Goal: Task Accomplishment & Management: Use online tool/utility

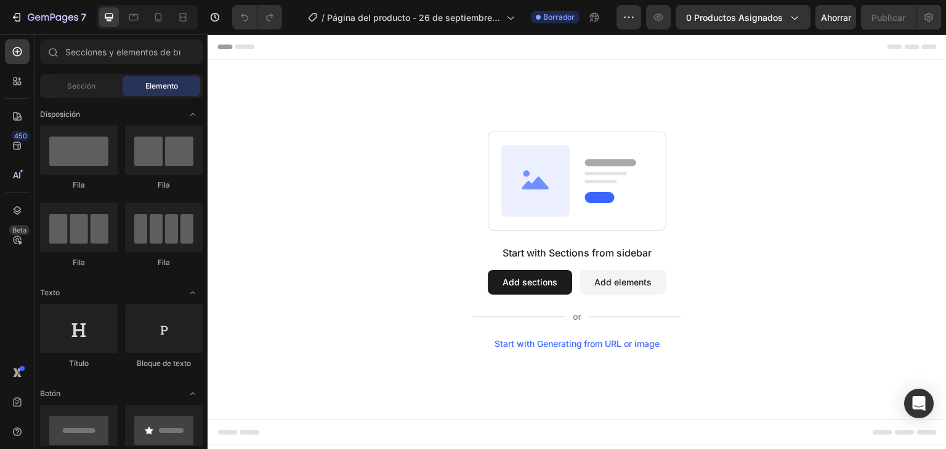
click at [516, 277] on button "Add sections" at bounding box center [530, 282] width 84 height 25
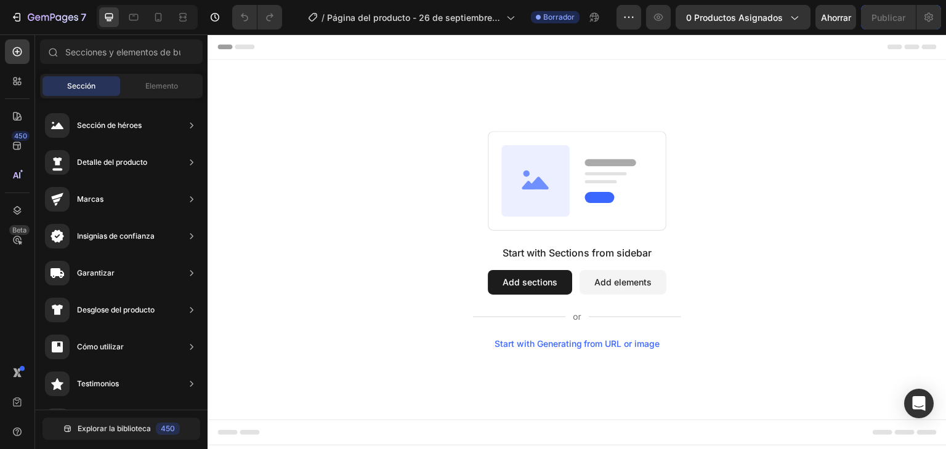
click at [156, 12] on icon at bounding box center [158, 17] width 12 height 12
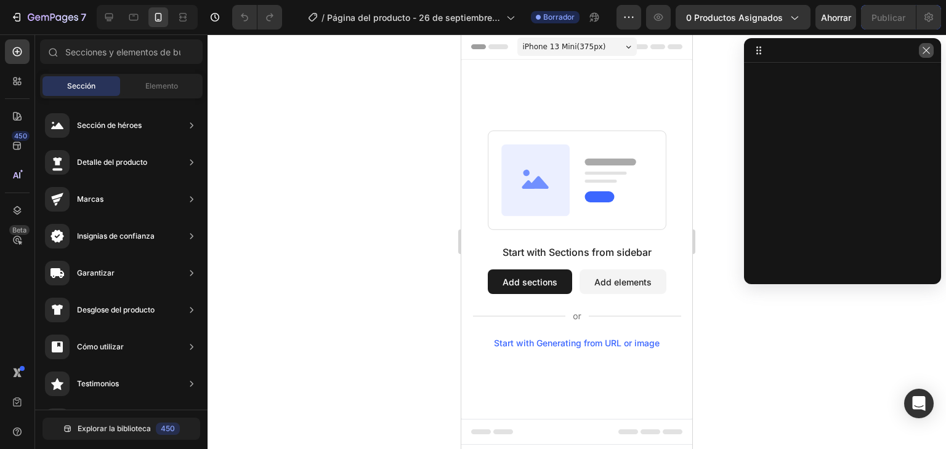
click at [924, 54] on icon "button" at bounding box center [926, 51] width 10 height 10
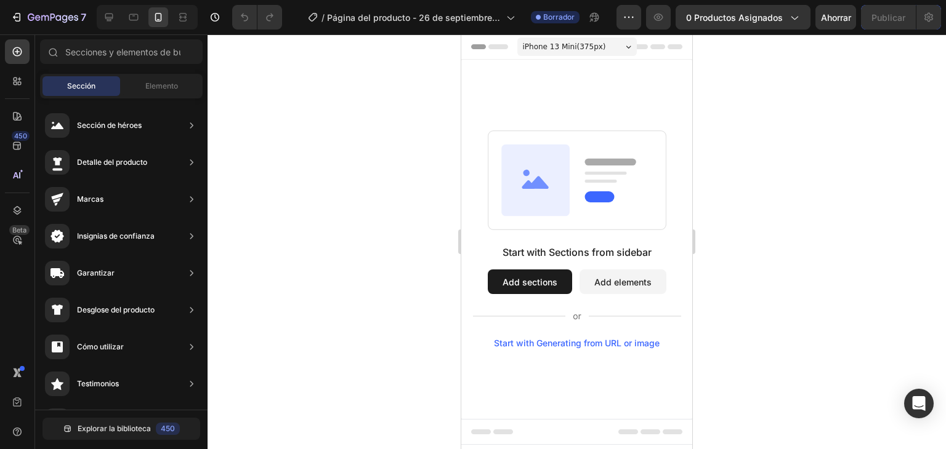
click at [499, 49] on span "Header" at bounding box center [497, 47] width 27 height 12
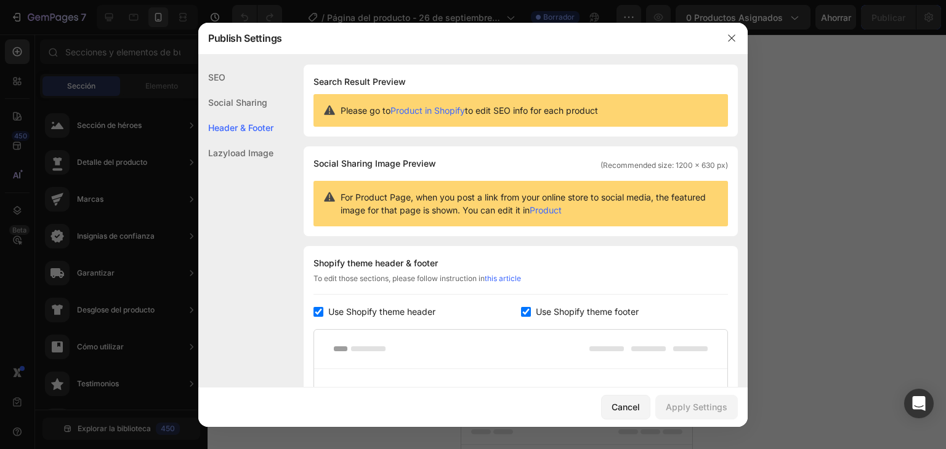
scroll to position [179, 0]
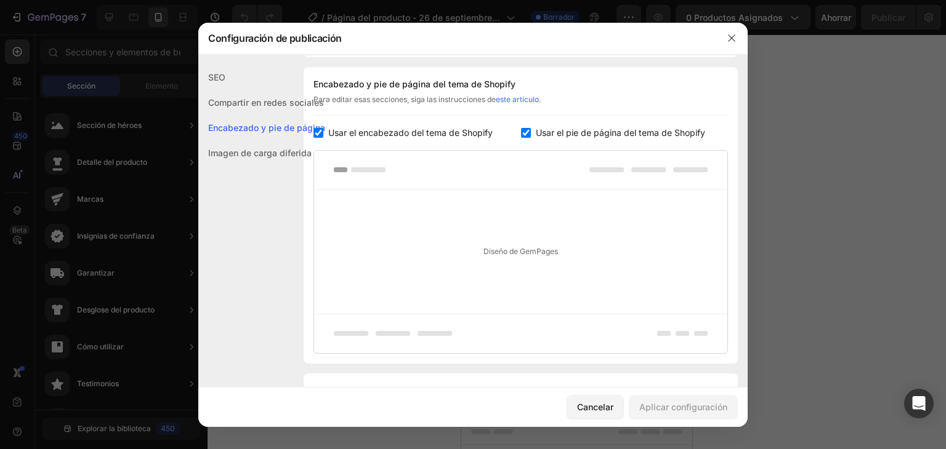
drag, startPoint x: 323, startPoint y: 132, endPoint x: 441, endPoint y: 131, distance: 118.2
click at [323, 132] on input "checkbox" at bounding box center [318, 133] width 10 height 10
checkbox input "false"
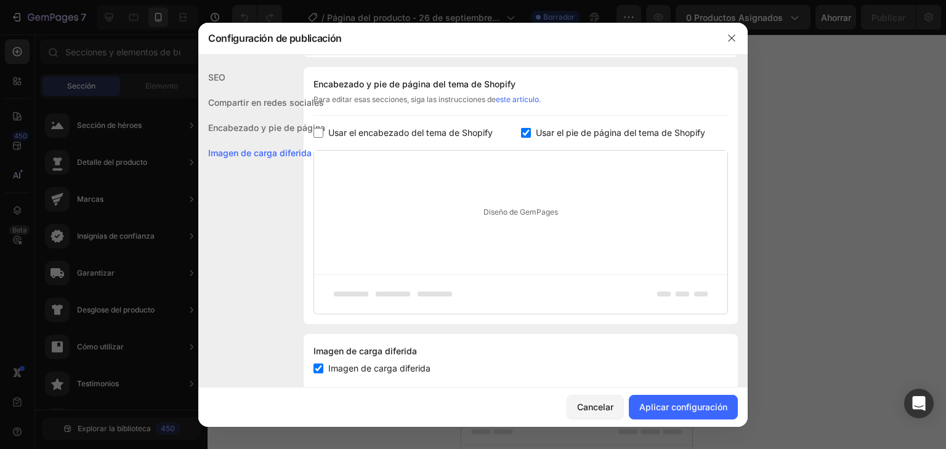
click at [521, 130] on input "checkbox" at bounding box center [526, 133] width 10 height 10
checkbox input "false"
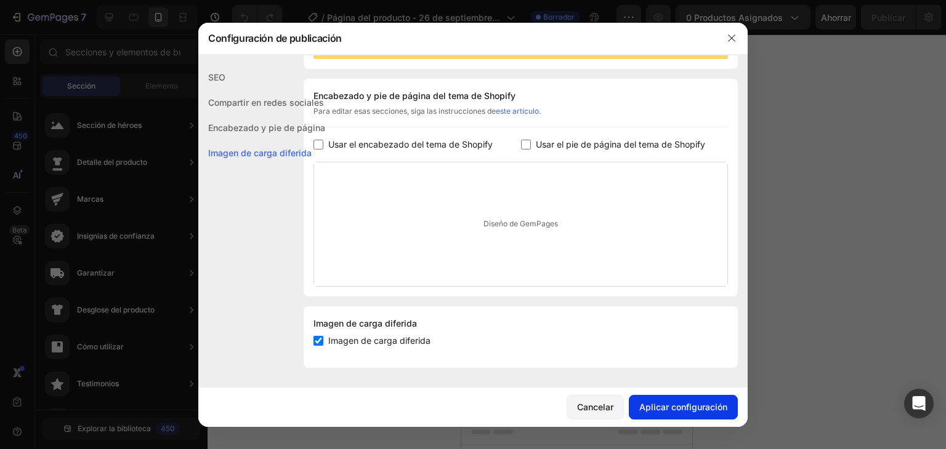
click at [663, 405] on font "Aplicar configuración" at bounding box center [683, 407] width 88 height 10
click at [726, 45] on button "button" at bounding box center [731, 38] width 20 height 20
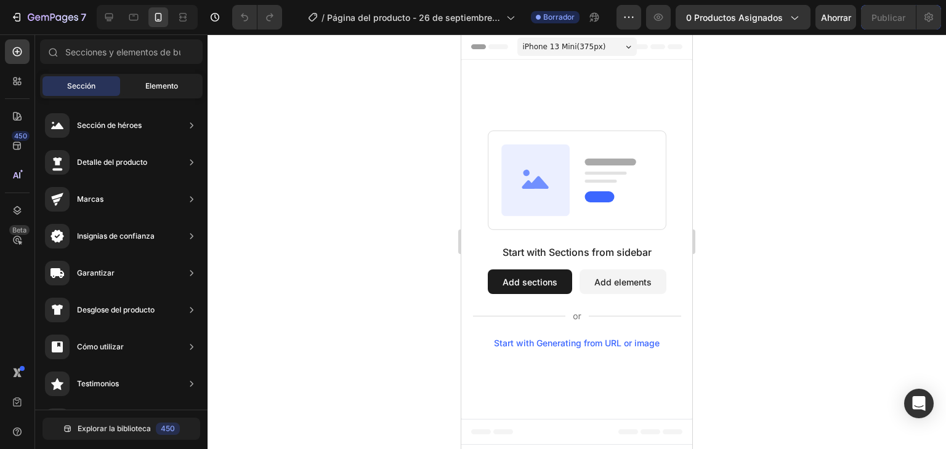
click at [150, 86] on font "Elemento" at bounding box center [161, 85] width 33 height 9
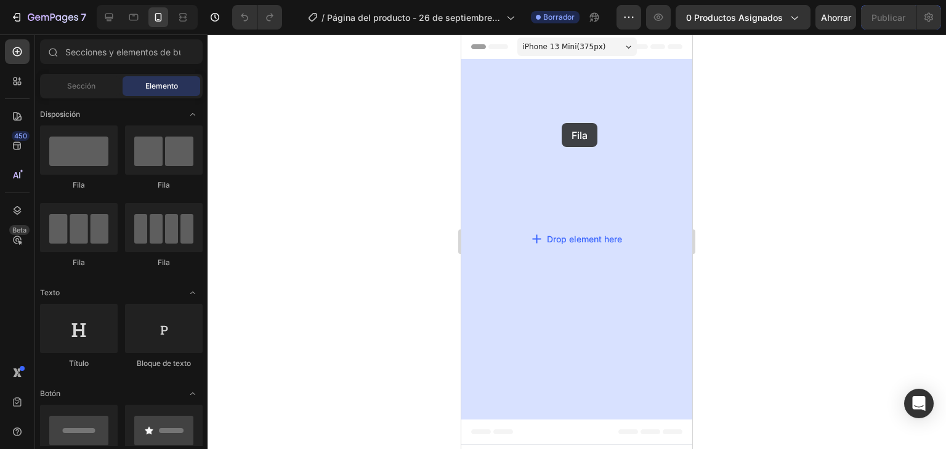
drag, startPoint x: 537, startPoint y: 199, endPoint x: 561, endPoint y: 123, distance: 80.0
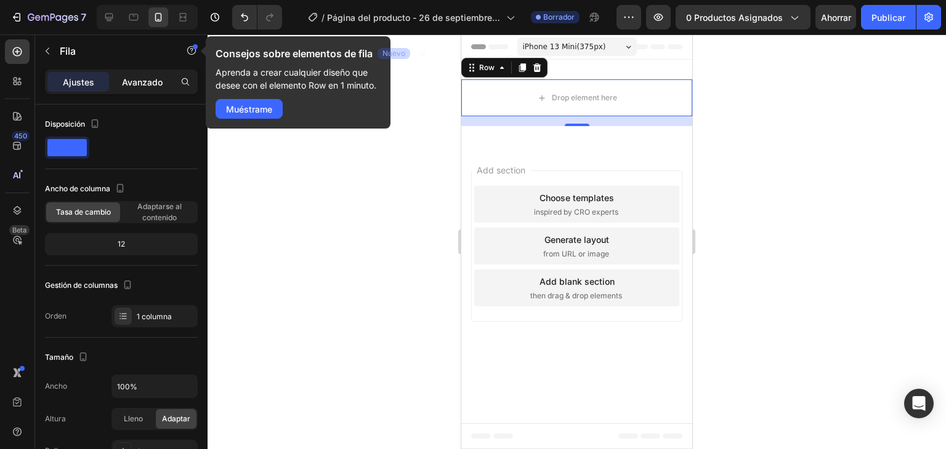
click at [148, 82] on font "Avanzado" at bounding box center [142, 82] width 41 height 10
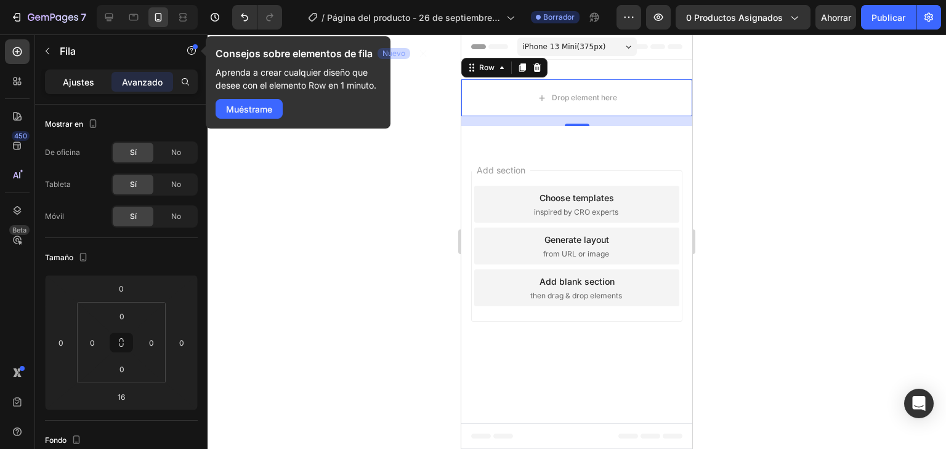
click at [94, 78] on div "Ajustes" at bounding box center [78, 82] width 62 height 20
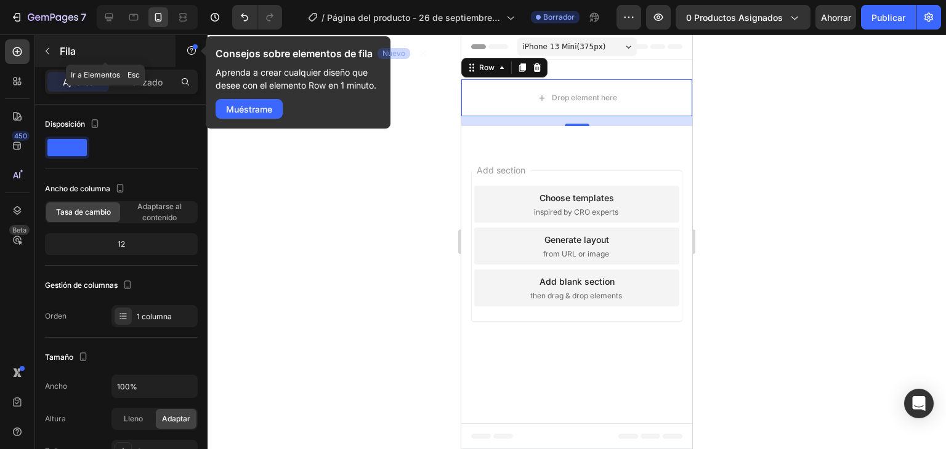
click at [52, 47] on icon "button" at bounding box center [47, 51] width 10 height 10
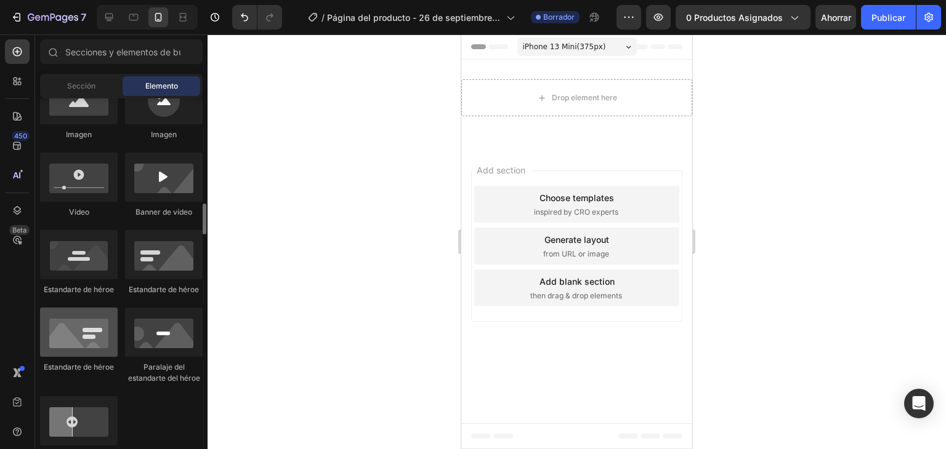
scroll to position [492, 0]
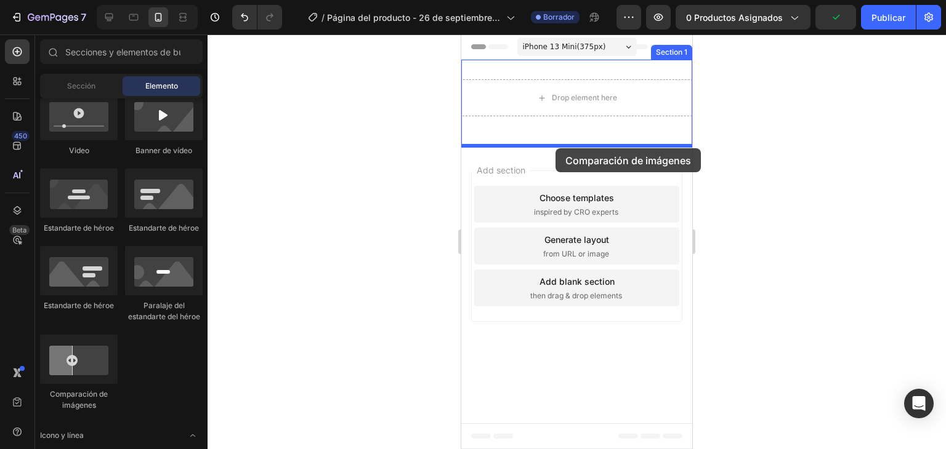
drag, startPoint x: 551, startPoint y: 392, endPoint x: 554, endPoint y: 156, distance: 236.4
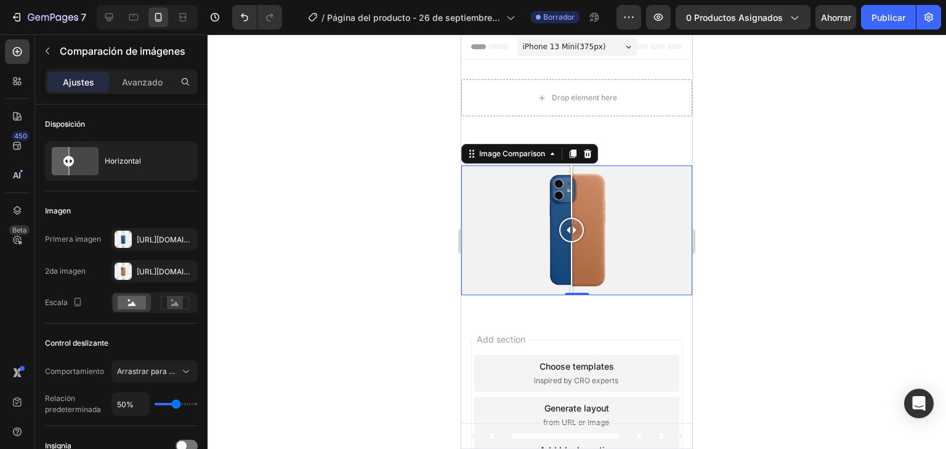
click at [571, 232] on div at bounding box center [571, 230] width 25 height 25
click at [44, 52] on icon "button" at bounding box center [47, 51] width 10 height 10
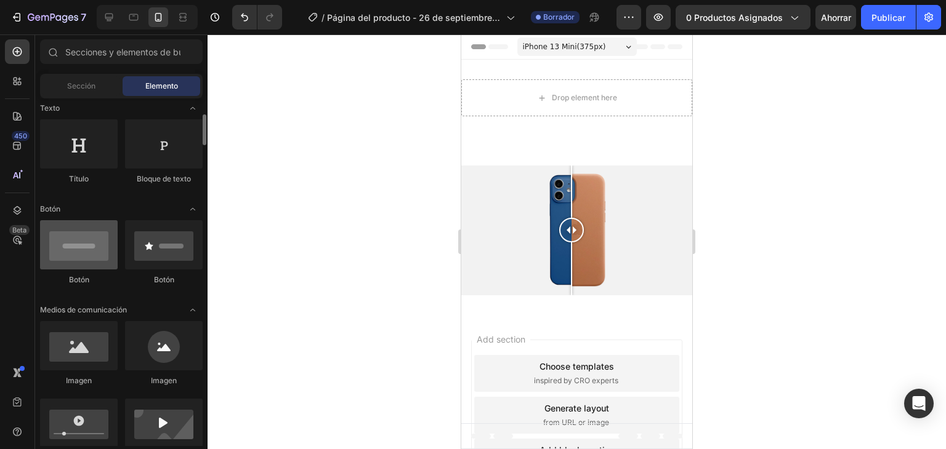
scroll to position [0, 0]
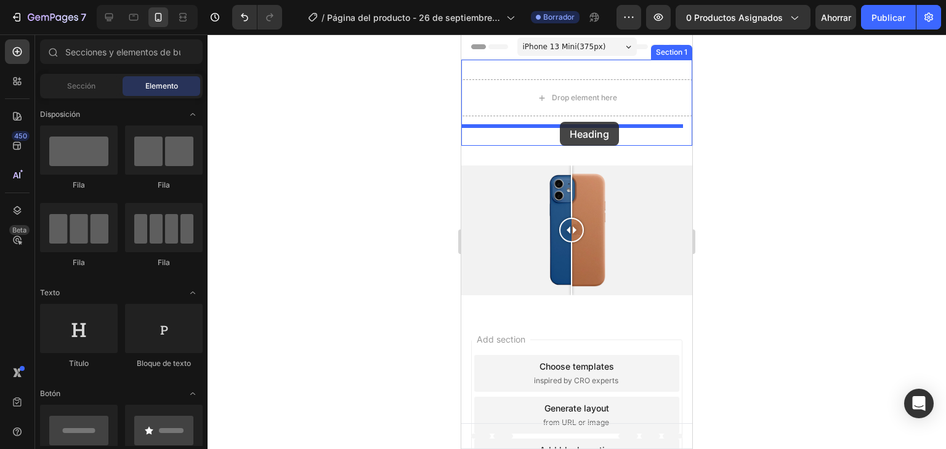
drag, startPoint x: 532, startPoint y: 368, endPoint x: 559, endPoint y: 126, distance: 243.4
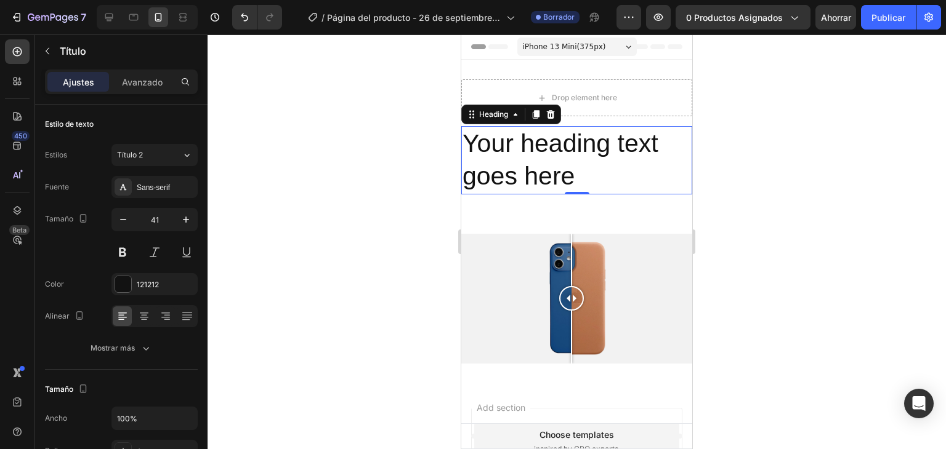
click at [605, 175] on h2 "Your heading text goes here" at bounding box center [576, 160] width 231 height 68
click at [587, 175] on p "Your heading text goes here" at bounding box center [576, 160] width 228 height 66
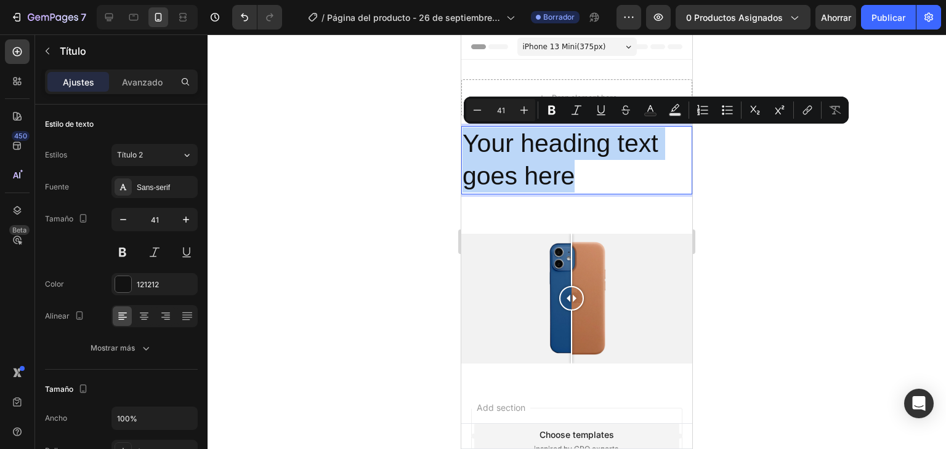
drag, startPoint x: 581, startPoint y: 178, endPoint x: 446, endPoint y: 134, distance: 142.5
click at [461, 134] on html "iPhone 13 Mini ( 375 px) iPhone 13 Mini iPhone 13 Pro iPhone 11 Pro Max iPhone …" at bounding box center [576, 311] width 231 height 555
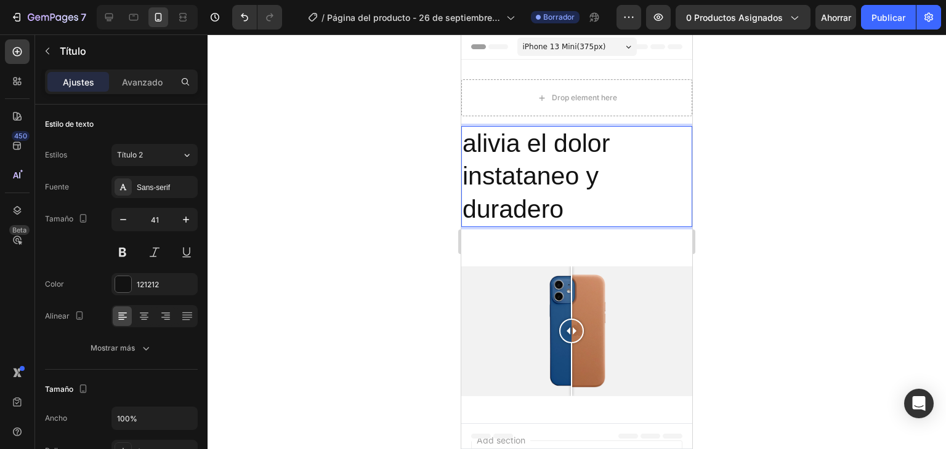
click at [488, 153] on p "alivia el dolor instataneo y duradero" at bounding box center [576, 176] width 228 height 98
click at [485, 153] on p "alivia el dolor instataneo y duradero" at bounding box center [576, 176] width 228 height 98
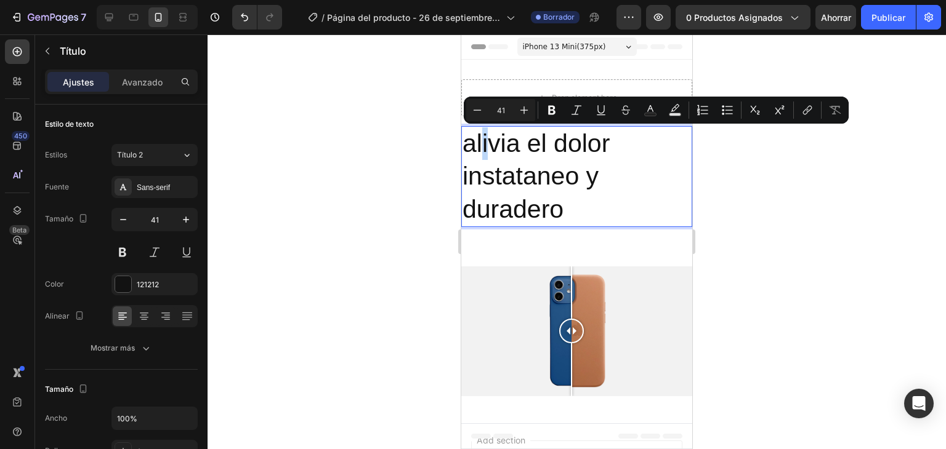
click at [494, 154] on p "alivia el dolor instataneo y duradero" at bounding box center [576, 176] width 228 height 98
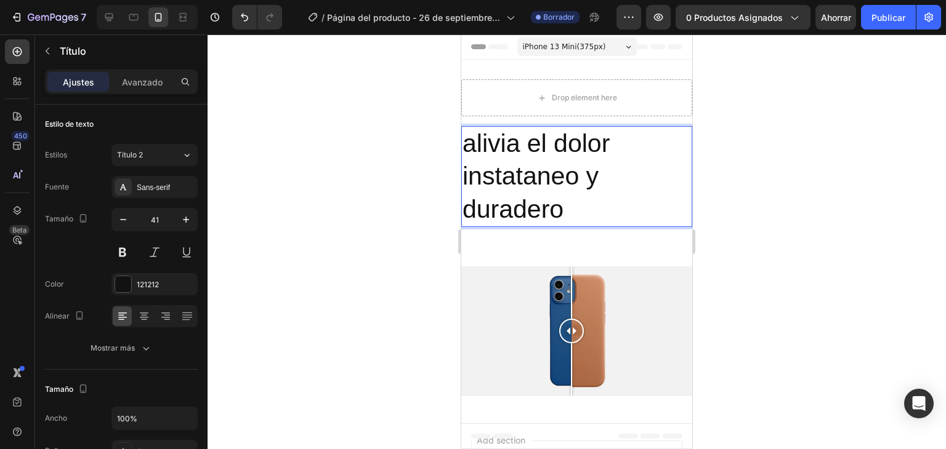
click at [494, 154] on p "alivia el dolor instataneo y duradero" at bounding box center [576, 176] width 228 height 98
click at [496, 154] on p "alivia el dolor instataneo y duradero" at bounding box center [576, 176] width 228 height 98
click at [461, 34] on lt-span "A livia" at bounding box center [461, 34] width 0 height 0
click at [512, 185] on p "Alivia el dolor instataneo y duradero" at bounding box center [576, 176] width 228 height 98
click at [524, 186] on p "Alivia el dolor instataneo y duradero" at bounding box center [576, 176] width 228 height 98
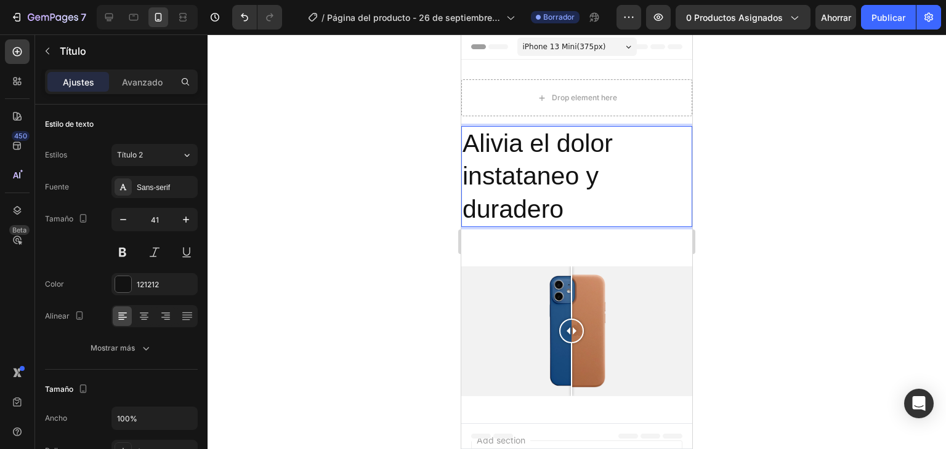
click at [526, 186] on p "Alivia el dolor instataneo y duradero" at bounding box center [576, 176] width 228 height 98
click at [461, 34] on lt-strong "ntáneo" at bounding box center [461, 34] width 0 height 0
click at [587, 199] on p "Alivia el dolor instantáneo y duradero" at bounding box center [576, 176] width 228 height 98
click at [118, 282] on div at bounding box center [123, 284] width 16 height 16
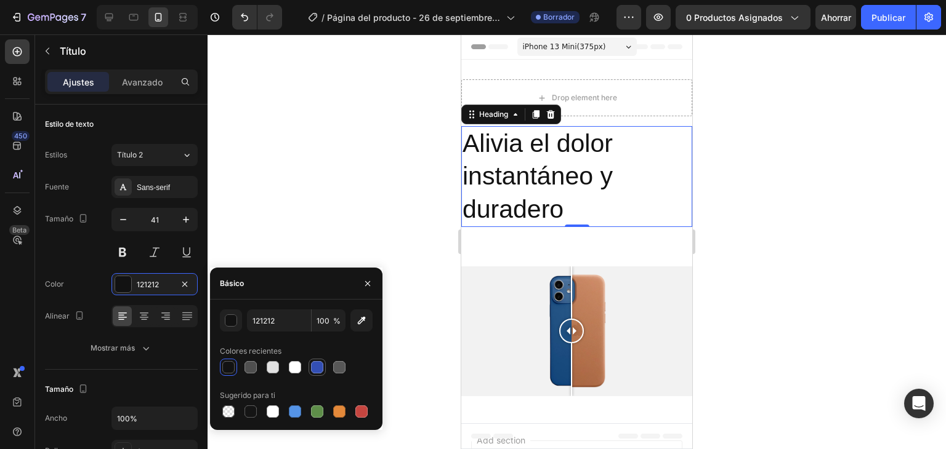
click at [310, 368] on div at bounding box center [317, 367] width 15 height 15
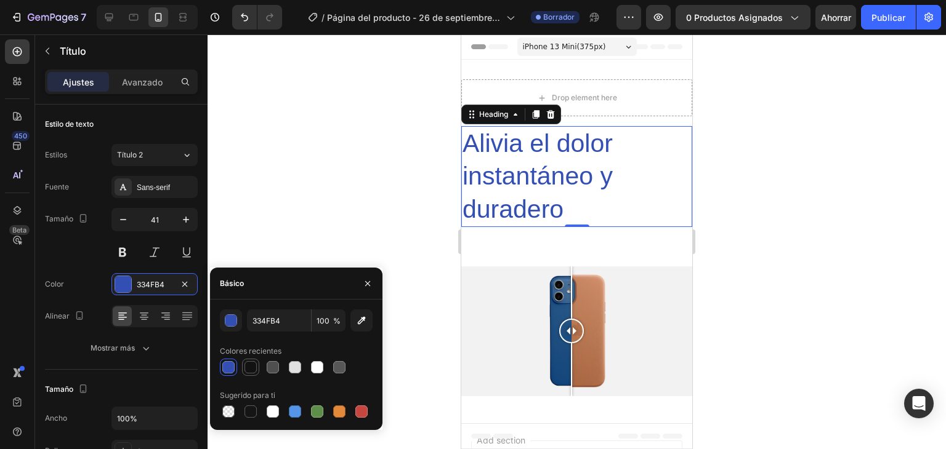
click at [251, 366] on div at bounding box center [250, 367] width 12 height 12
type input "121212"
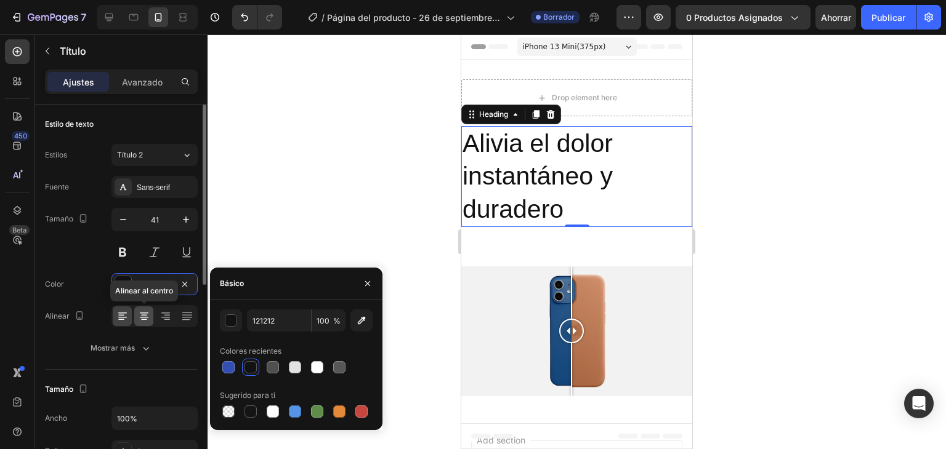
click at [143, 320] on icon at bounding box center [144, 316] width 12 height 12
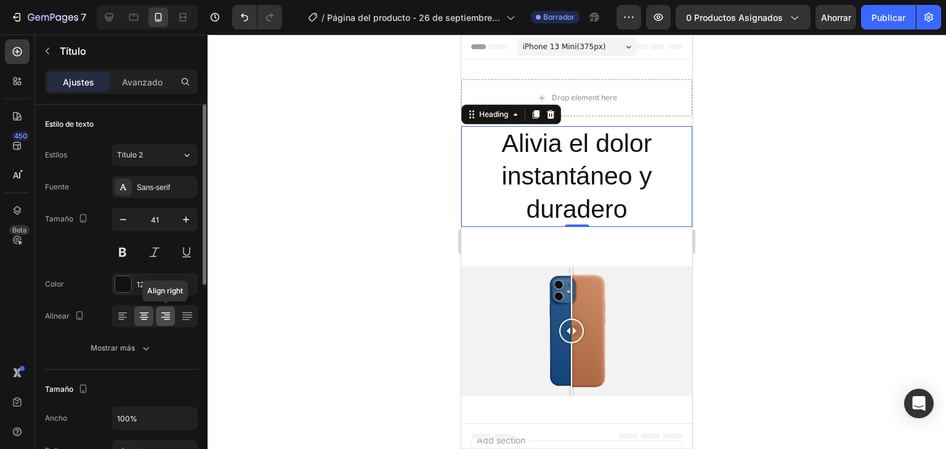
click at [163, 321] on icon at bounding box center [165, 316] width 12 height 12
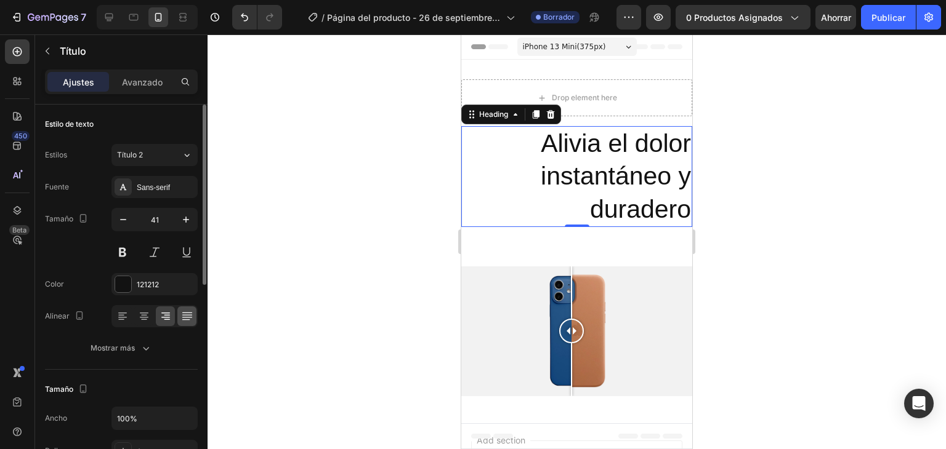
click at [179, 323] on div at bounding box center [186, 317] width 19 height 20
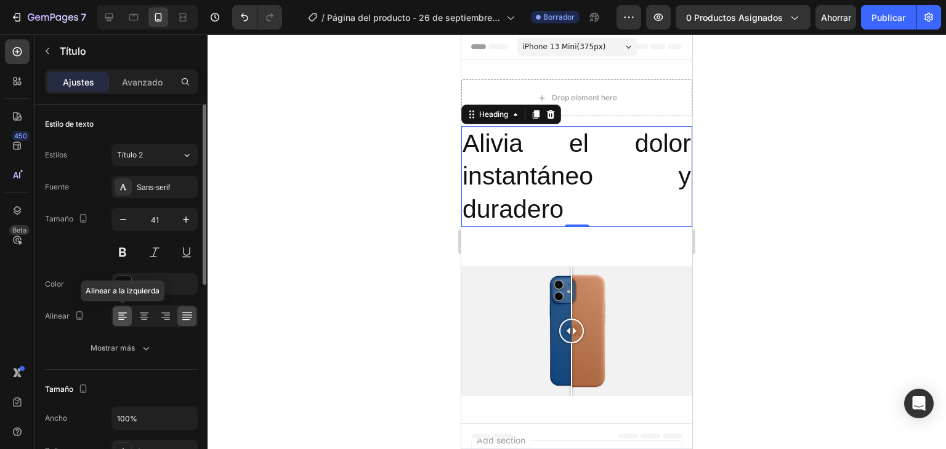
click at [121, 319] on icon at bounding box center [121, 319] width 6 height 1
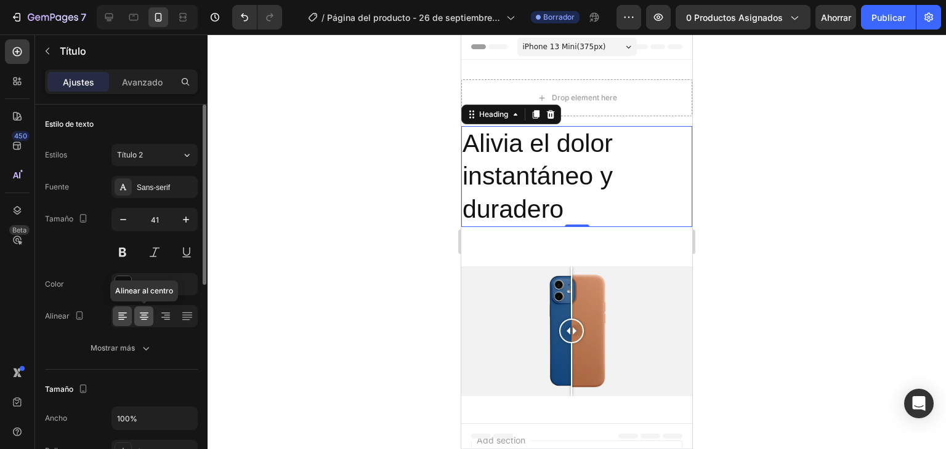
click at [148, 318] on icon at bounding box center [144, 316] width 12 height 12
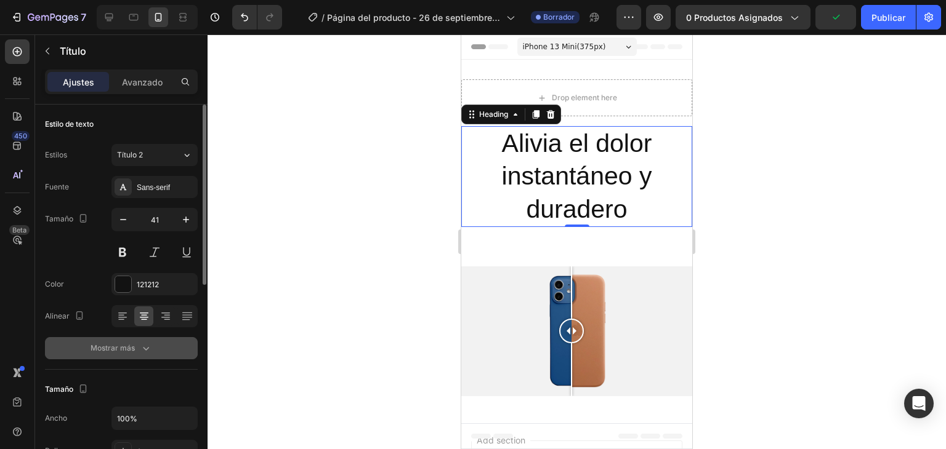
click at [142, 354] on button "Mostrar más" at bounding box center [121, 348] width 153 height 22
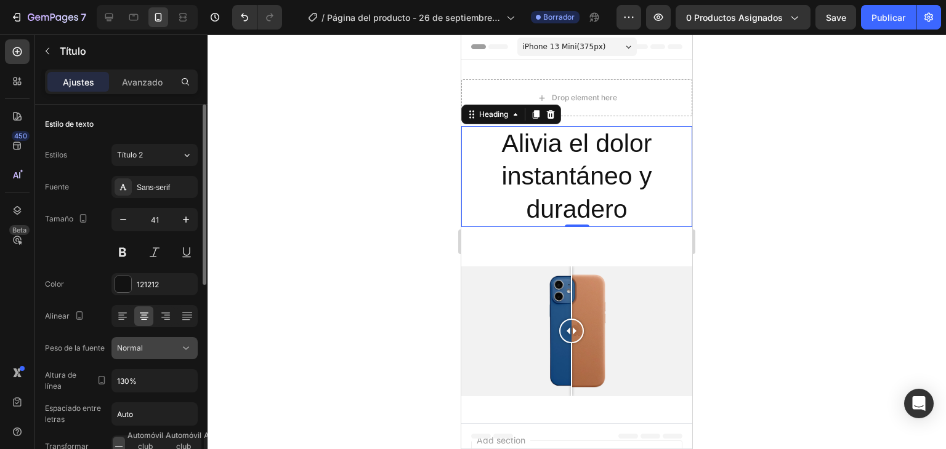
click at [185, 343] on icon at bounding box center [186, 348] width 12 height 12
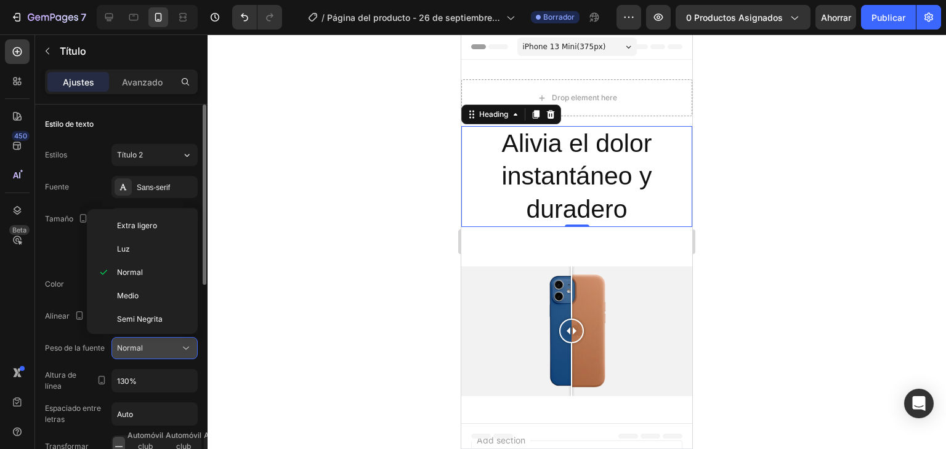
click at [185, 343] on icon at bounding box center [186, 348] width 12 height 12
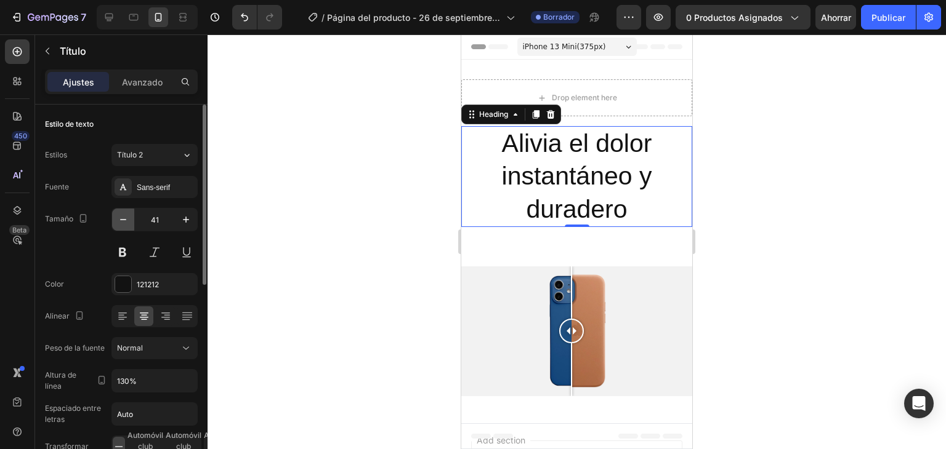
click at [116, 217] on button "button" at bounding box center [123, 220] width 22 height 22
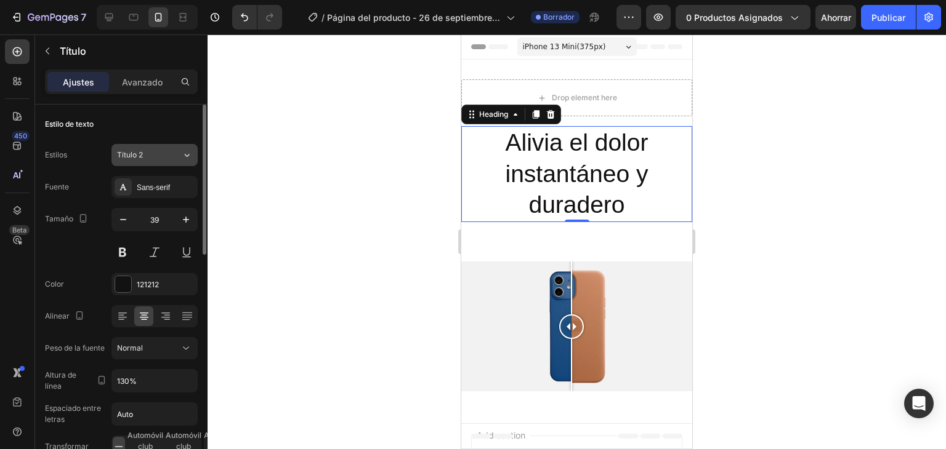
click at [146, 156] on div "Título 2" at bounding box center [142, 155] width 50 height 11
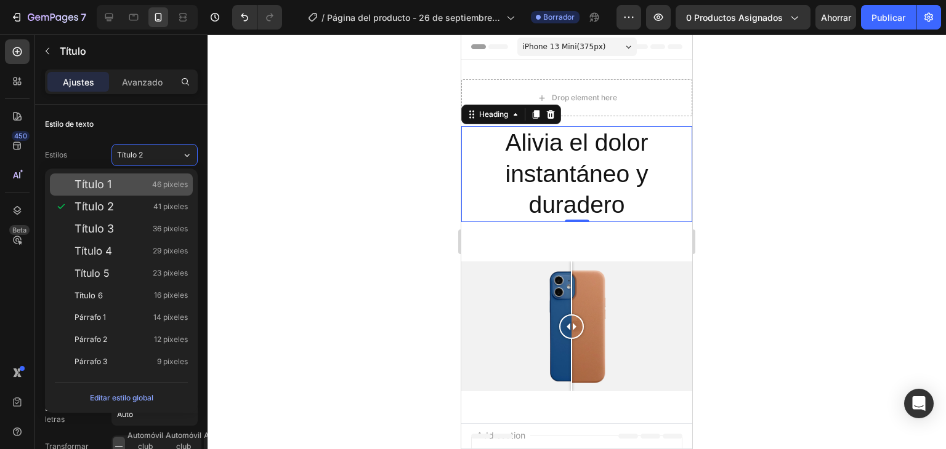
click at [125, 179] on div "Título 1 46 píxeles" at bounding box center [130, 185] width 113 height 12
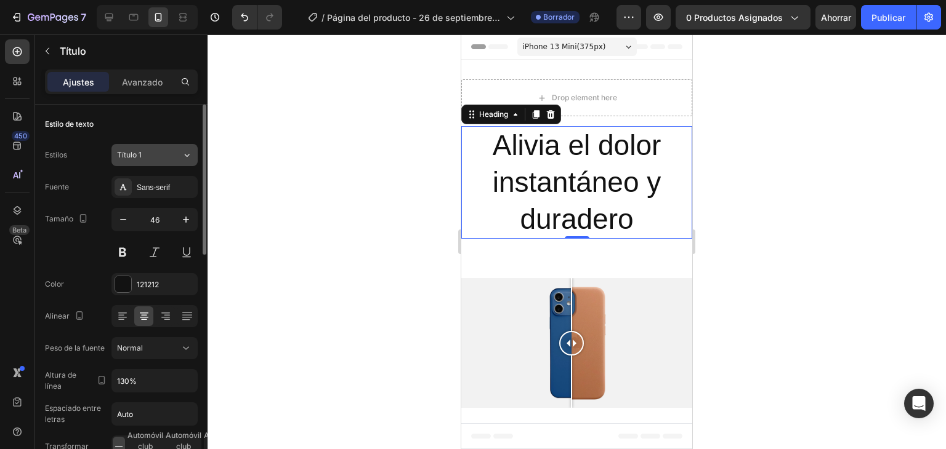
click at [147, 160] on div "Título 1" at bounding box center [142, 155] width 50 height 11
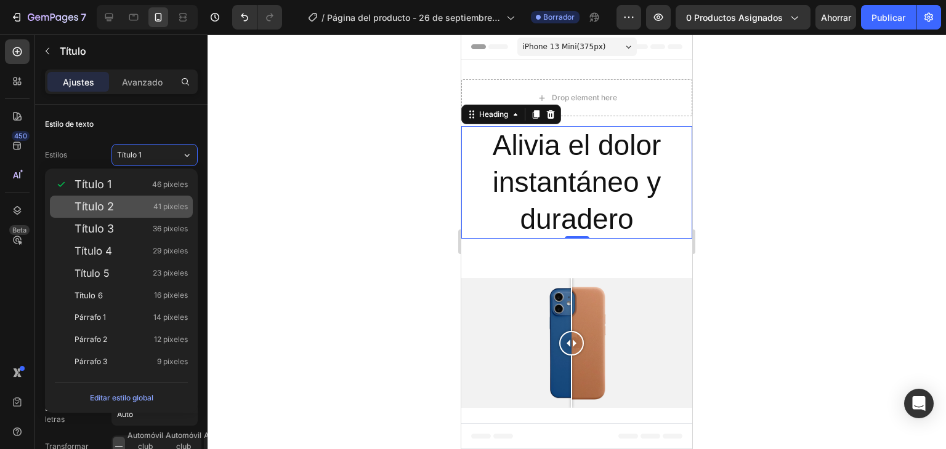
click at [114, 207] on div "Título 2 41 píxeles" at bounding box center [130, 207] width 113 height 12
type input "41"
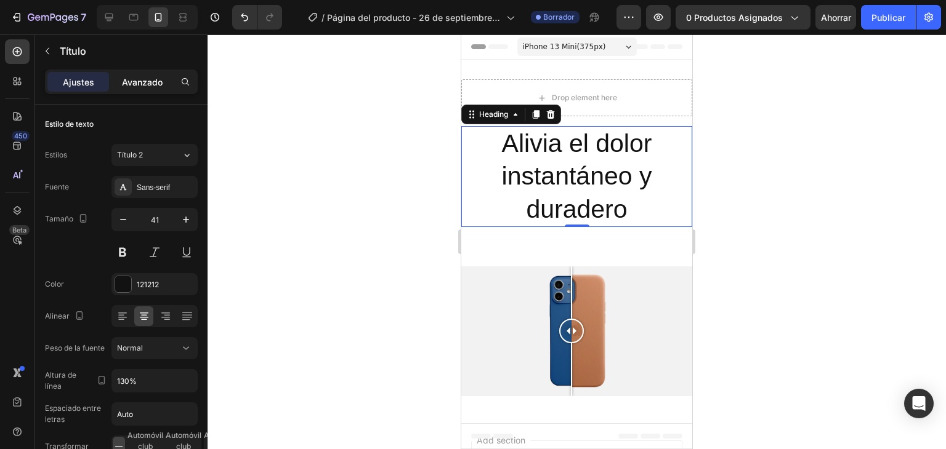
click at [138, 80] on font "Avanzado" at bounding box center [142, 82] width 41 height 10
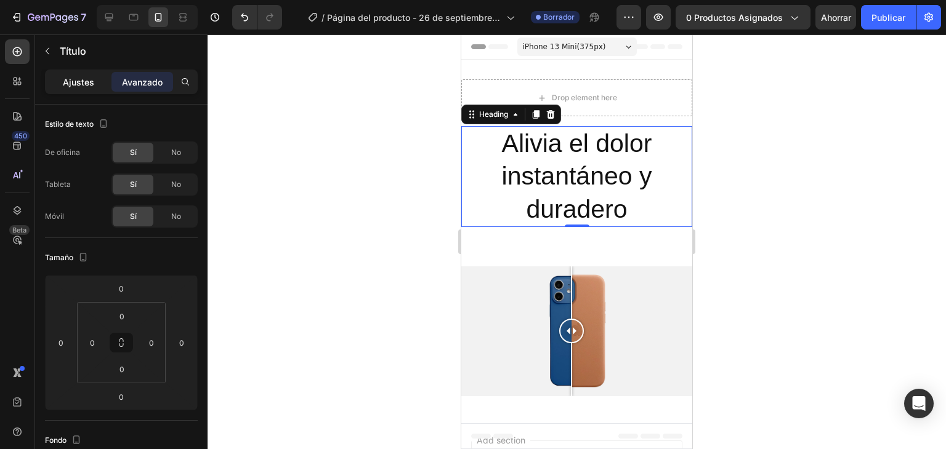
click at [82, 77] on font "Ajustes" at bounding box center [78, 82] width 31 height 10
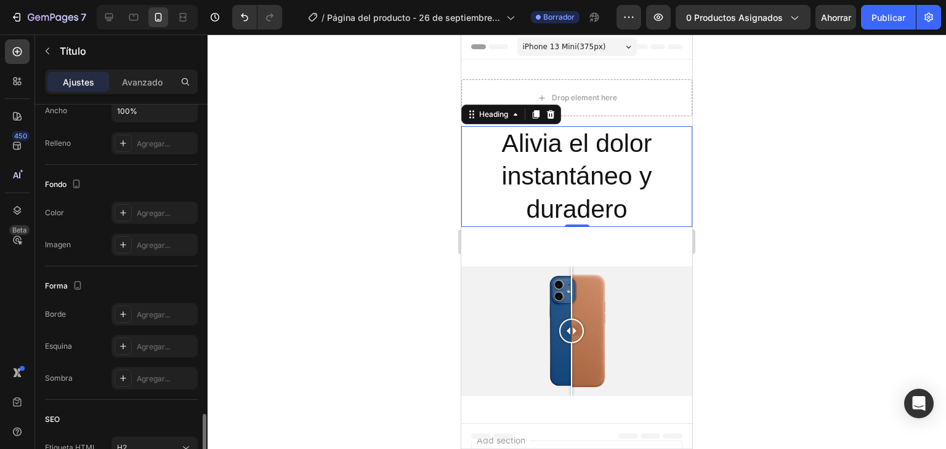
scroll to position [418, 0]
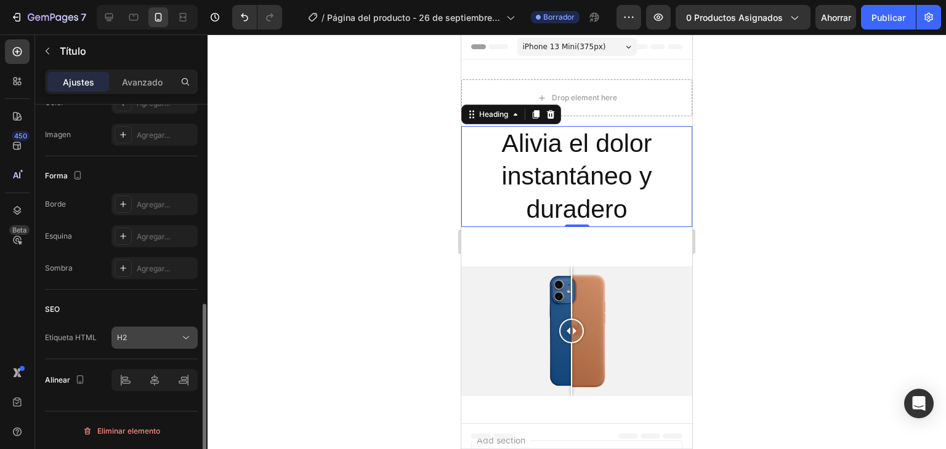
click at [139, 339] on div "H2" at bounding box center [148, 337] width 63 height 11
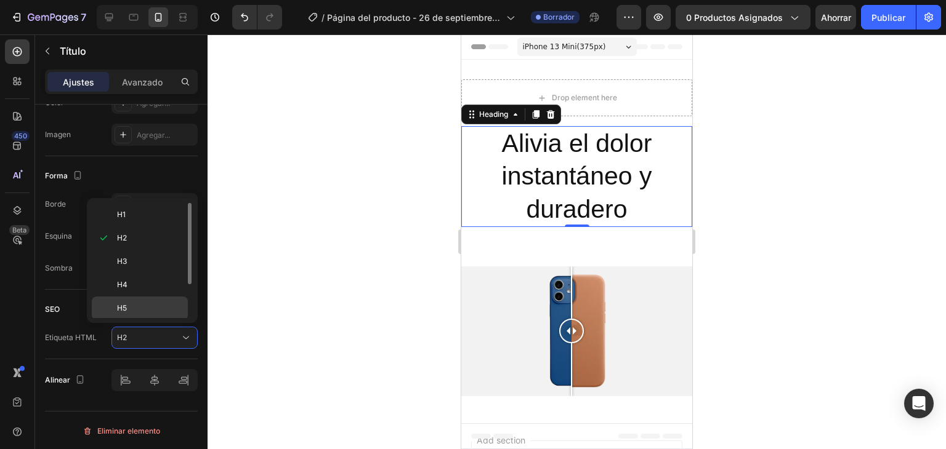
click at [128, 303] on p "H5" at bounding box center [149, 308] width 65 height 11
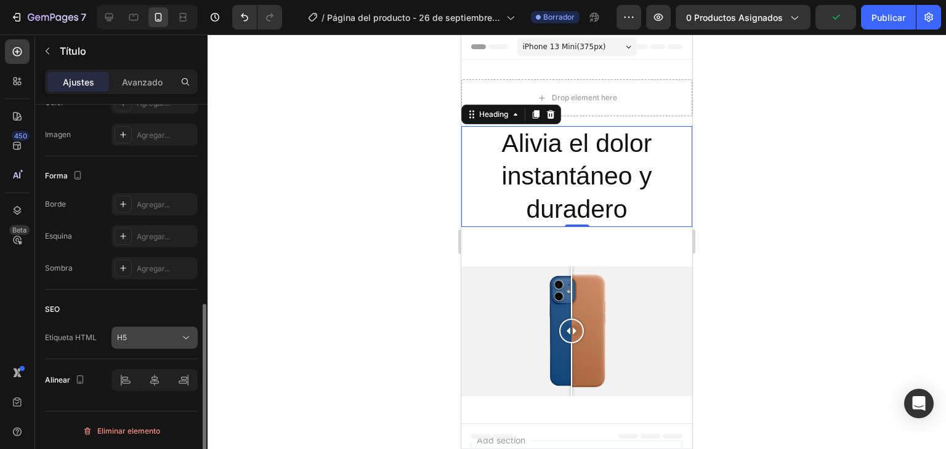
click at [135, 329] on button "H5" at bounding box center [154, 338] width 86 height 22
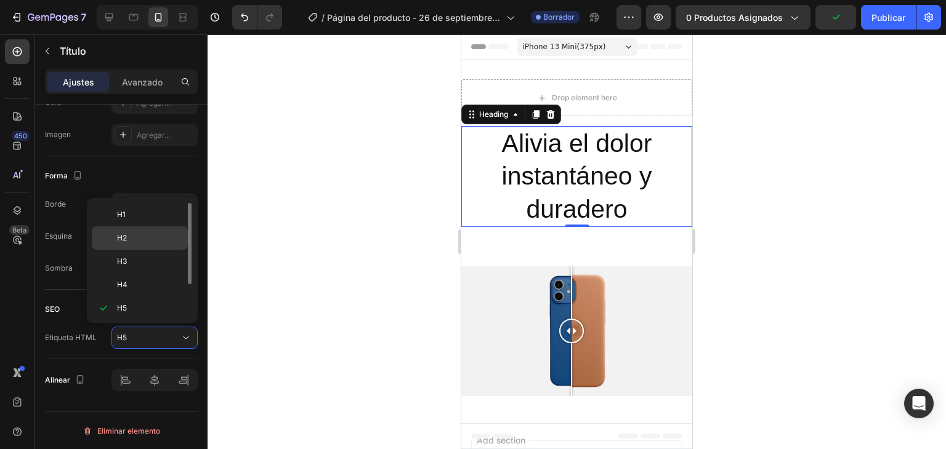
click at [129, 239] on p "H2" at bounding box center [149, 238] width 65 height 11
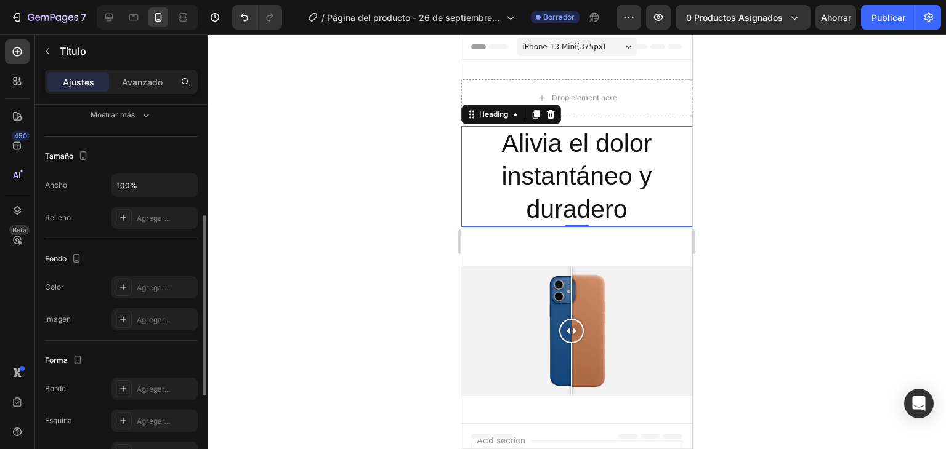
scroll to position [172, 0]
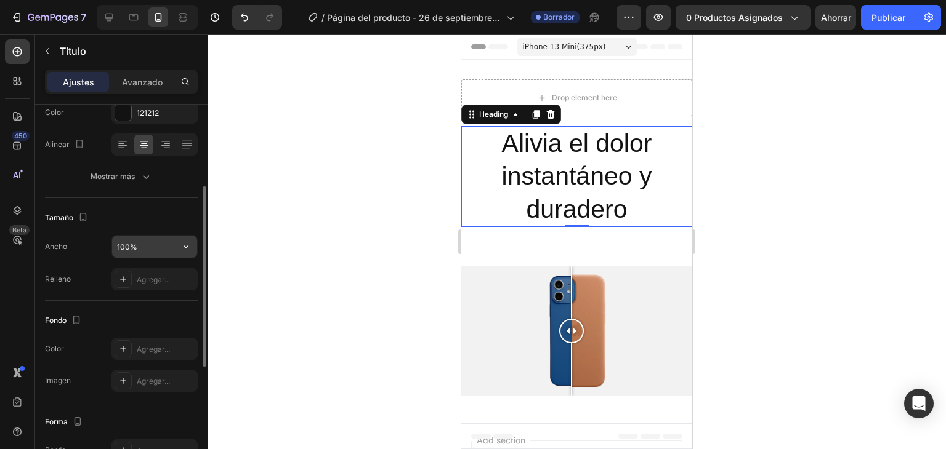
click at [148, 244] on input "100%" at bounding box center [154, 247] width 85 height 22
click at [150, 244] on input "100%" at bounding box center [154, 247] width 85 height 22
click at [145, 245] on input "100%" at bounding box center [154, 247] width 85 height 22
click at [137, 226] on div "Tamaño" at bounding box center [121, 218] width 153 height 20
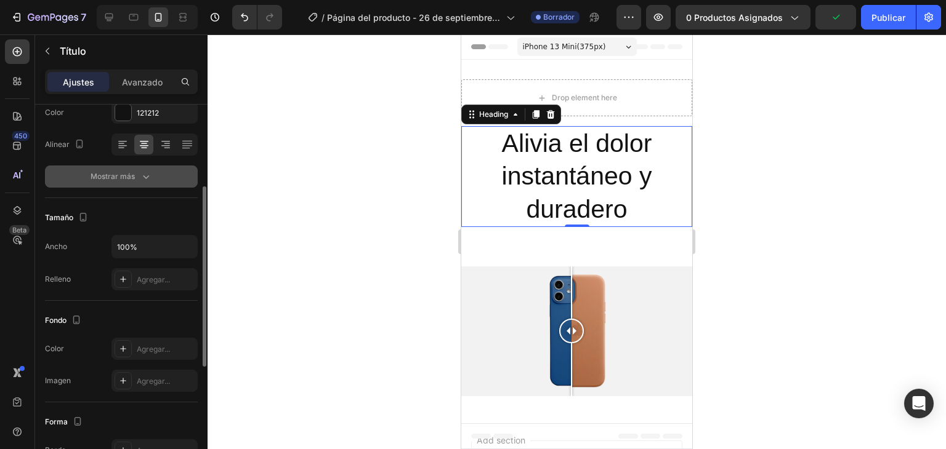
click at [141, 180] on icon "button" at bounding box center [146, 177] width 12 height 12
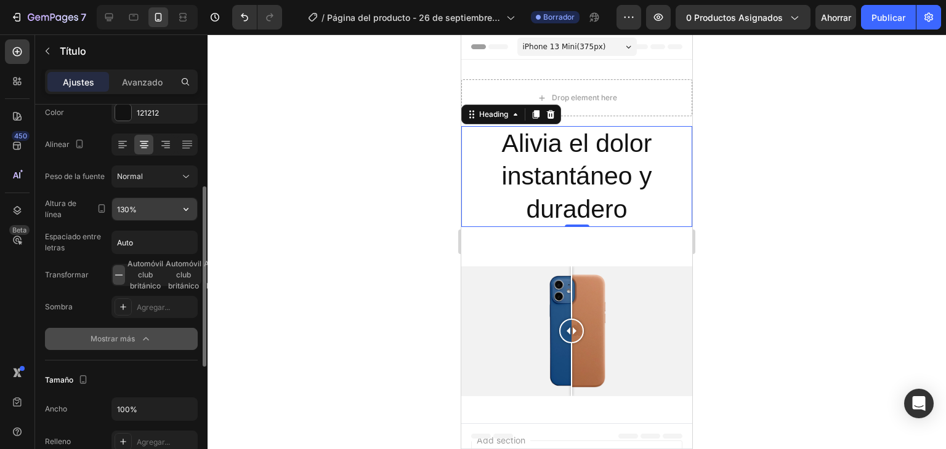
click at [164, 211] on input "130%" at bounding box center [154, 209] width 85 height 22
click at [184, 212] on icon "button" at bounding box center [186, 209] width 12 height 12
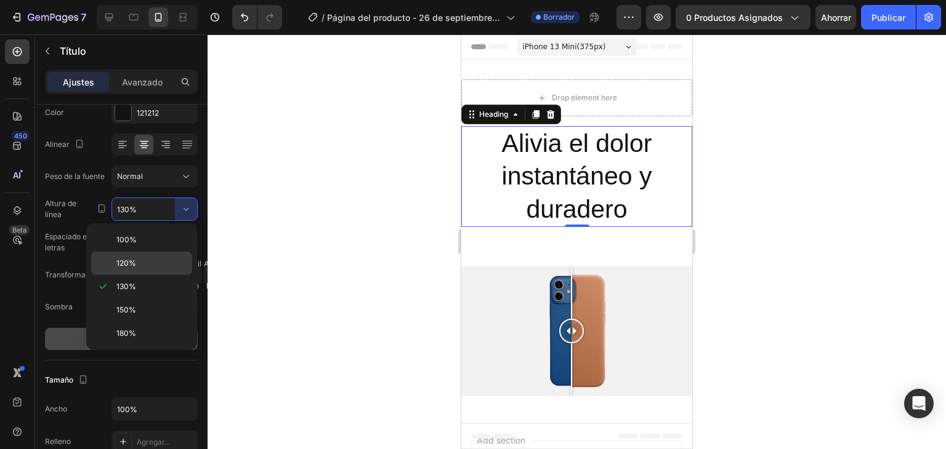
click at [145, 264] on p "120%" at bounding box center [151, 263] width 70 height 11
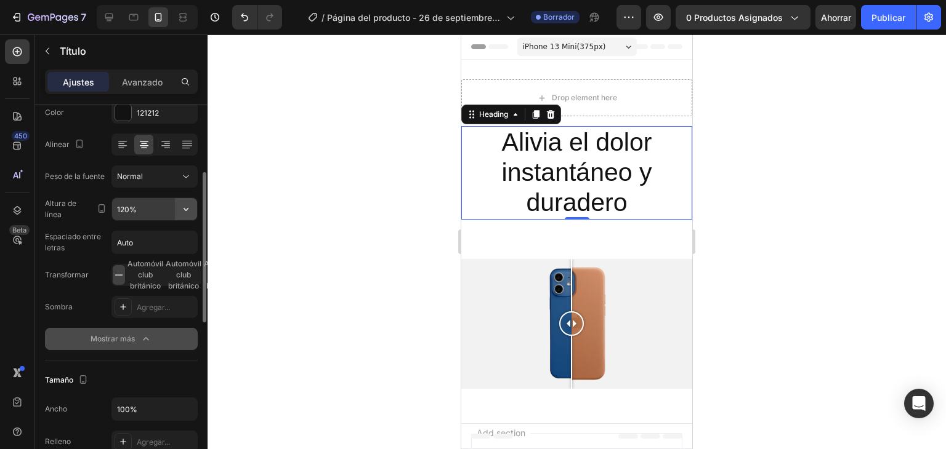
click at [179, 209] on button "button" at bounding box center [186, 209] width 22 height 22
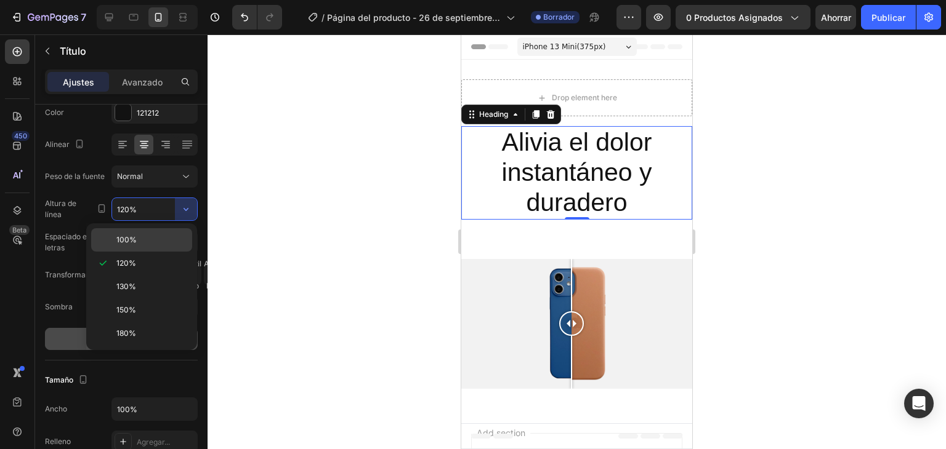
click at [145, 239] on p "100%" at bounding box center [151, 240] width 70 height 11
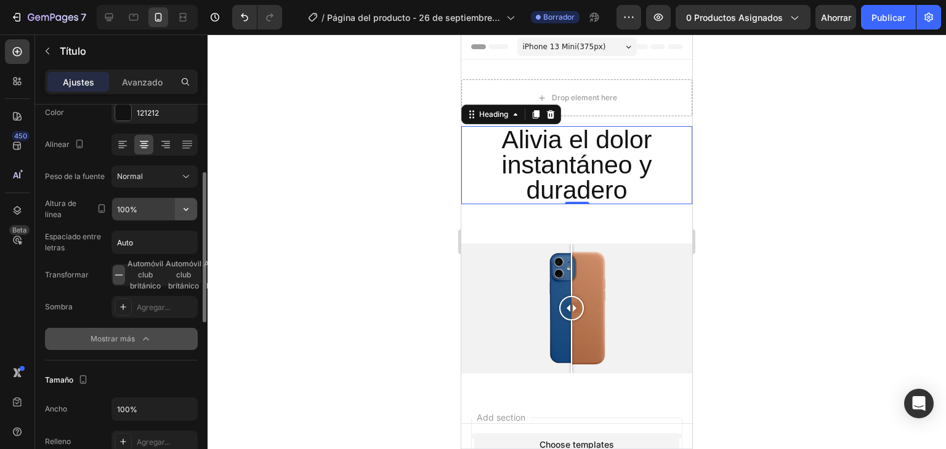
click at [182, 209] on icon "button" at bounding box center [186, 209] width 12 height 12
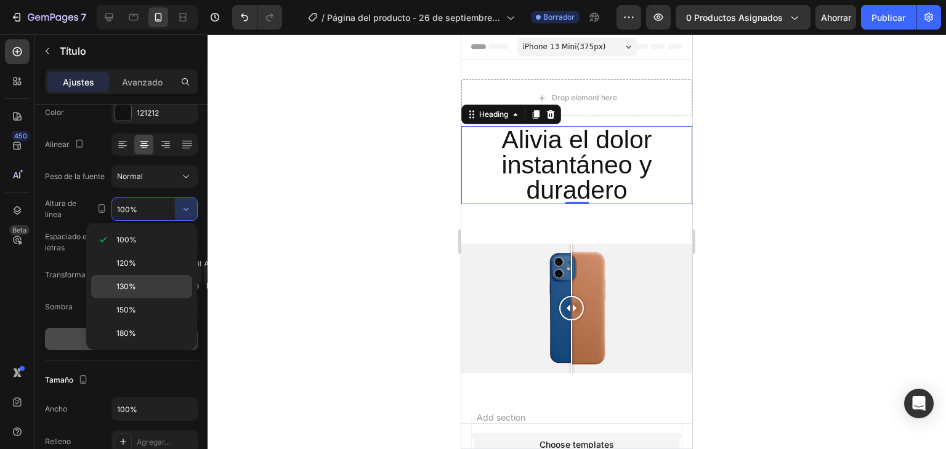
click at [129, 281] on span "130%" at bounding box center [126, 286] width 20 height 11
type input "130%"
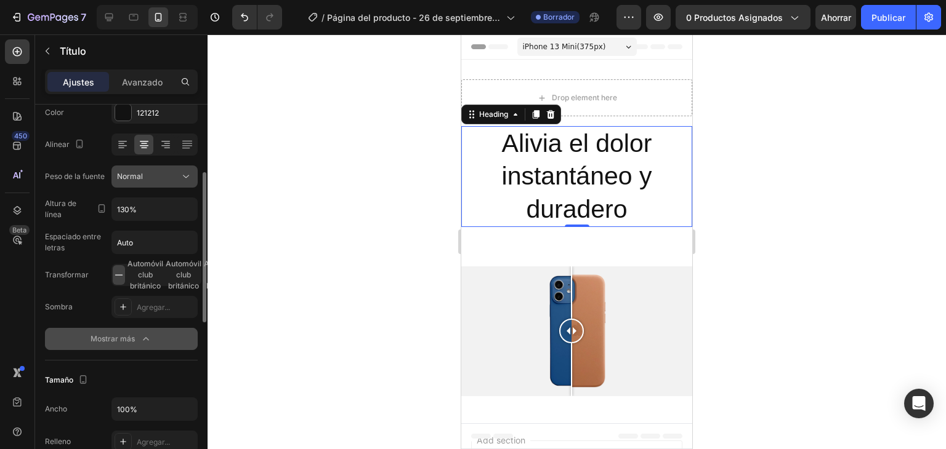
click at [177, 178] on div "Normal" at bounding box center [148, 176] width 63 height 11
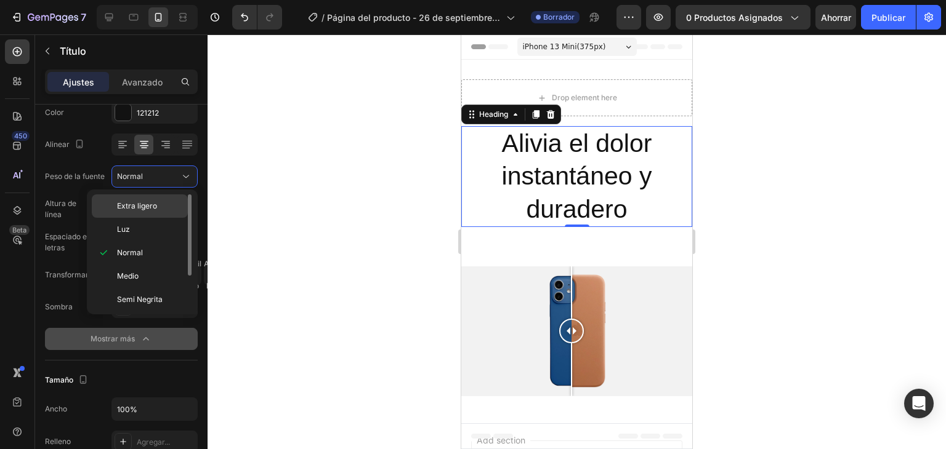
click at [154, 214] on div "Extra ligero" at bounding box center [140, 206] width 96 height 23
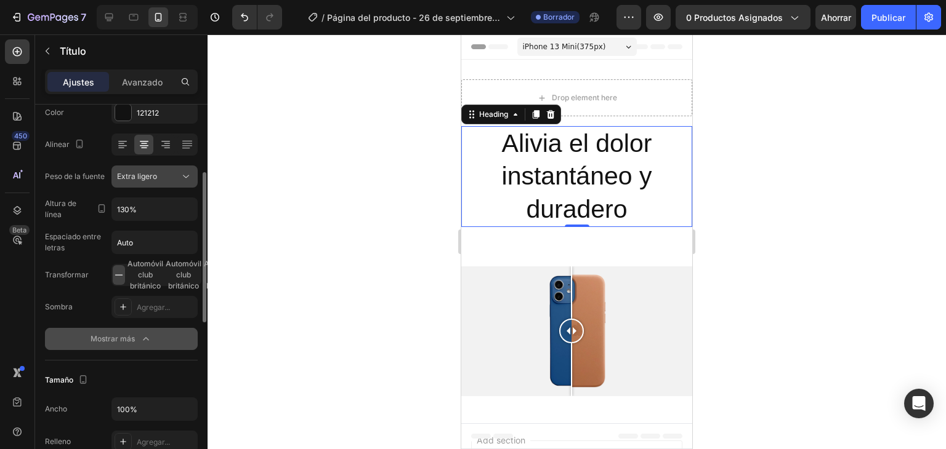
click at [183, 179] on icon at bounding box center [186, 177] width 12 height 12
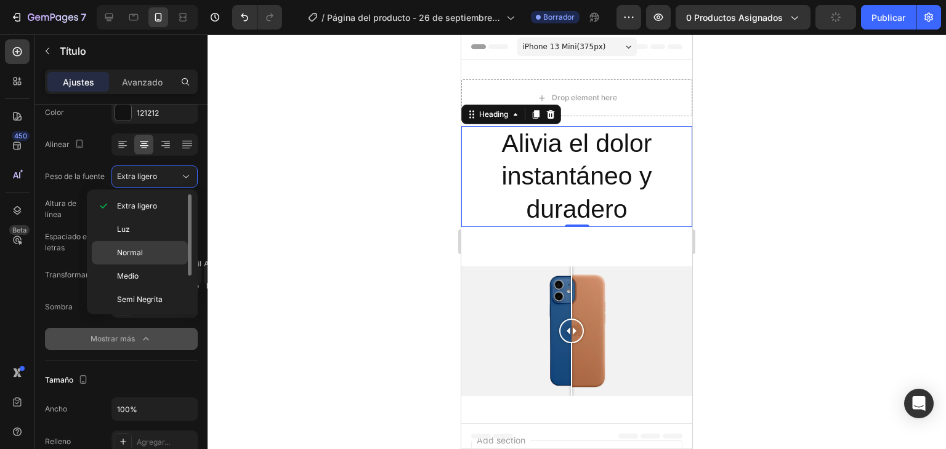
click at [138, 259] on div "Normal" at bounding box center [140, 252] width 96 height 23
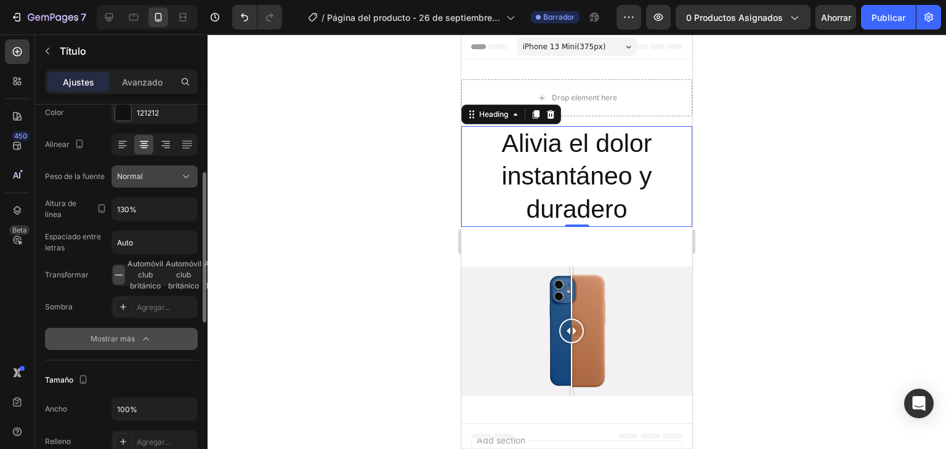
click at [185, 177] on icon at bounding box center [186, 177] width 12 height 12
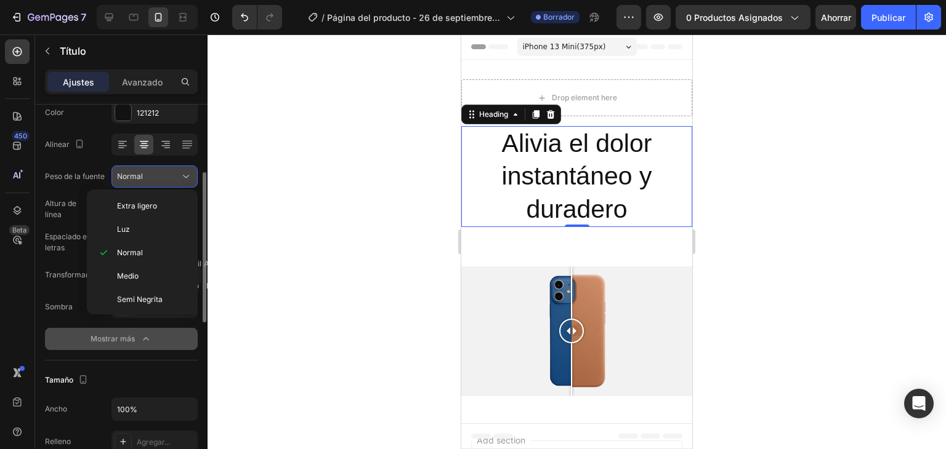
click at [180, 176] on icon at bounding box center [186, 177] width 12 height 12
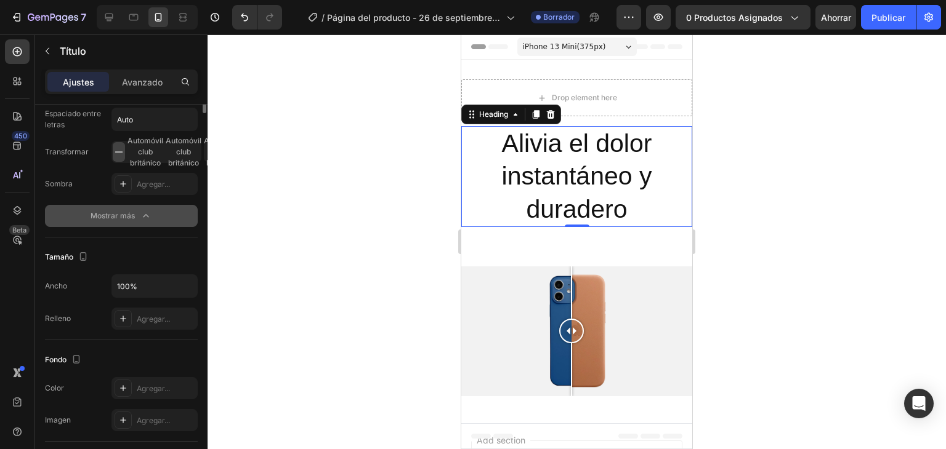
scroll to position [110, 0]
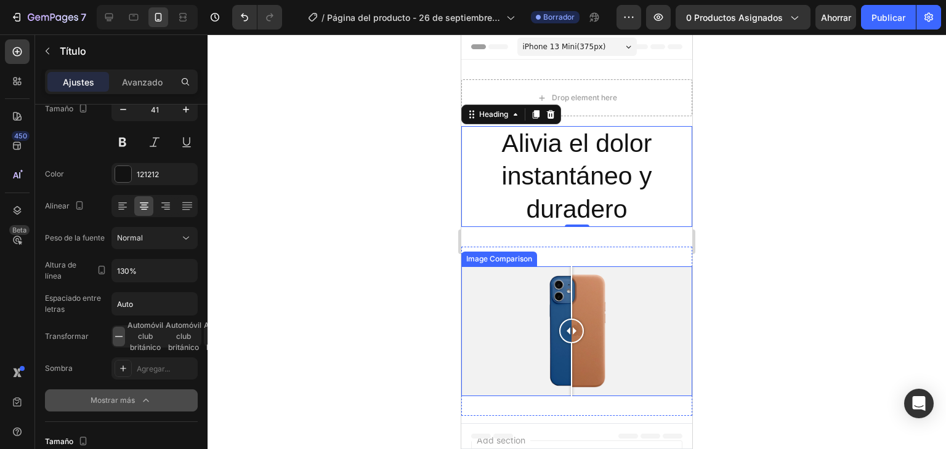
click at [534, 291] on div at bounding box center [576, 332] width 231 height 130
click at [496, 301] on div at bounding box center [576, 332] width 231 height 130
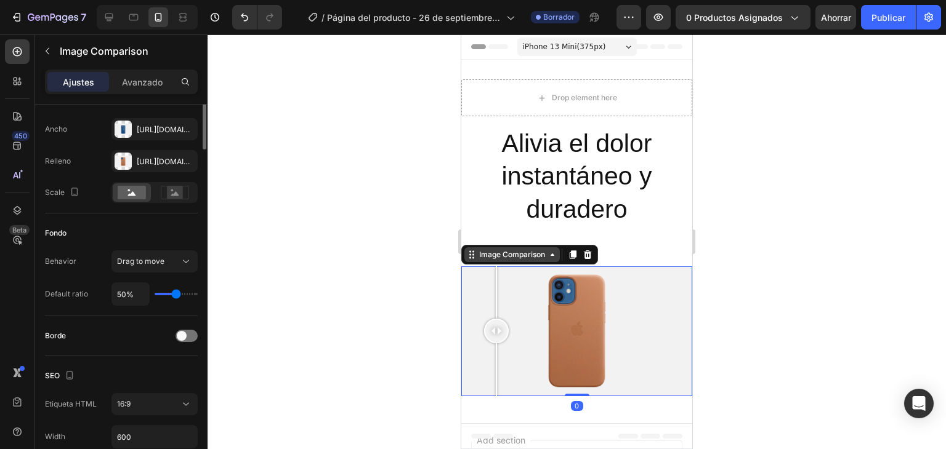
scroll to position [0, 0]
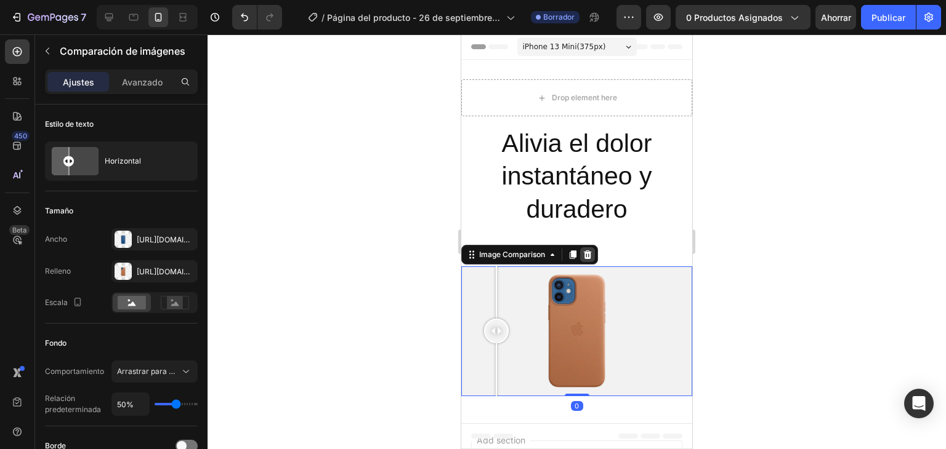
click at [588, 257] on icon at bounding box center [588, 255] width 8 height 9
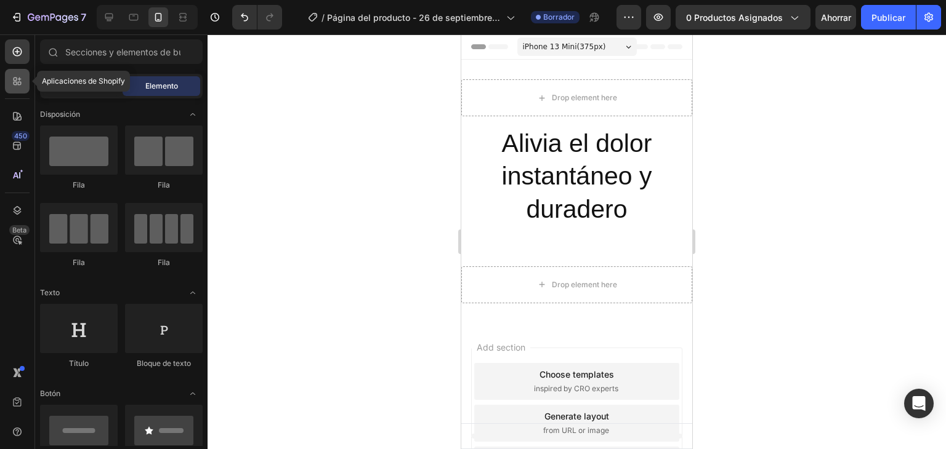
click at [14, 83] on icon at bounding box center [16, 84] width 4 height 4
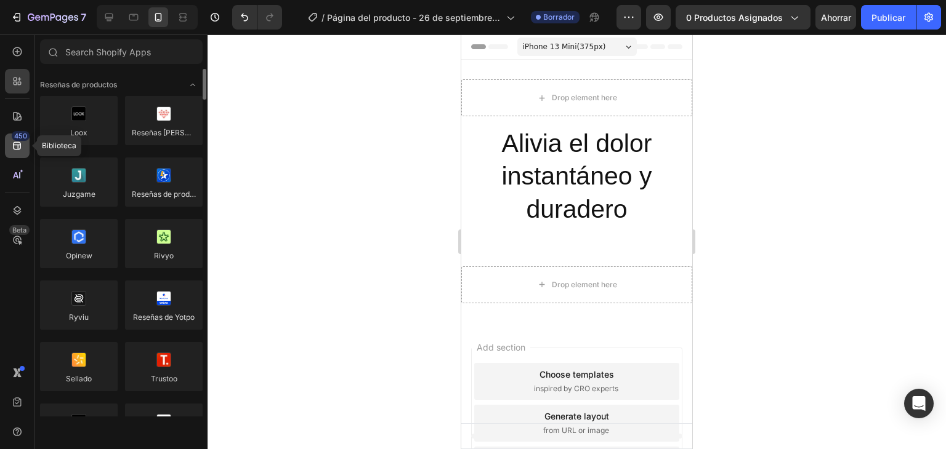
click at [17, 155] on div "450" at bounding box center [17, 146] width 25 height 25
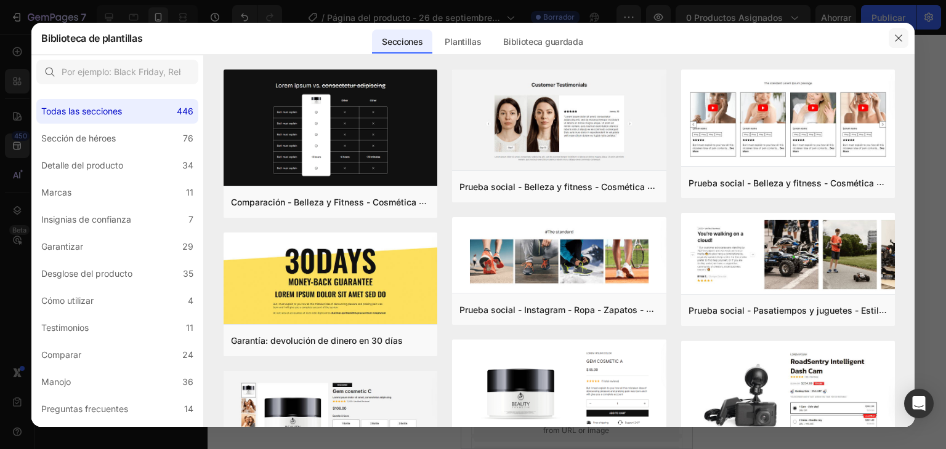
click at [896, 36] on icon "button" at bounding box center [898, 38] width 10 height 10
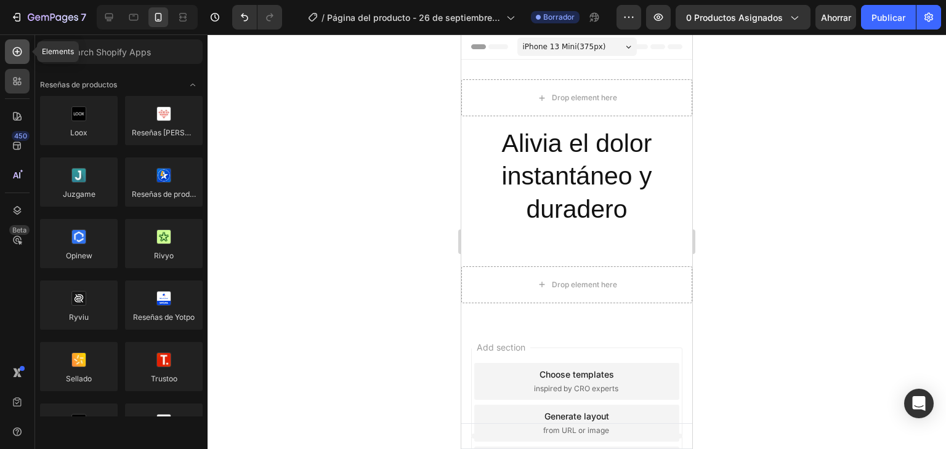
click at [22, 57] on icon at bounding box center [17, 52] width 12 height 12
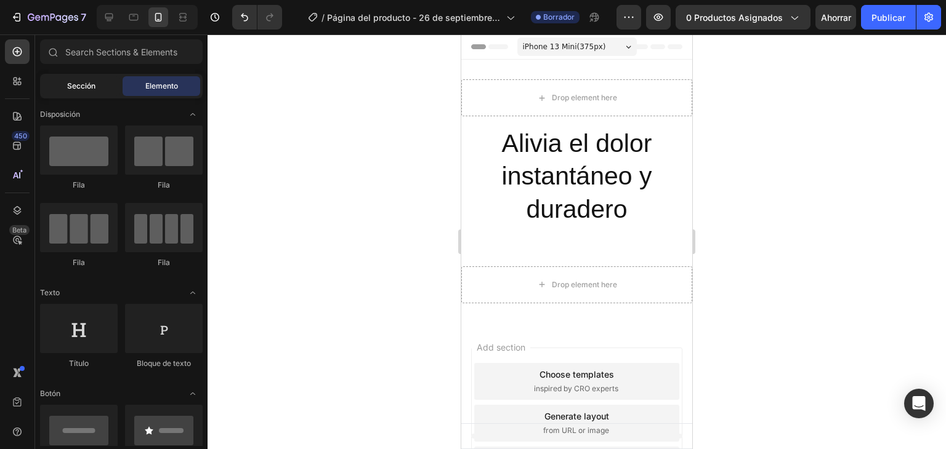
click at [66, 84] on div "Sección" at bounding box center [81, 86] width 78 height 20
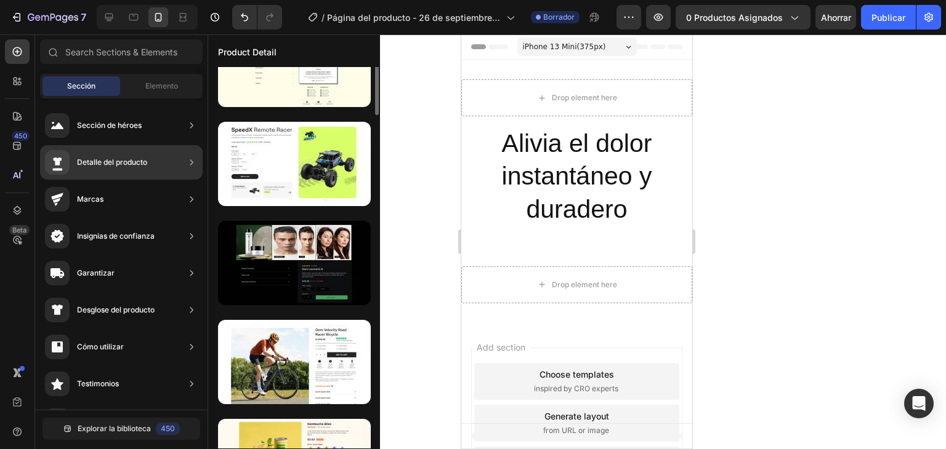
scroll to position [106, 0]
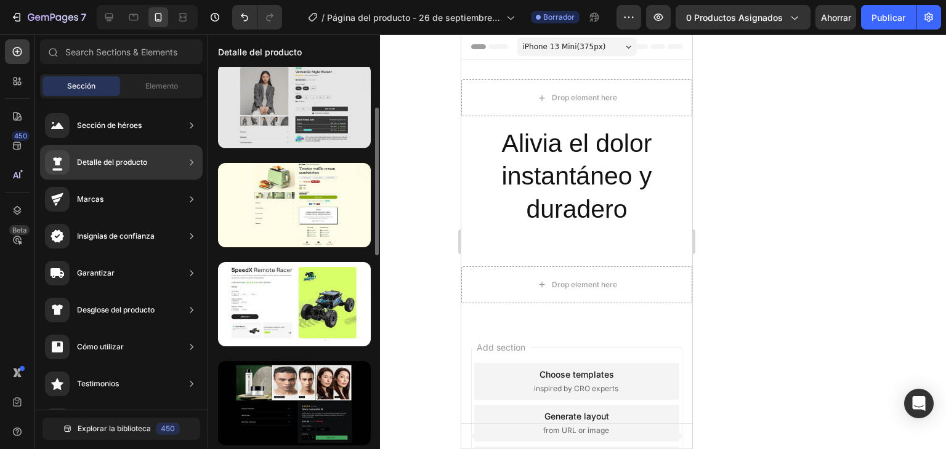
click at [264, 110] on div at bounding box center [294, 106] width 153 height 84
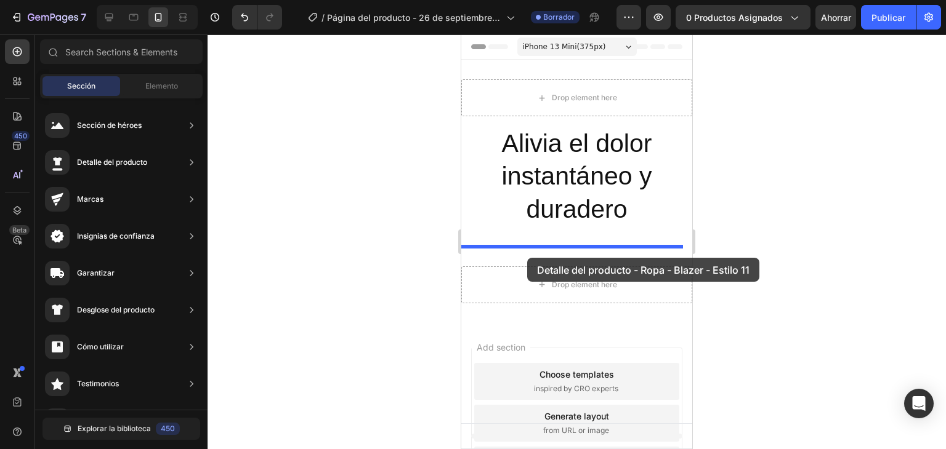
drag, startPoint x: 747, startPoint y: 151, endPoint x: 527, endPoint y: 258, distance: 244.2
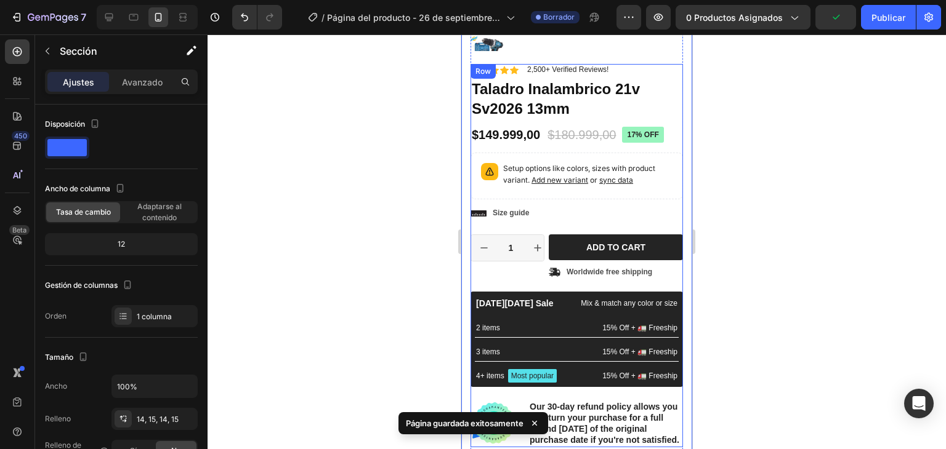
scroll to position [431, 0]
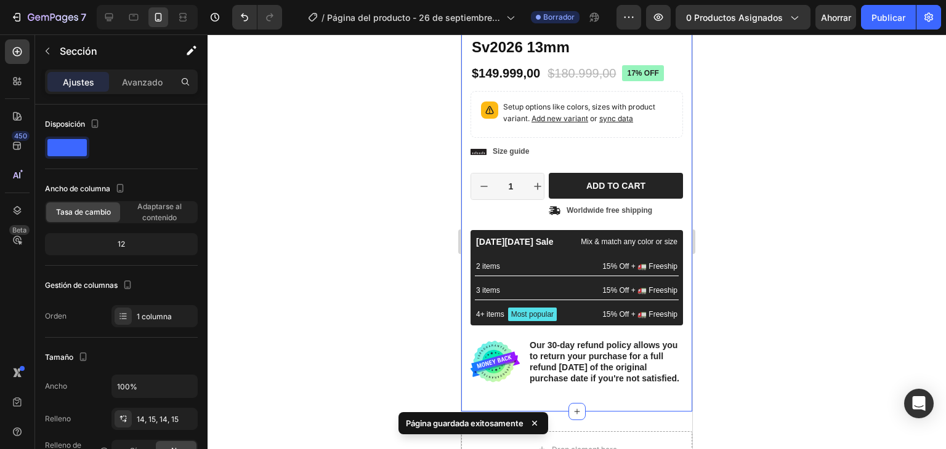
click at [361, 252] on div at bounding box center [576, 241] width 738 height 415
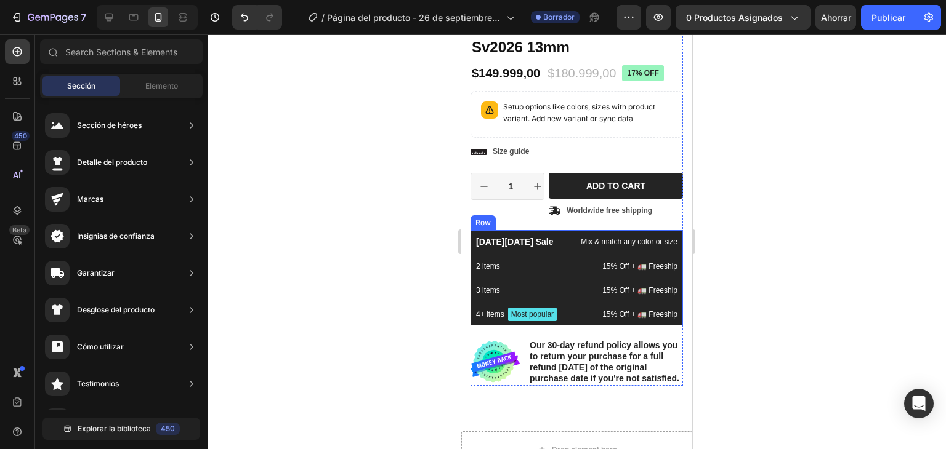
click at [552, 231] on div "[DATE][DATE] Sale Text Block Mix & match any color or size Text Block Row 2 ite…" at bounding box center [576, 277] width 212 height 95
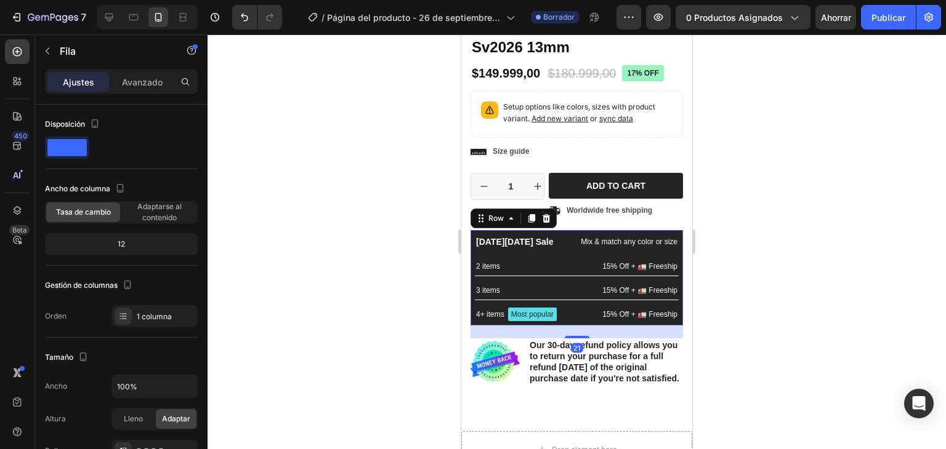
click at [290, 220] on div at bounding box center [576, 241] width 738 height 415
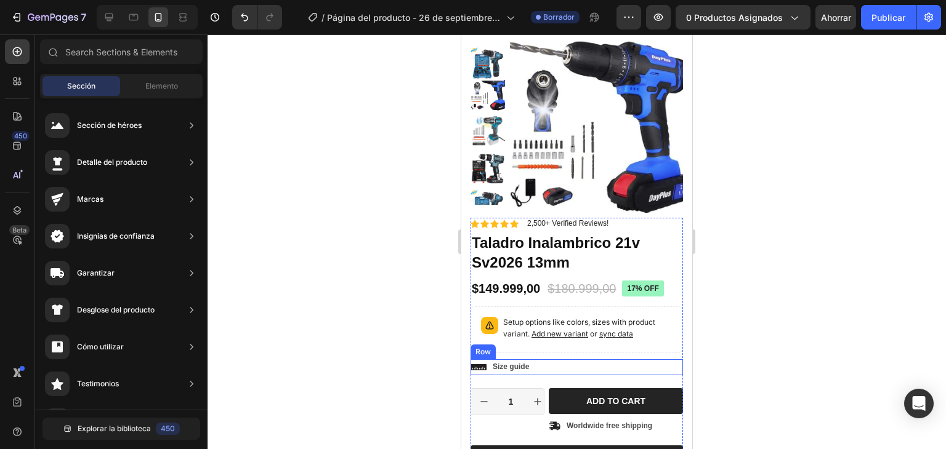
scroll to position [158, 0]
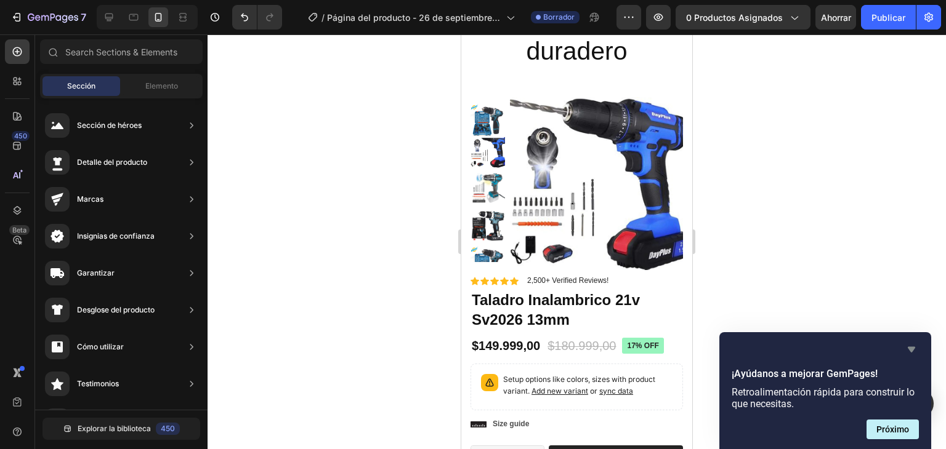
click at [912, 347] on icon "Ocultar encuesta" at bounding box center [910, 350] width 7 height 6
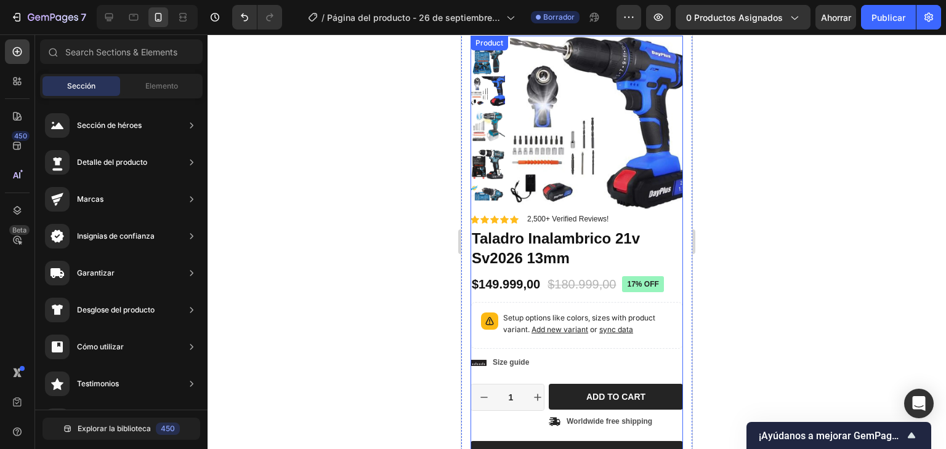
scroll to position [35, 0]
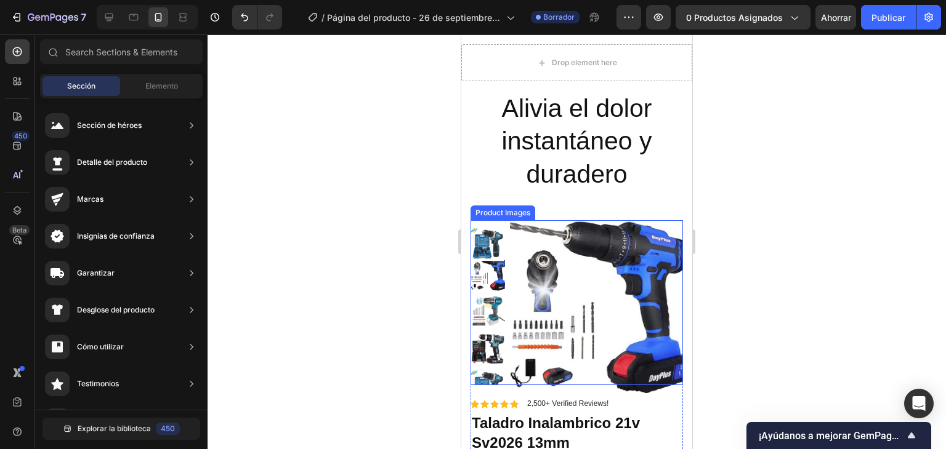
click at [563, 267] on img at bounding box center [596, 306] width 173 height 173
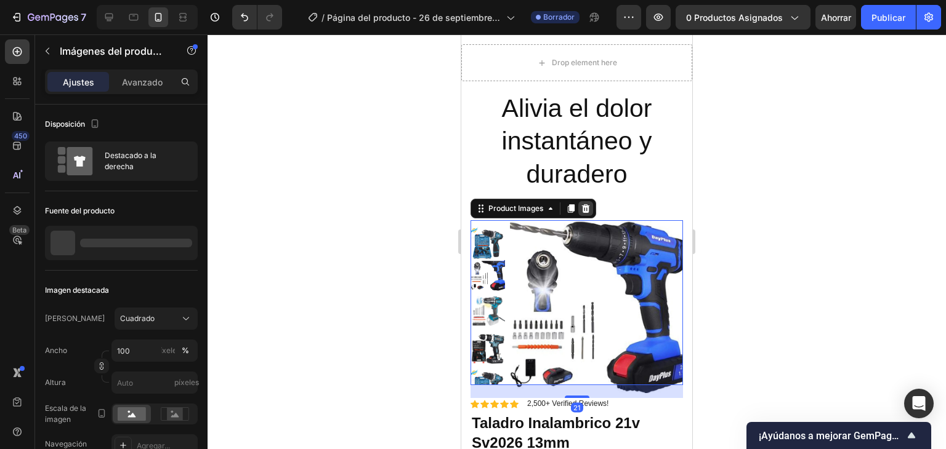
click at [586, 210] on icon at bounding box center [586, 208] width 8 height 9
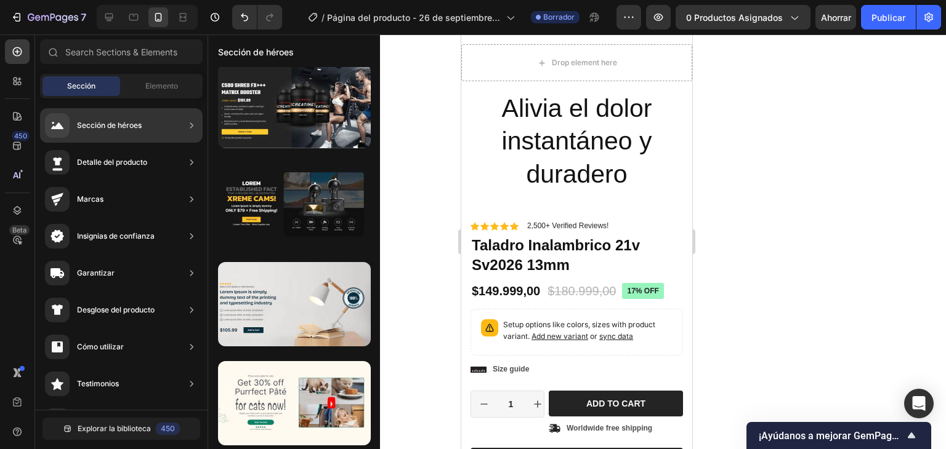
click at [140, 159] on font "Detalle del producto" at bounding box center [112, 162] width 70 height 9
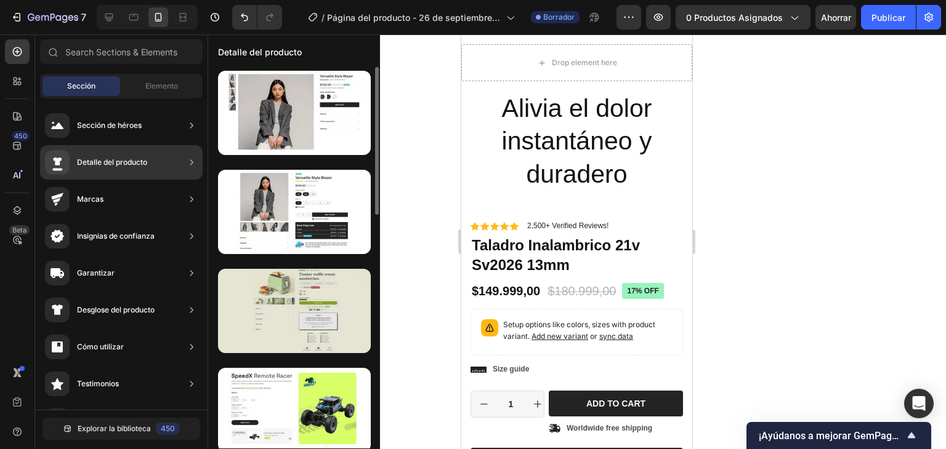
scroll to position [62, 0]
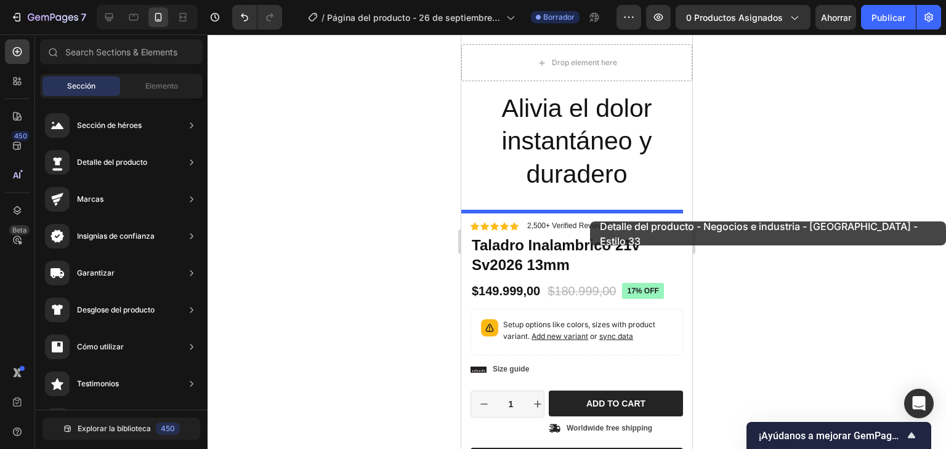
drag, startPoint x: 755, startPoint y: 286, endPoint x: 590, endPoint y: 222, distance: 177.2
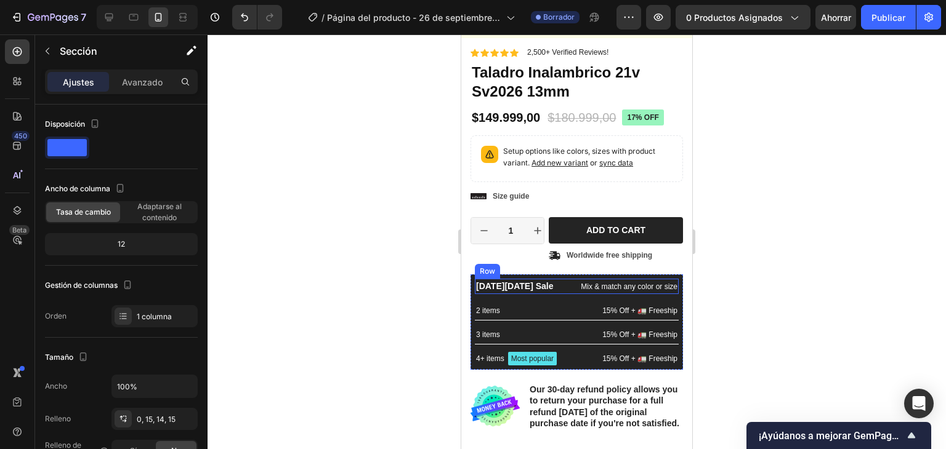
scroll to position [1400, 0]
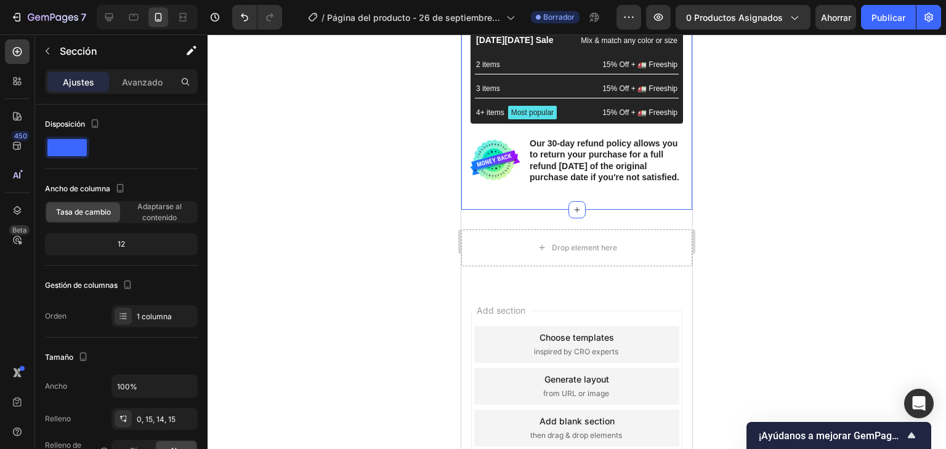
click at [643, 201] on div "Material Shipping Care instruction Accordion Icon Icon Icon Icon Icon Icon List…" at bounding box center [576, 1] width 212 height 401
click at [650, 230] on div "Drop element here Section 4" at bounding box center [576, 248] width 231 height 76
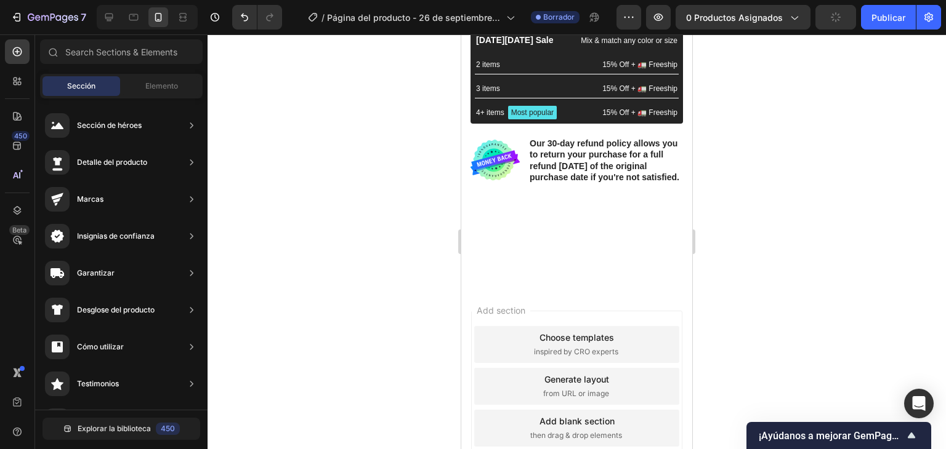
scroll to position [1037, 0]
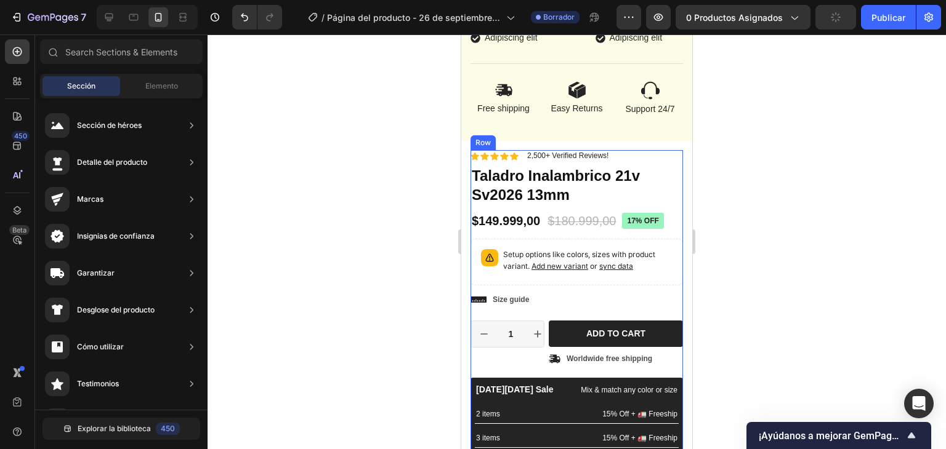
click at [633, 303] on div "Icon Icon Icon Icon Icon Icon List 2,500+ Verified Reviews! Text Block Row 17% …" at bounding box center [576, 342] width 212 height 384
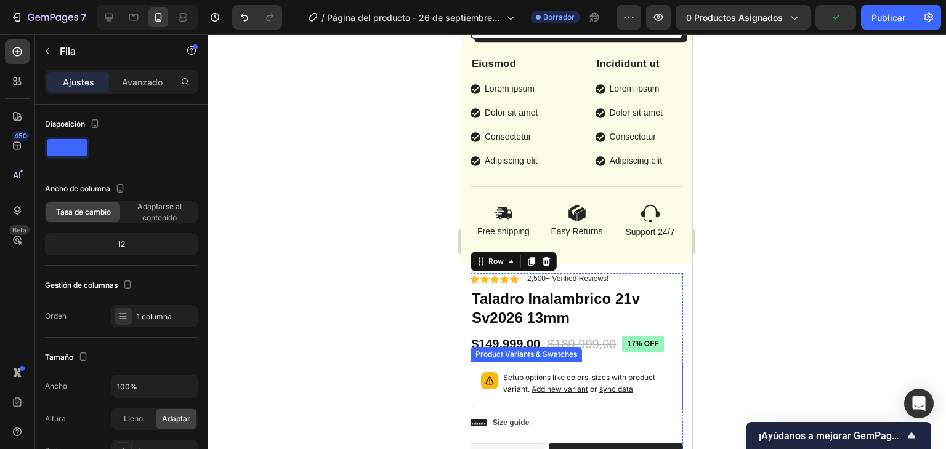
scroll to position [976, 0]
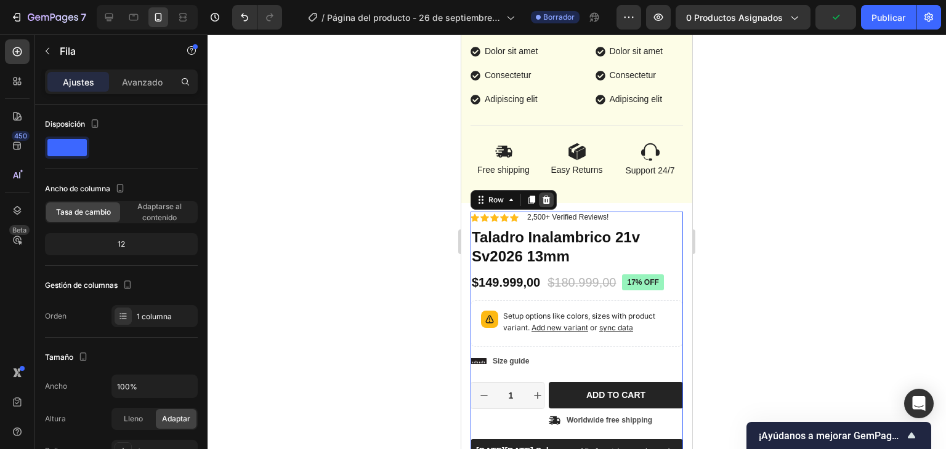
click at [542, 205] on icon at bounding box center [546, 200] width 10 height 10
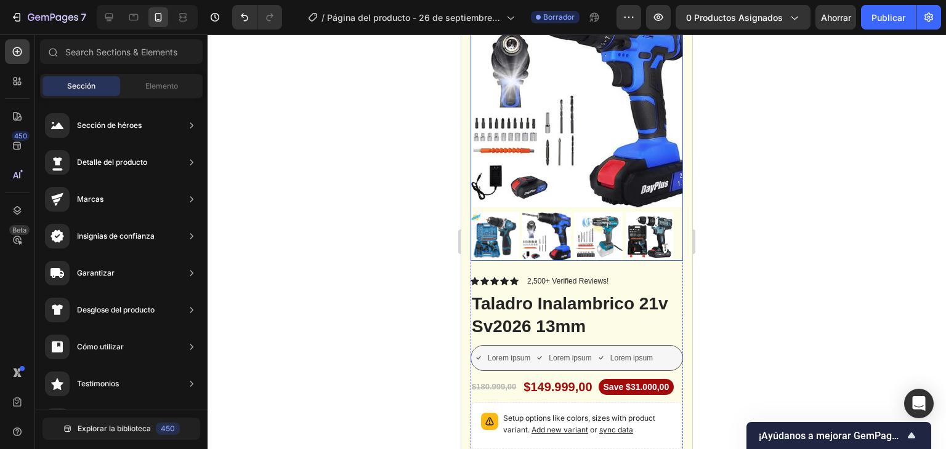
scroll to position [0, 0]
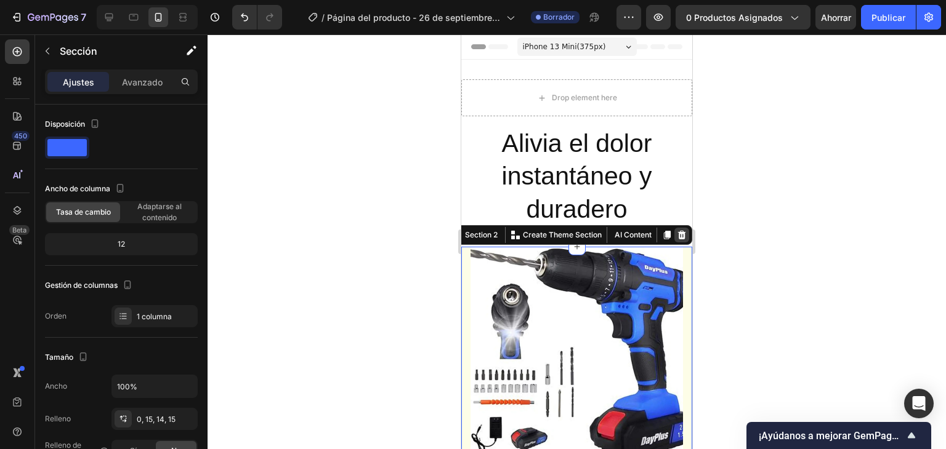
click at [678, 237] on icon at bounding box center [682, 235] width 8 height 9
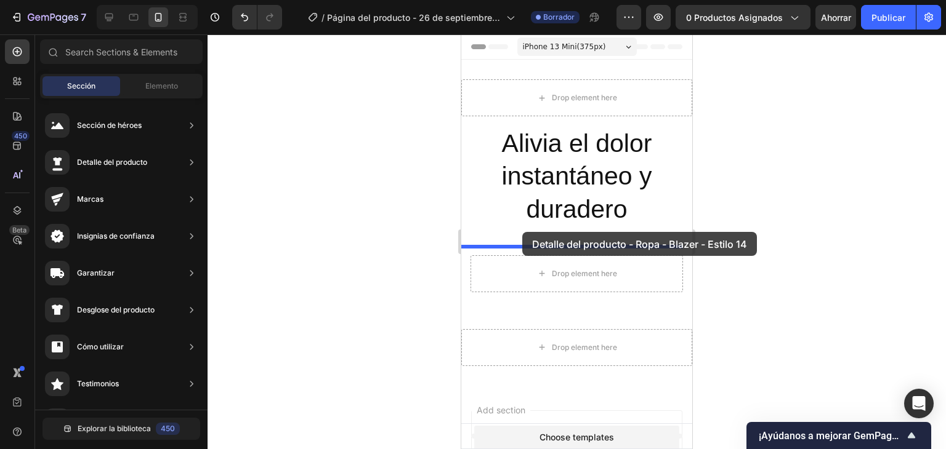
drag, startPoint x: 751, startPoint y: 167, endPoint x: 522, endPoint y: 232, distance: 237.9
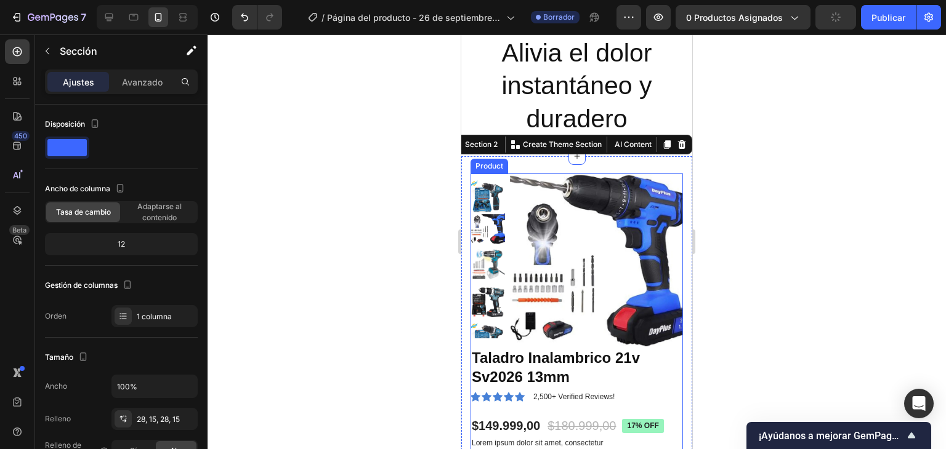
scroll to position [46, 0]
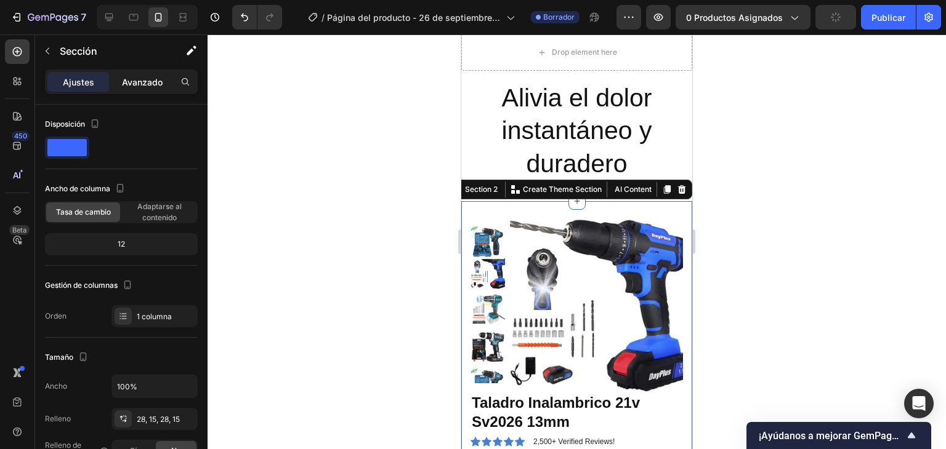
click at [133, 77] on font "Avanzado" at bounding box center [142, 82] width 41 height 10
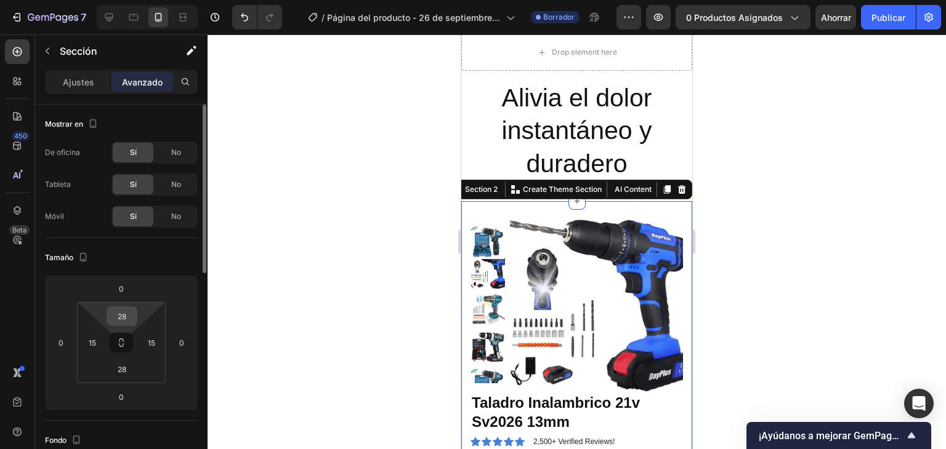
click at [128, 320] on input "28" at bounding box center [122, 316] width 25 height 18
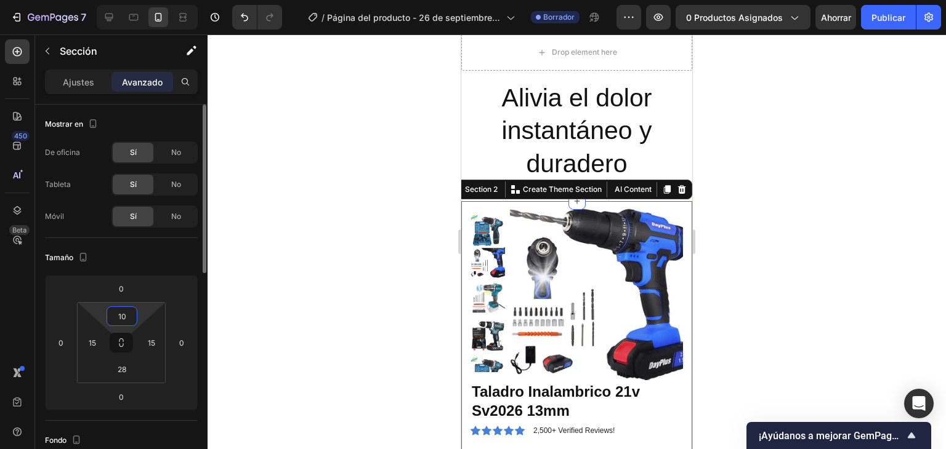
type input "1"
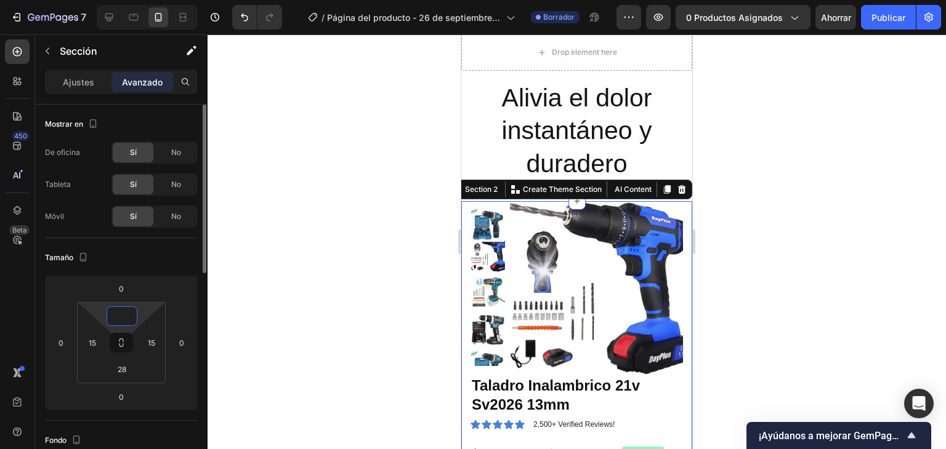
type input "0"
click at [746, 116] on div at bounding box center [576, 241] width 738 height 415
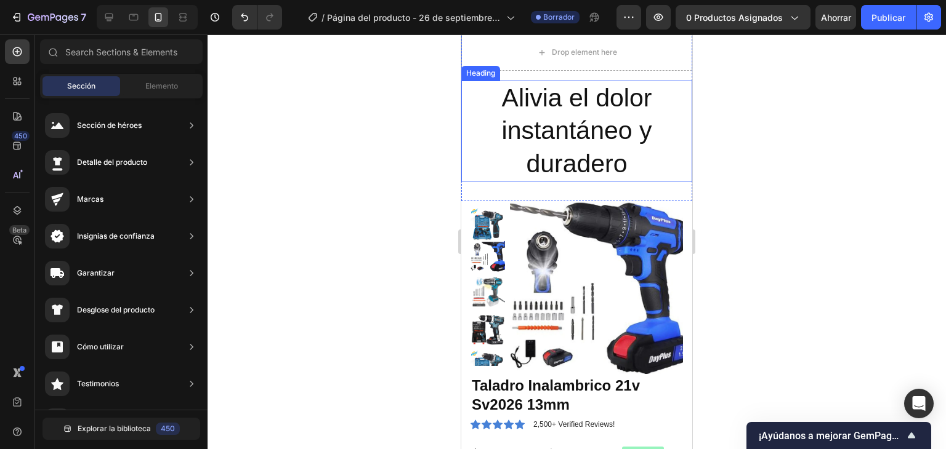
drag, startPoint x: 572, startPoint y: 200, endPoint x: 571, endPoint y: 180, distance: 19.7
click at [571, 180] on div "Drop element here Row Alivia el dolor instantáneo y duradero Heading Section 1" at bounding box center [576, 107] width 231 height 187
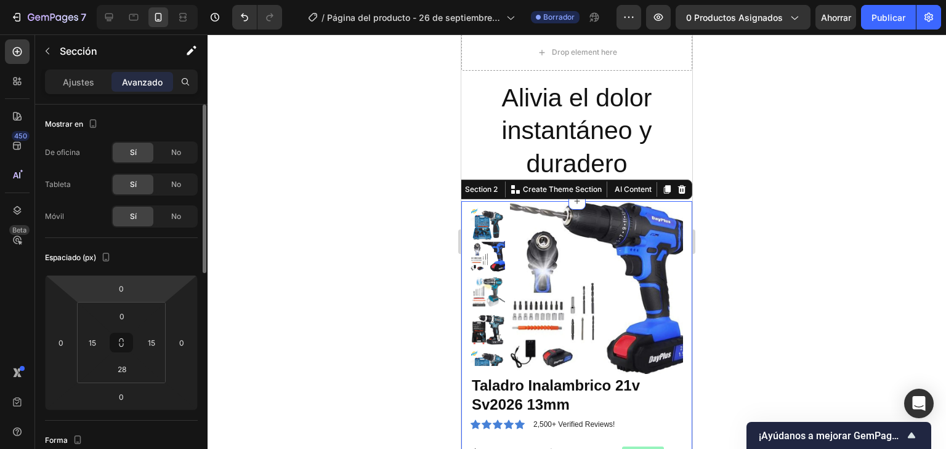
click at [137, 0] on html "7 / Página del producto - 26 de septiembre, 09:12:04 Borrador Avance 0 producto…" at bounding box center [473, 0] width 946 height 0
type input "-20"
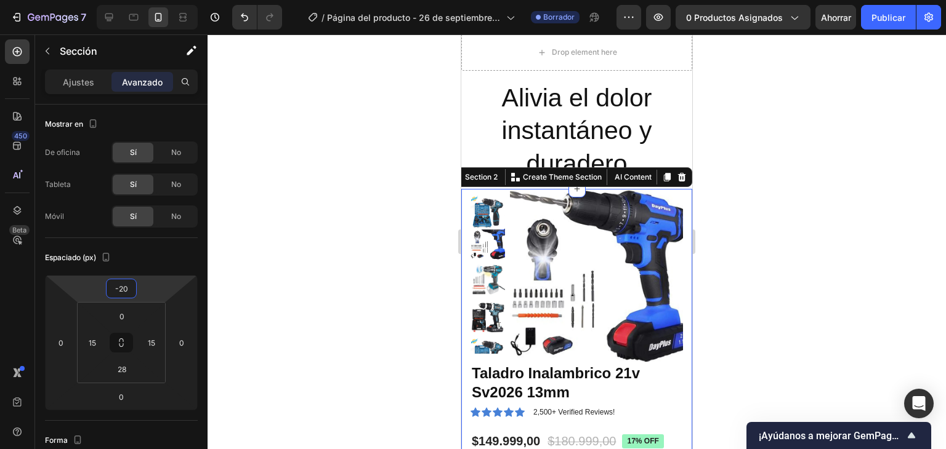
click at [785, 185] on div at bounding box center [576, 241] width 738 height 415
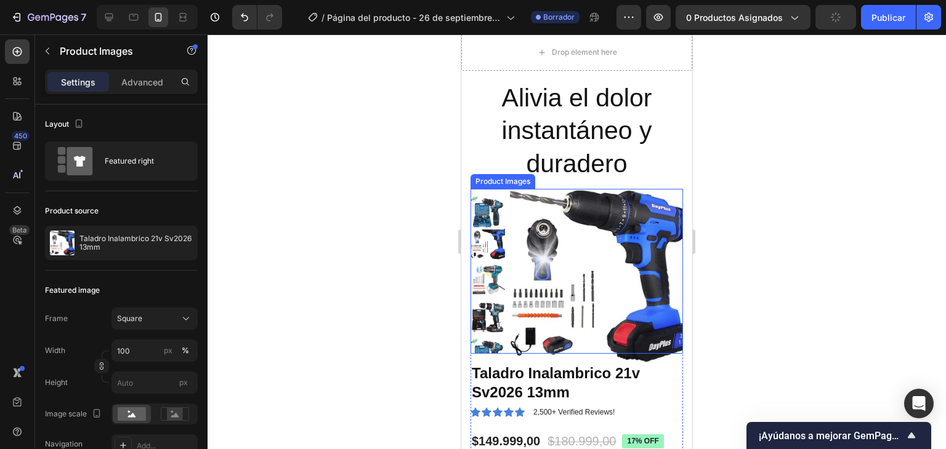
click at [666, 197] on img at bounding box center [596, 275] width 173 height 173
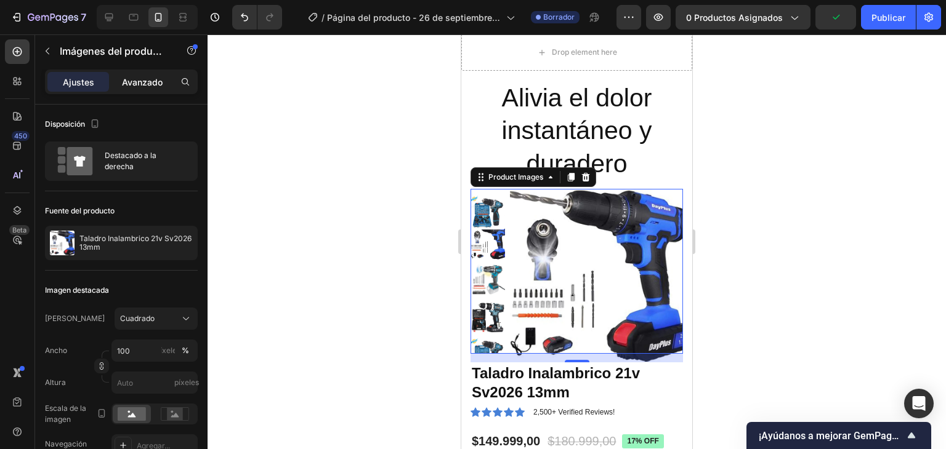
click at [127, 85] on font "Avanzado" at bounding box center [142, 82] width 41 height 10
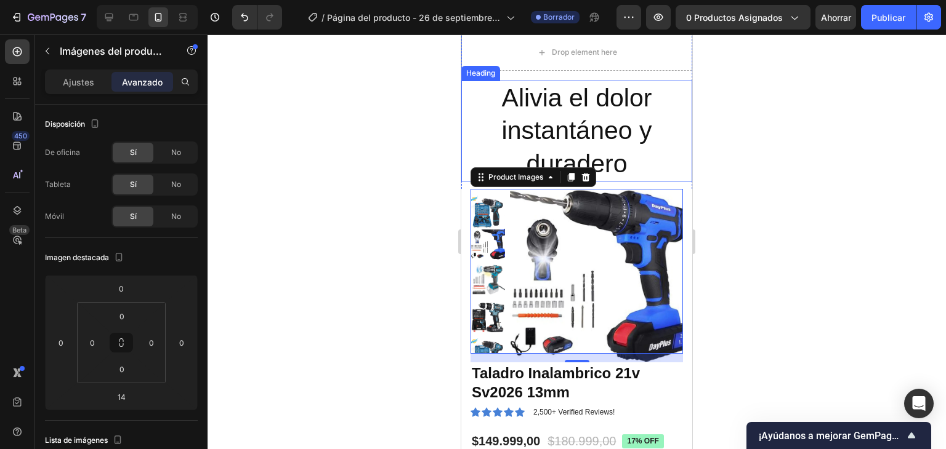
click at [657, 171] on h2 "Alivia el dolor instantáneo y duradero" at bounding box center [576, 131] width 231 height 101
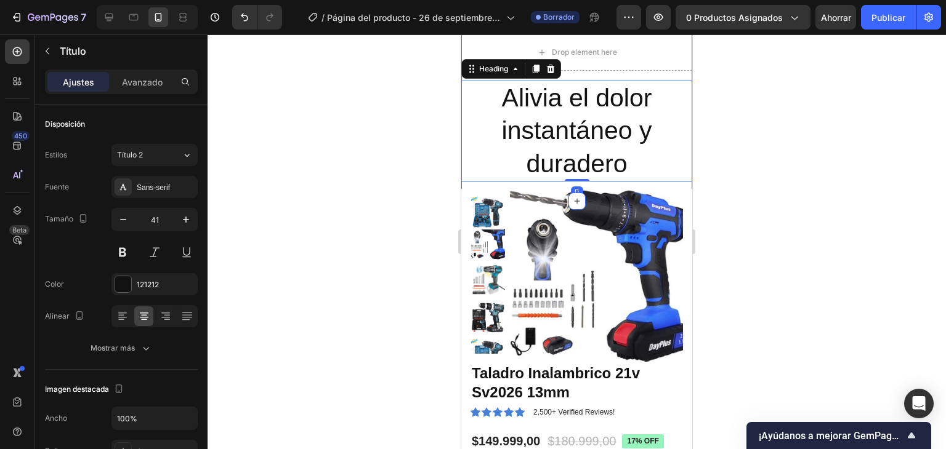
click at [665, 185] on div "Drop element here Row Alivia el dolor instantáneo y duradero Heading 0 Section 1" at bounding box center [576, 107] width 231 height 187
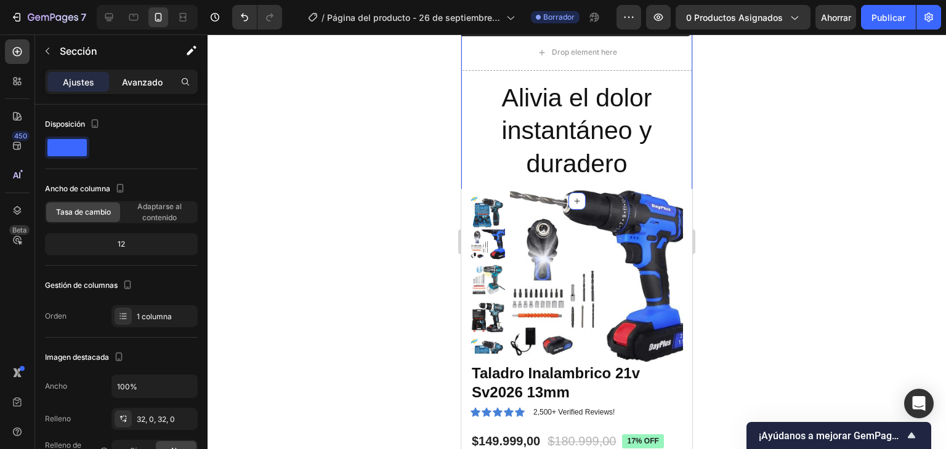
click at [147, 82] on font "Avanzado" at bounding box center [142, 82] width 41 height 10
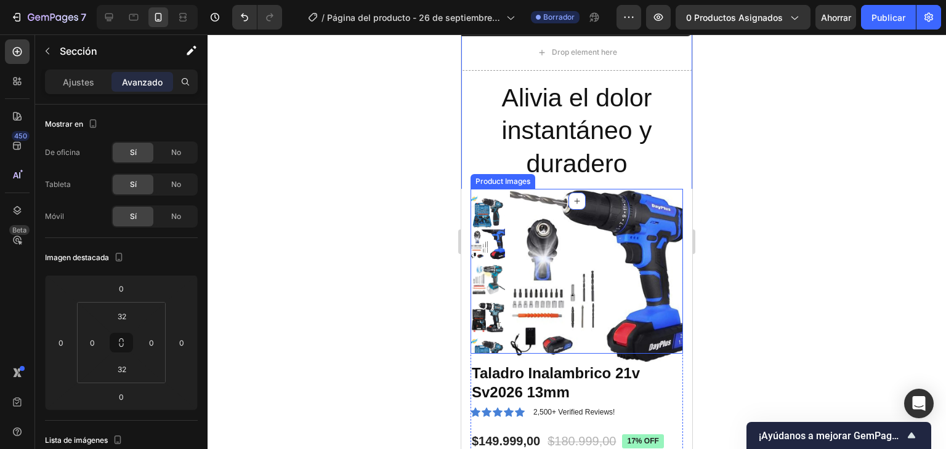
click at [662, 196] on img at bounding box center [596, 275] width 173 height 173
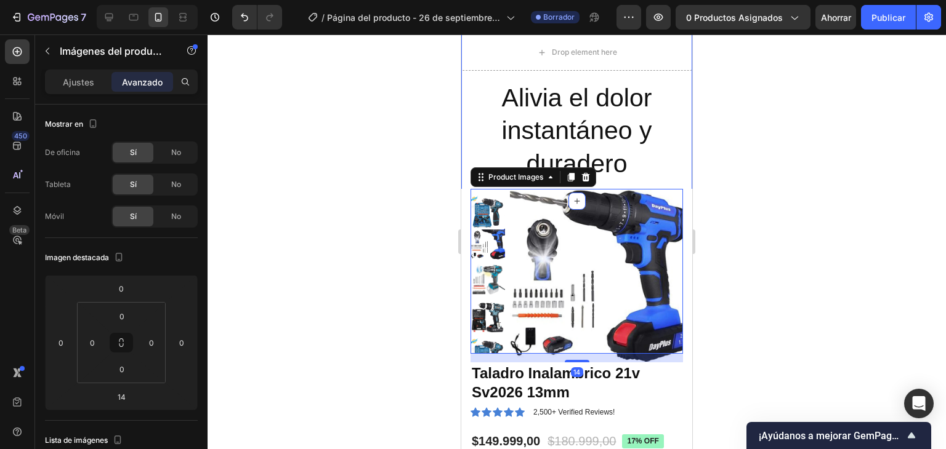
click at [670, 183] on div "Drop element here Row Alivia el dolor instantáneo y duradero Heading Section 1" at bounding box center [576, 107] width 231 height 187
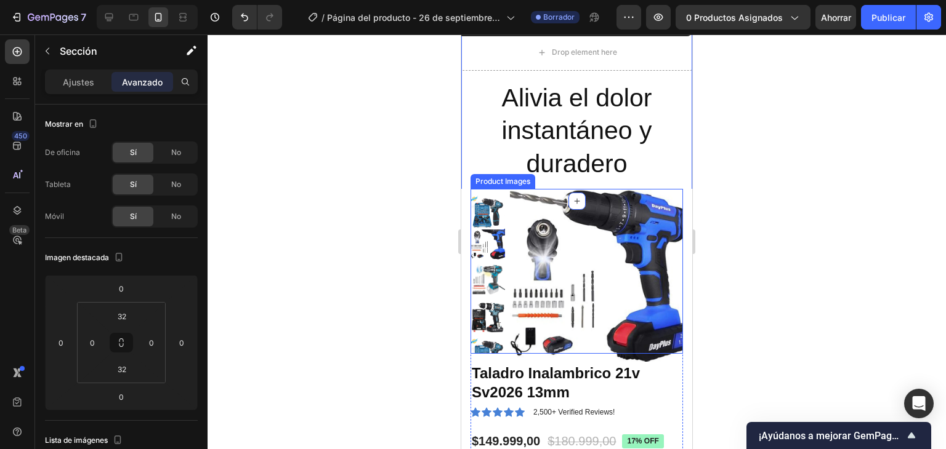
click at [640, 189] on img at bounding box center [596, 275] width 173 height 173
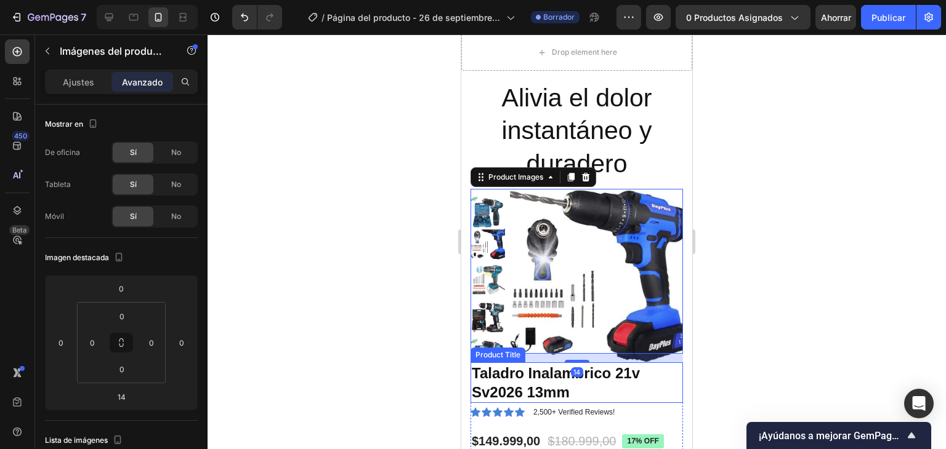
click at [653, 363] on h1 "Taladro Inalambrico 21v Sv2026 13mm" at bounding box center [576, 383] width 212 height 41
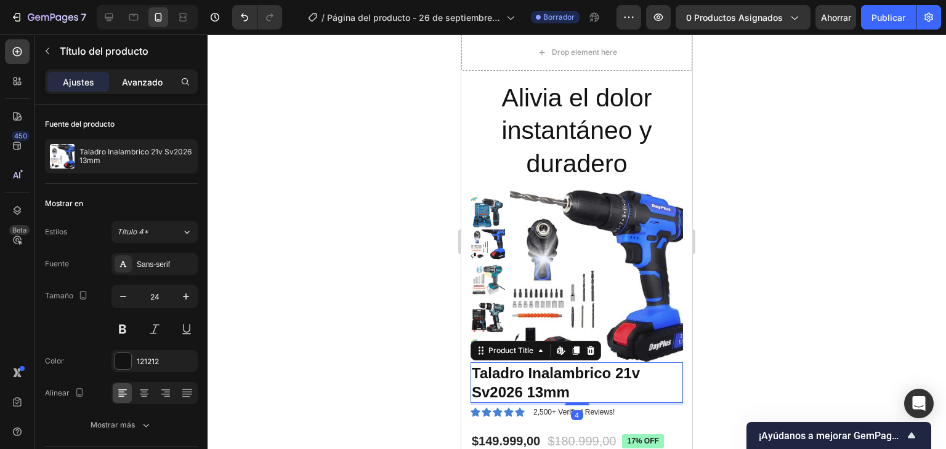
drag, startPoint x: 138, startPoint y: 81, endPoint x: 134, endPoint y: 179, distance: 97.4
click at [138, 81] on font "Avanzado" at bounding box center [142, 82] width 41 height 10
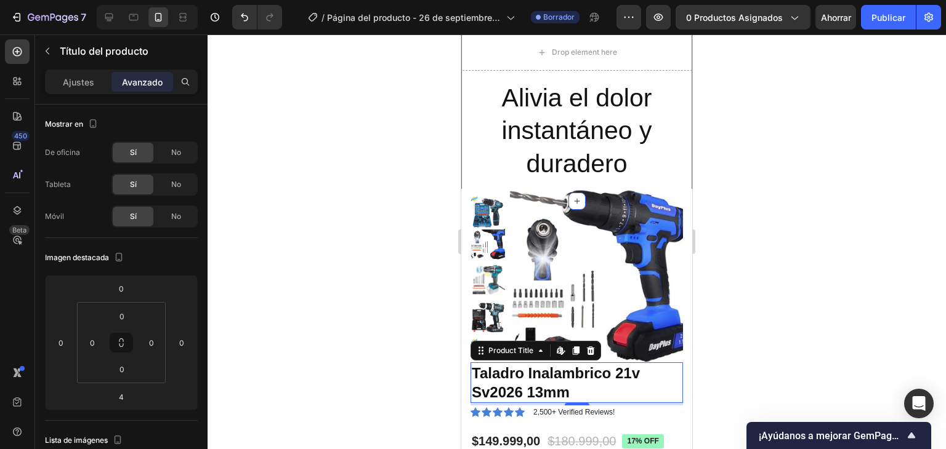
click at [669, 73] on div "Drop element here Row Alivia el dolor instantáneo y duradero Heading" at bounding box center [576, 108] width 231 height 148
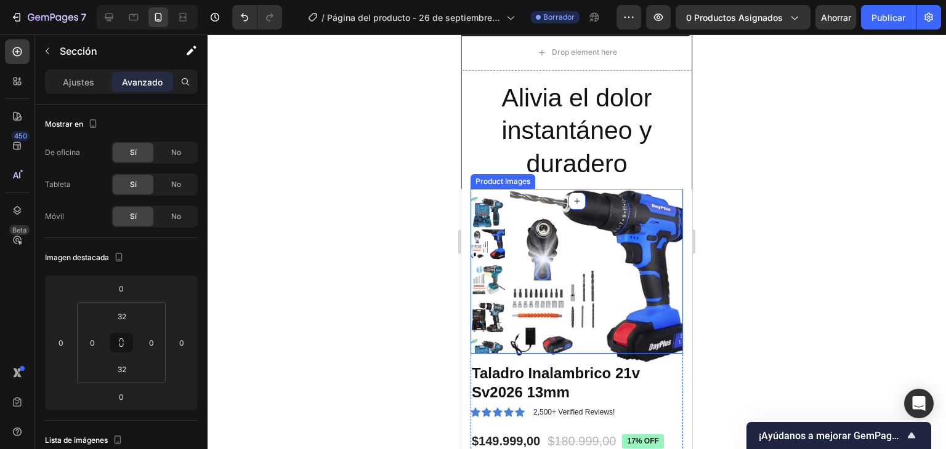
click at [665, 193] on img at bounding box center [596, 275] width 173 height 173
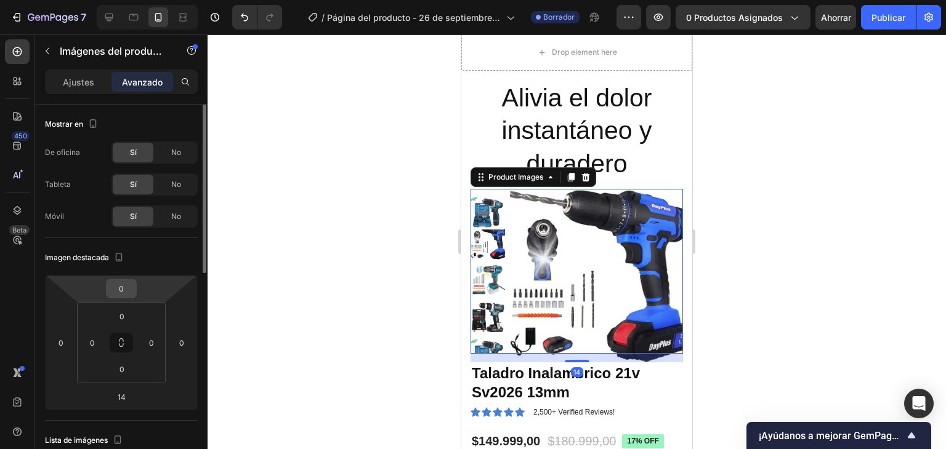
click at [124, 284] on input "0" at bounding box center [121, 288] width 25 height 18
click at [128, 284] on input "0" at bounding box center [121, 288] width 25 height 18
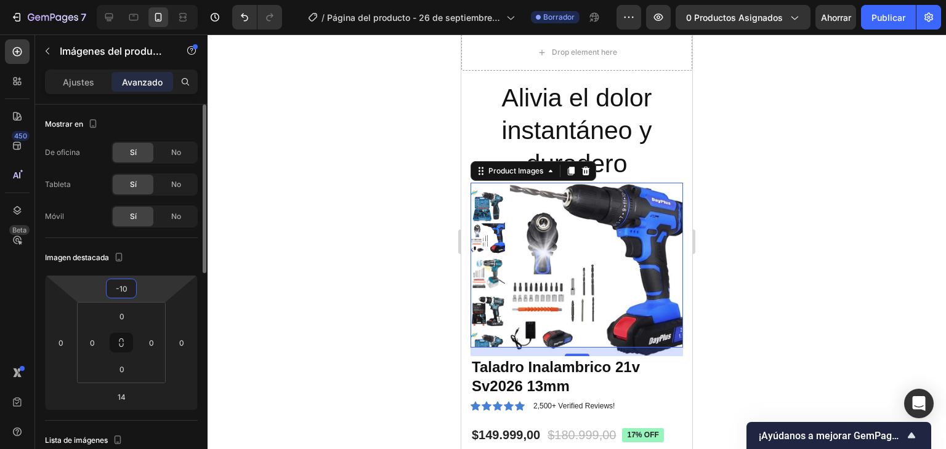
type input "-1"
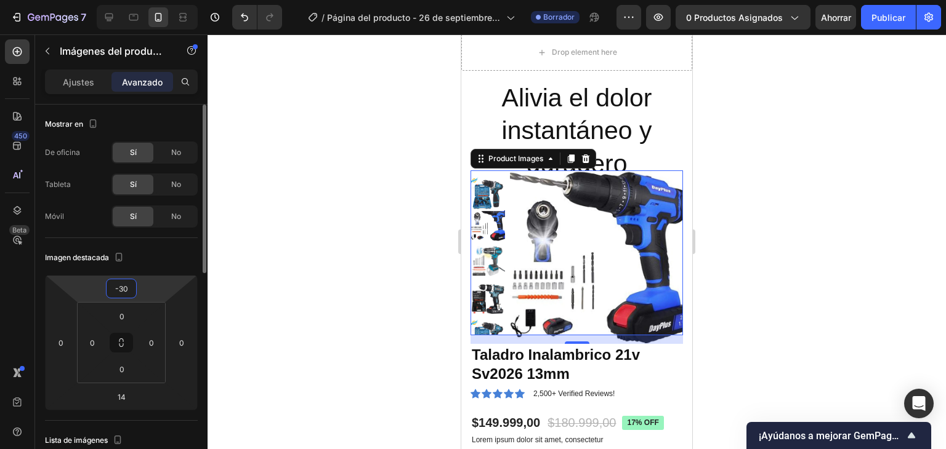
type input "-3"
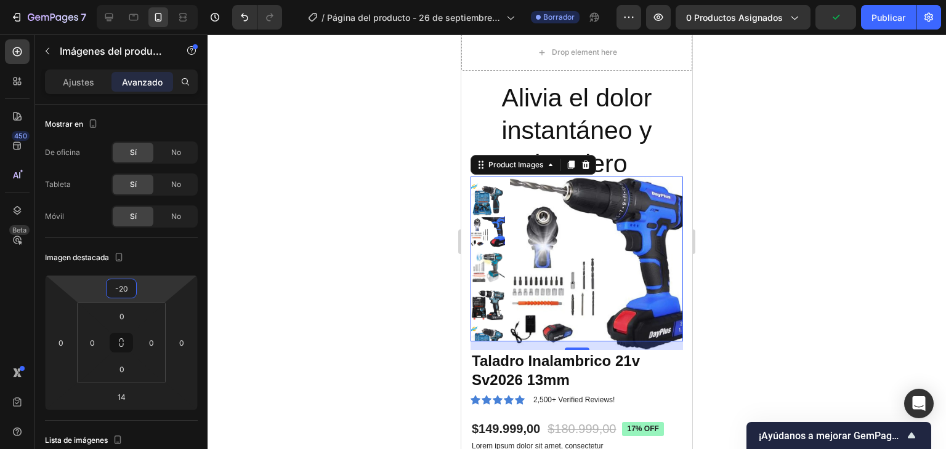
type input "-20"
click at [480, 98] on h2 "Alivia el dolor instantáneo y duradero" at bounding box center [576, 131] width 231 height 101
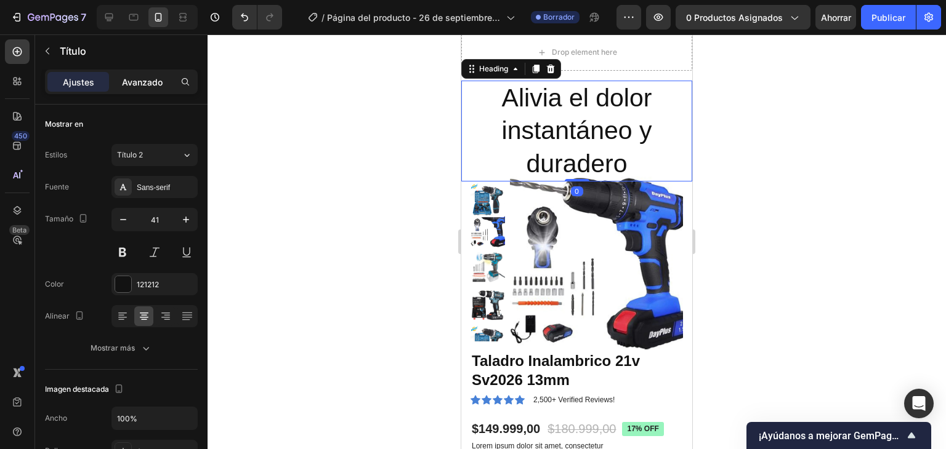
click at [124, 73] on div "Avanzado" at bounding box center [142, 82] width 62 height 20
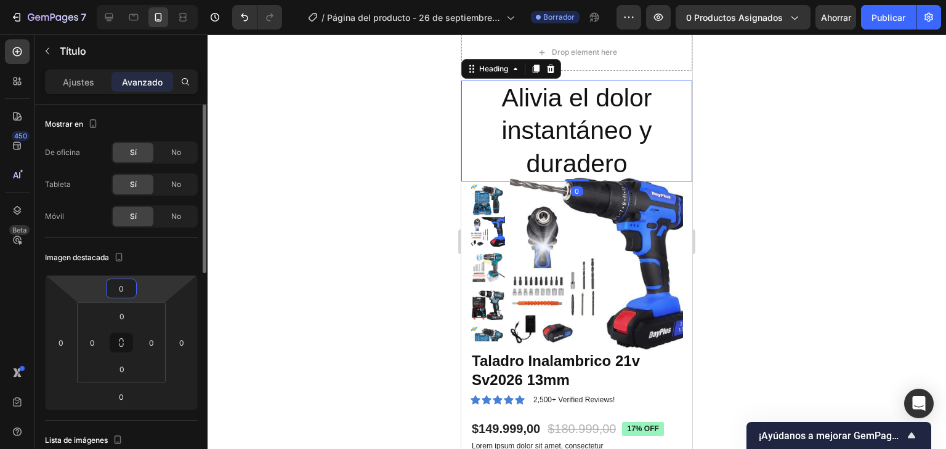
click at [132, 293] on input "0" at bounding box center [121, 288] width 25 height 18
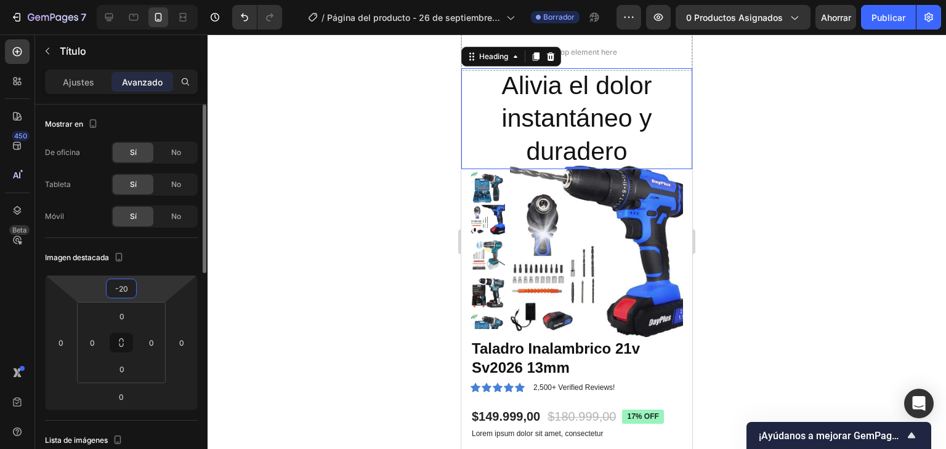
type input "-2"
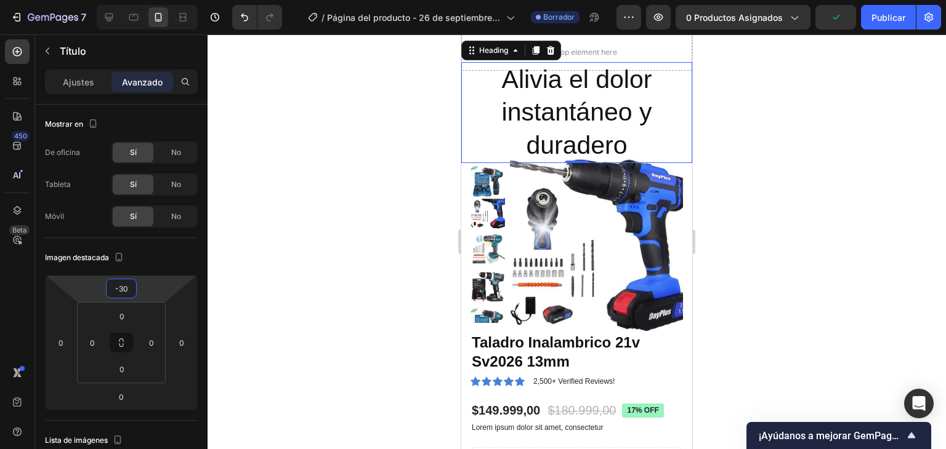
type input "-30"
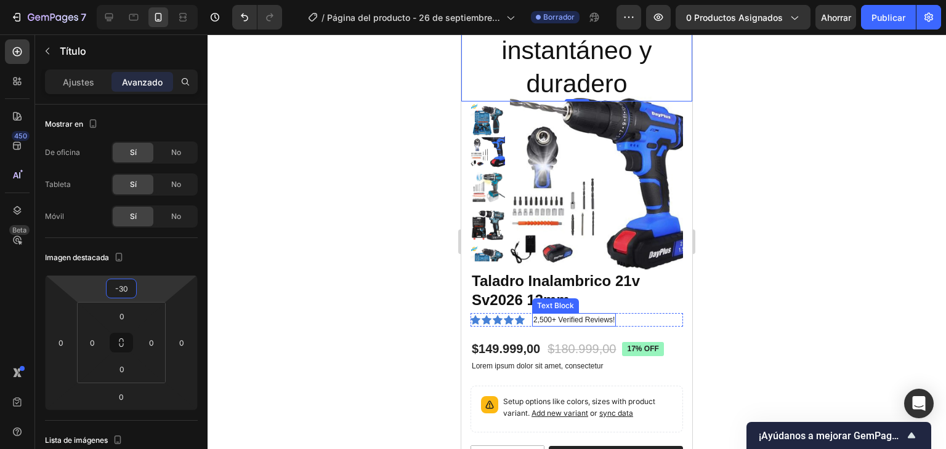
click at [555, 319] on p "2,500+ Verified Reviews!" at bounding box center [573, 320] width 81 height 11
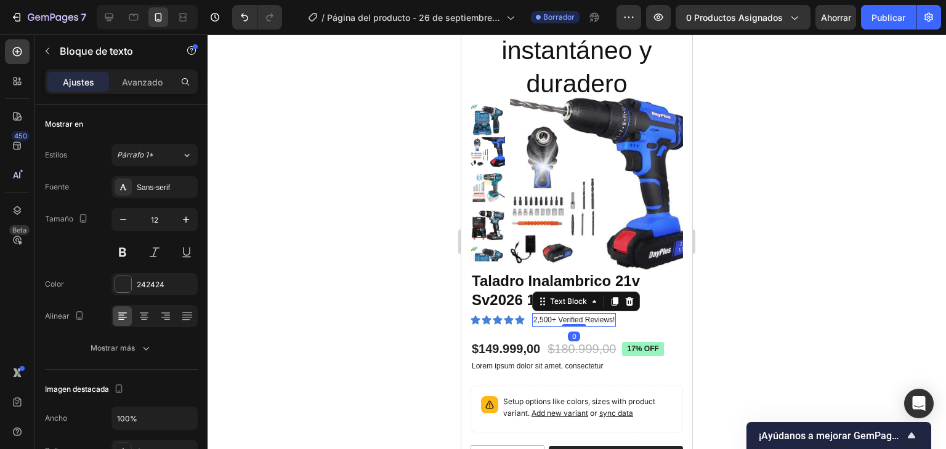
click at [605, 318] on p "2,500+ Verified Reviews!" at bounding box center [573, 320] width 81 height 11
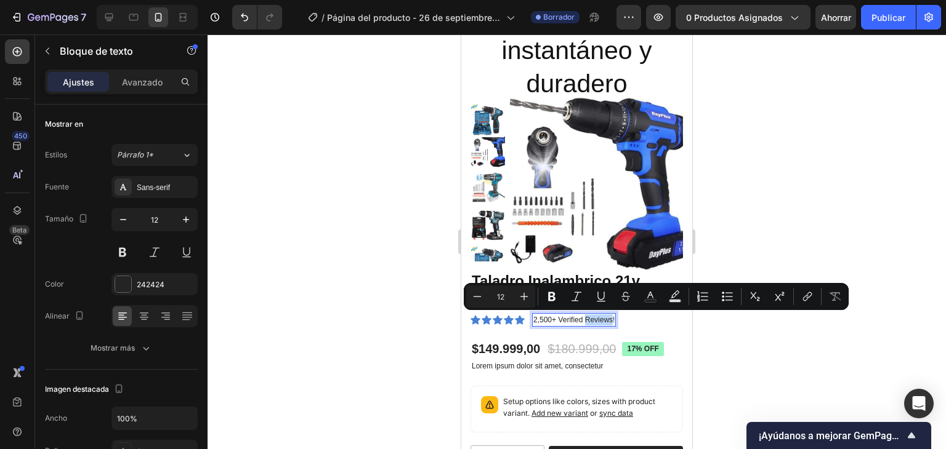
click at [558, 318] on p "2,500+ Verified Reviews!" at bounding box center [573, 320] width 81 height 11
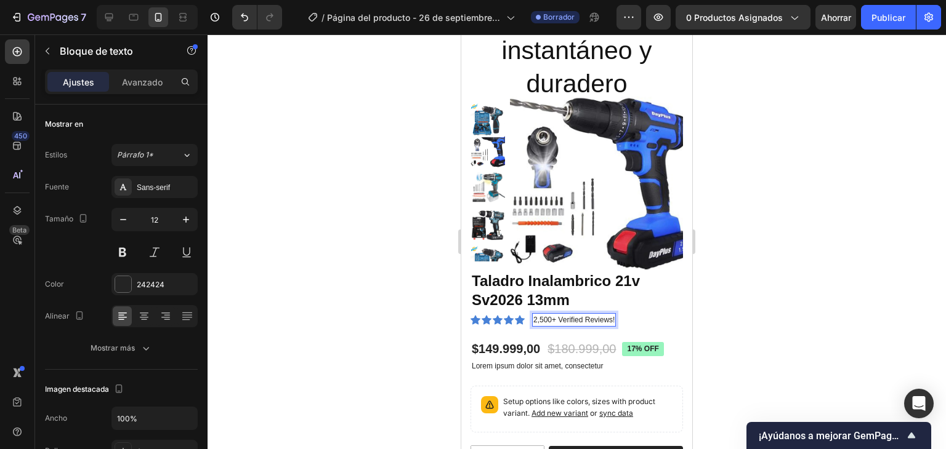
click at [552, 321] on p "2,500+ Verified Reviews!" at bounding box center [573, 320] width 81 height 11
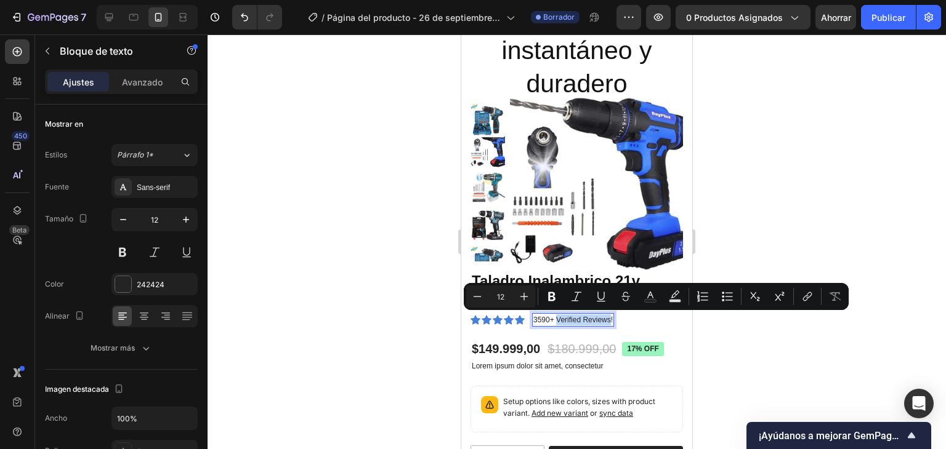
drag, startPoint x: 609, startPoint y: 321, endPoint x: 554, endPoint y: 326, distance: 55.7
click at [554, 326] on div "3590+ Verified Reviews!" at bounding box center [573, 320] width 82 height 14
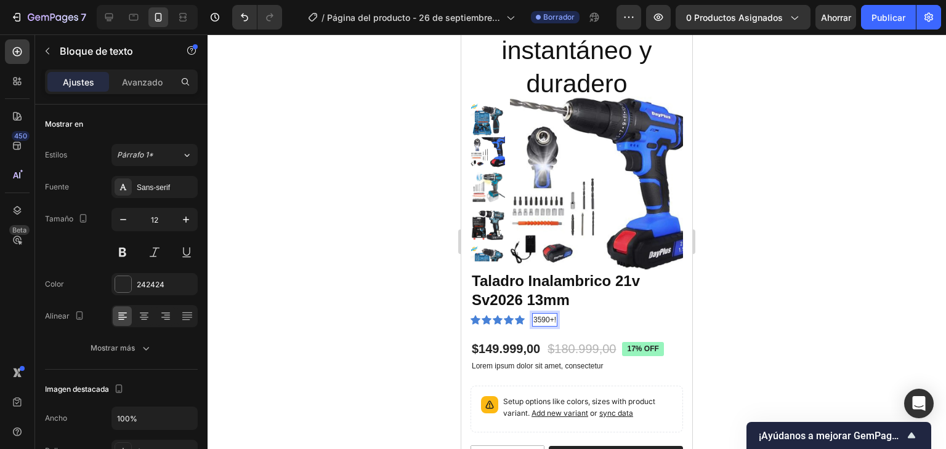
click at [555, 321] on p "3590+!" at bounding box center [544, 320] width 23 height 11
click at [574, 318] on p "3590+CLIENTES SATISFECHOS" at bounding box center [588, 320] width 111 height 11
click at [118, 248] on button at bounding box center [122, 252] width 22 height 22
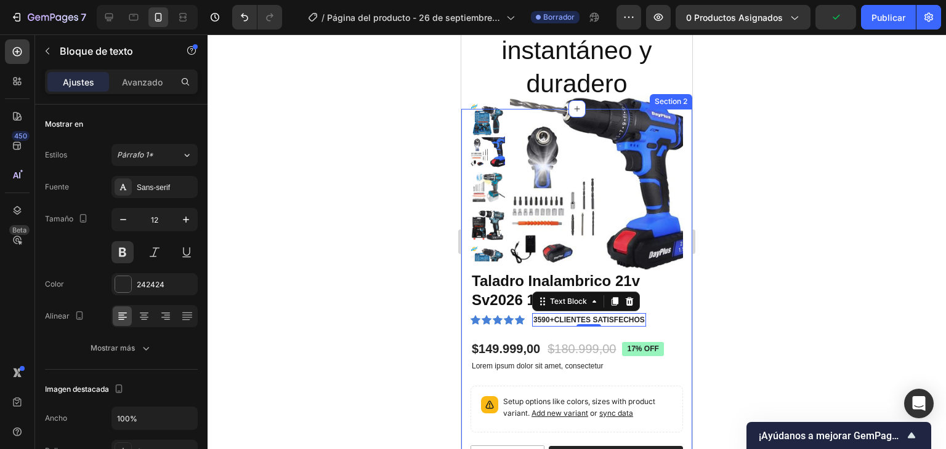
click at [470, 322] on div "Product Images Taladro Inalambrico 21v Sv2026 13mm Product Title Icon Icon Icon…" at bounding box center [576, 360] width 231 height 502
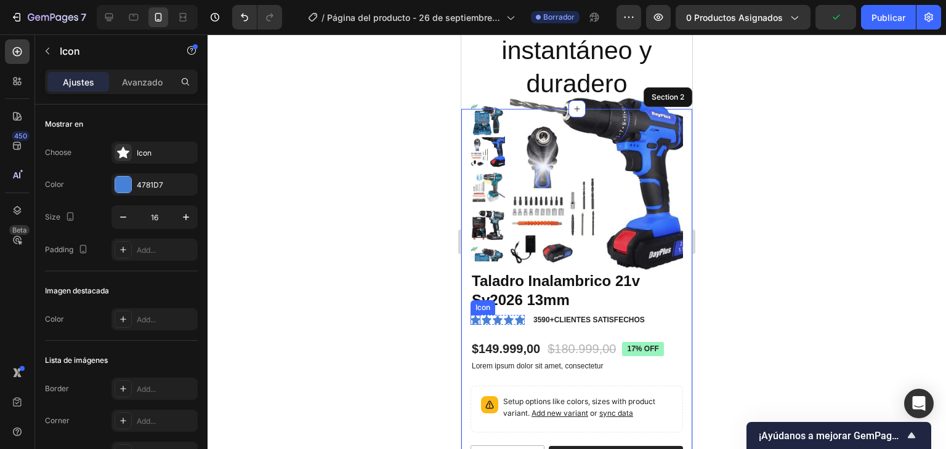
click at [473, 321] on icon at bounding box center [475, 320] width 10 height 9
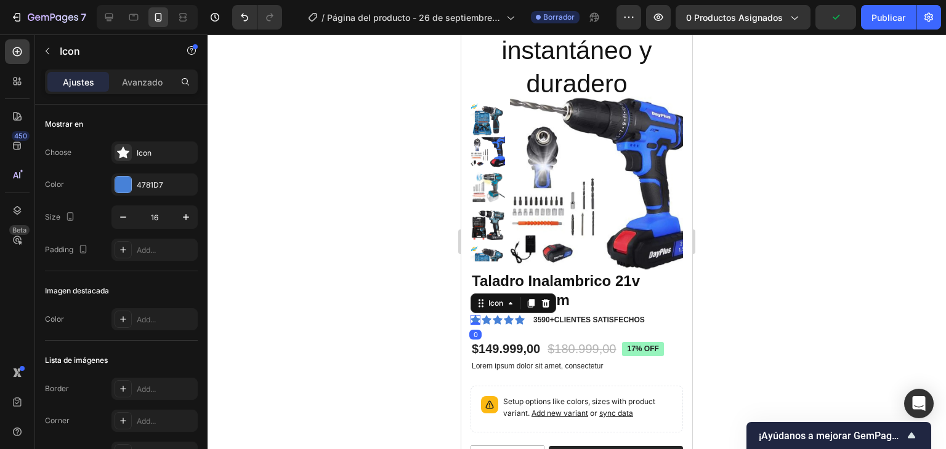
drag, startPoint x: 473, startPoint y: 321, endPoint x: 512, endPoint y: 319, distance: 38.8
click at [503, 319] on div "Icon 0 Icon Icon Icon Icon" at bounding box center [497, 320] width 54 height 10
click at [512, 319] on icon at bounding box center [509, 320] width 10 height 9
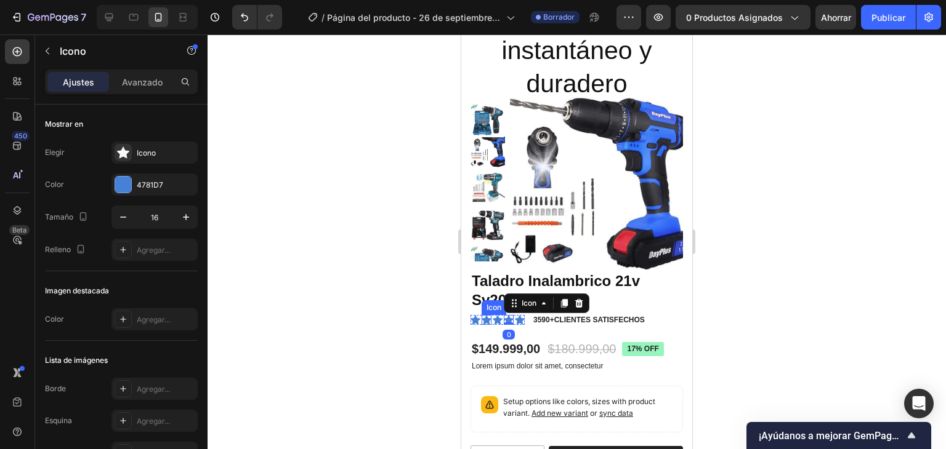
click at [482, 321] on icon at bounding box center [486, 320] width 10 height 10
click at [478, 321] on icon at bounding box center [475, 320] width 10 height 10
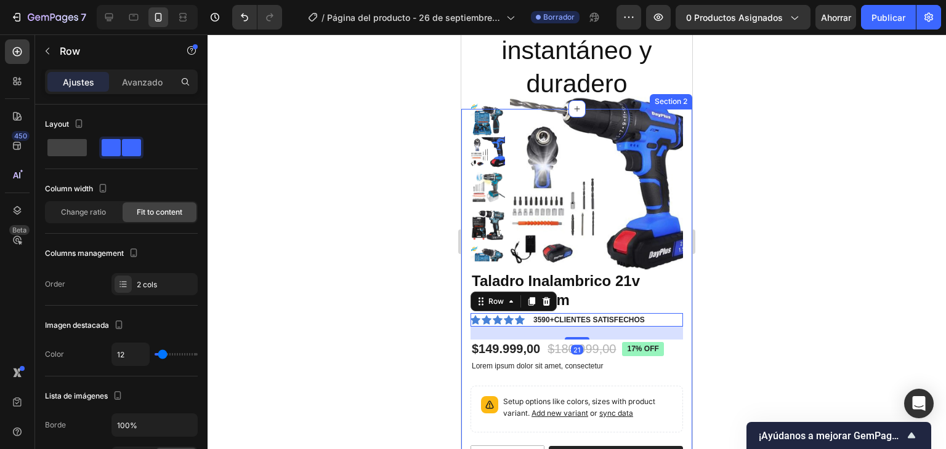
click at [472, 322] on icon at bounding box center [475, 320] width 10 height 10
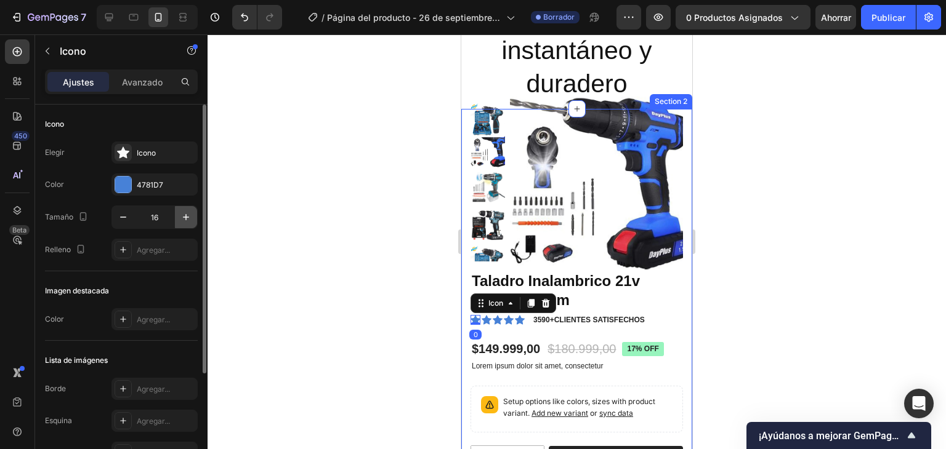
click at [187, 219] on icon "button" at bounding box center [186, 217] width 12 height 12
type input "17"
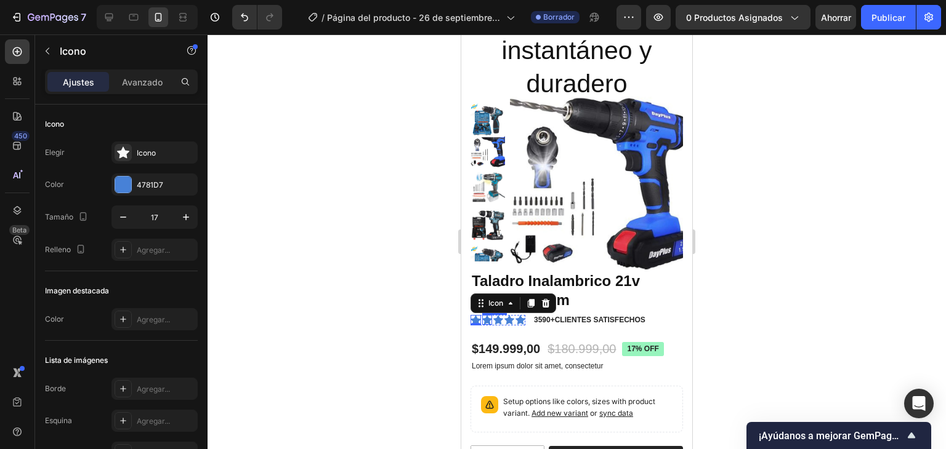
click at [485, 319] on icon at bounding box center [487, 319] width 10 height 9
click at [183, 220] on icon "button" at bounding box center [186, 217] width 12 height 12
type input "17"
click at [499, 319] on icon at bounding box center [499, 319] width 10 height 9
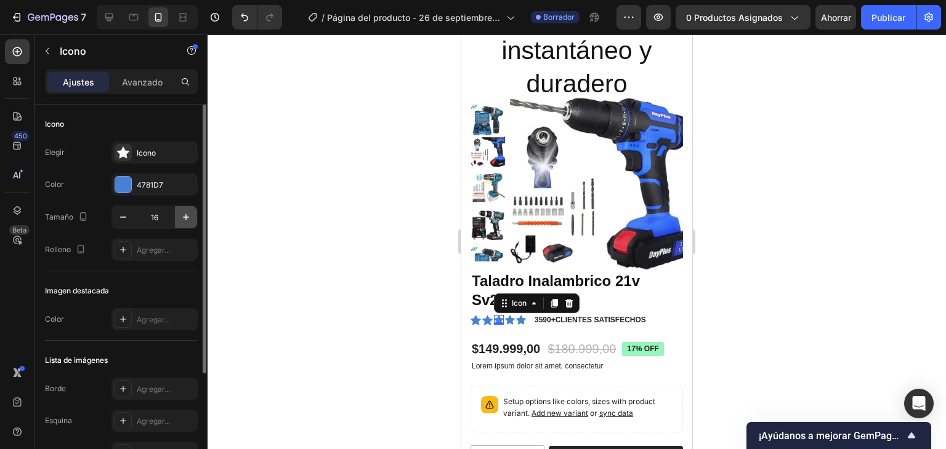
click at [182, 213] on icon "button" at bounding box center [186, 217] width 12 height 12
type input "17"
click at [514, 322] on icon at bounding box center [510, 320] width 10 height 10
click at [185, 217] on icon "button" at bounding box center [186, 217] width 6 height 6
type input "17"
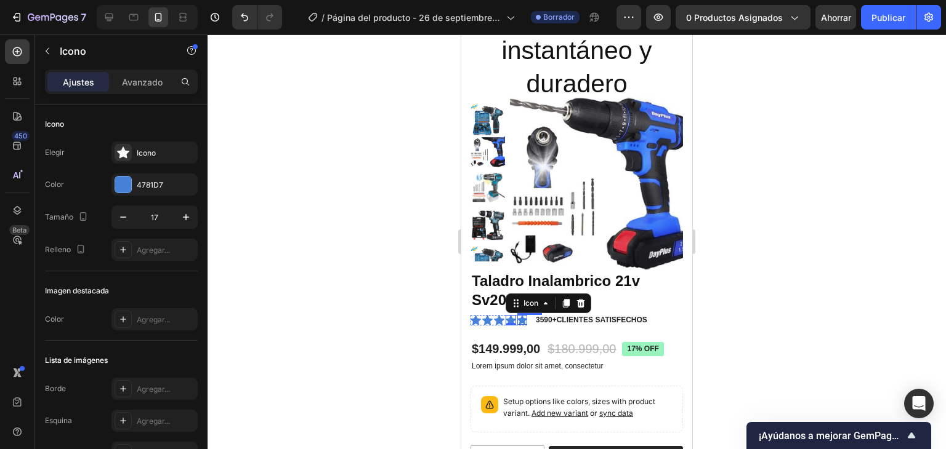
click at [524, 324] on icon at bounding box center [522, 320] width 10 height 10
click at [180, 213] on icon "button" at bounding box center [186, 217] width 12 height 12
type input "17"
click at [473, 323] on icon at bounding box center [475, 320] width 10 height 10
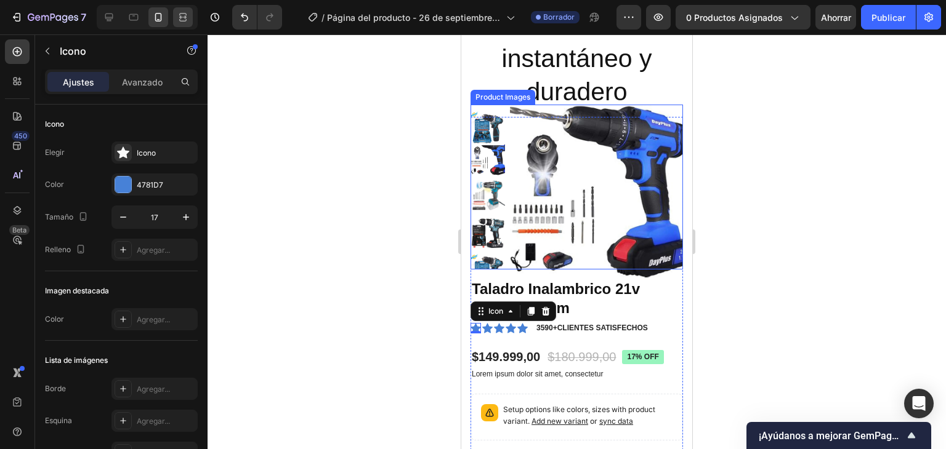
scroll to position [62, 0]
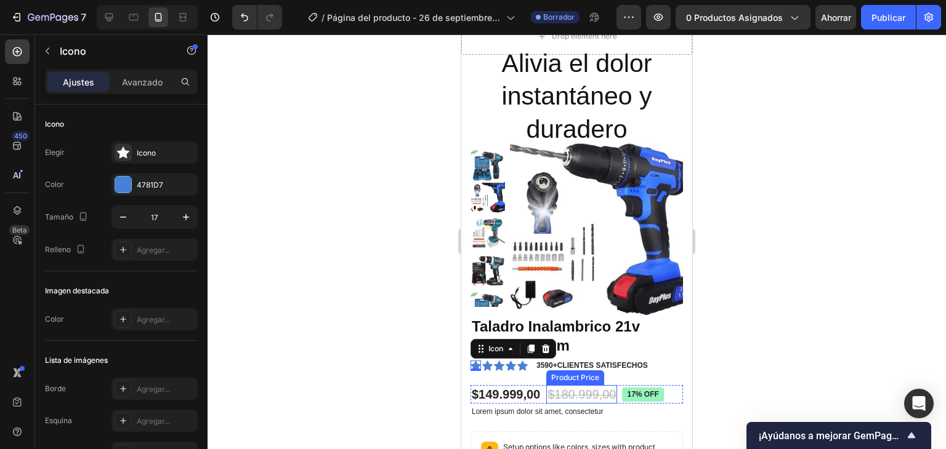
click at [578, 398] on div "$180.999,00" at bounding box center [581, 394] width 71 height 18
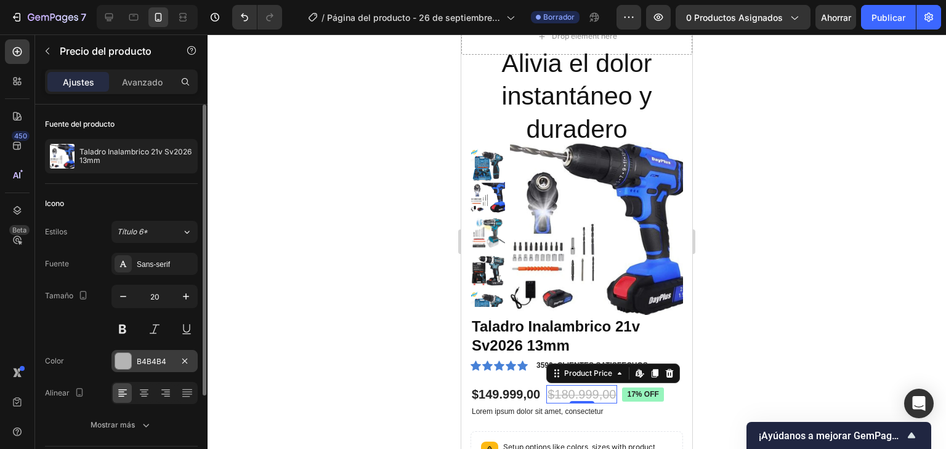
click at [124, 360] on div at bounding box center [123, 361] width 16 height 16
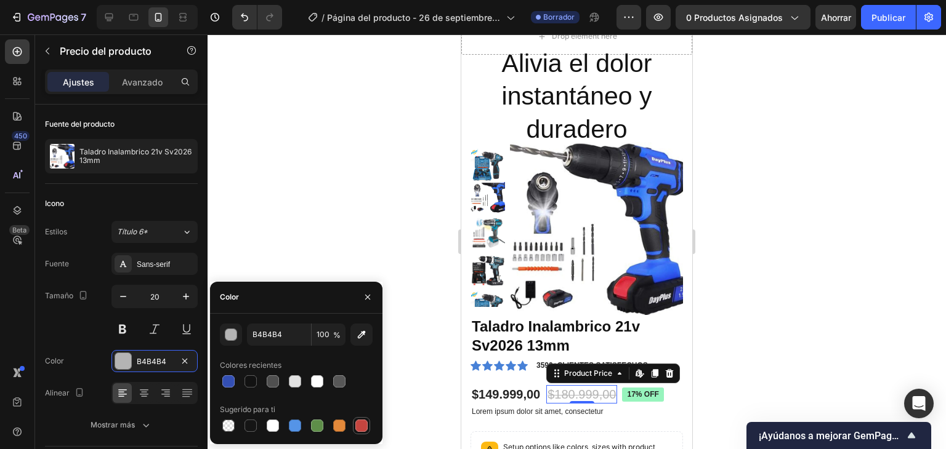
click at [363, 431] on div at bounding box center [361, 426] width 12 height 12
type input "C5453F"
click at [774, 313] on div at bounding box center [576, 241] width 738 height 415
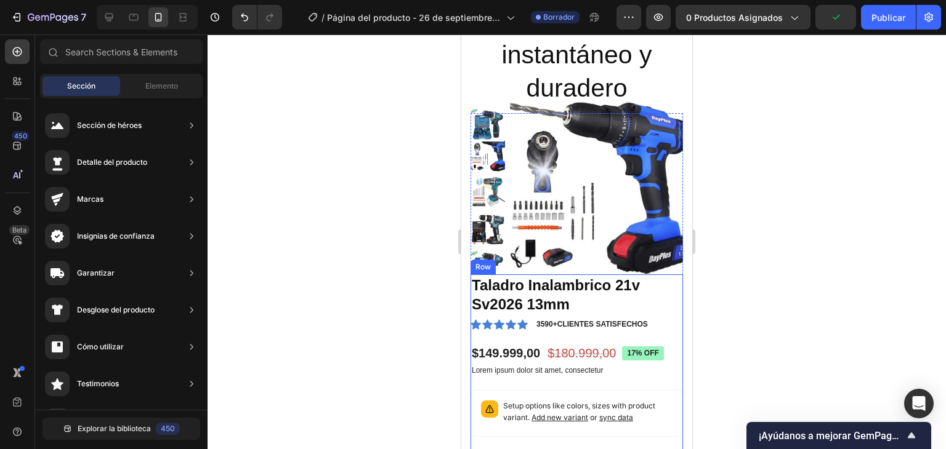
scroll to position [123, 0]
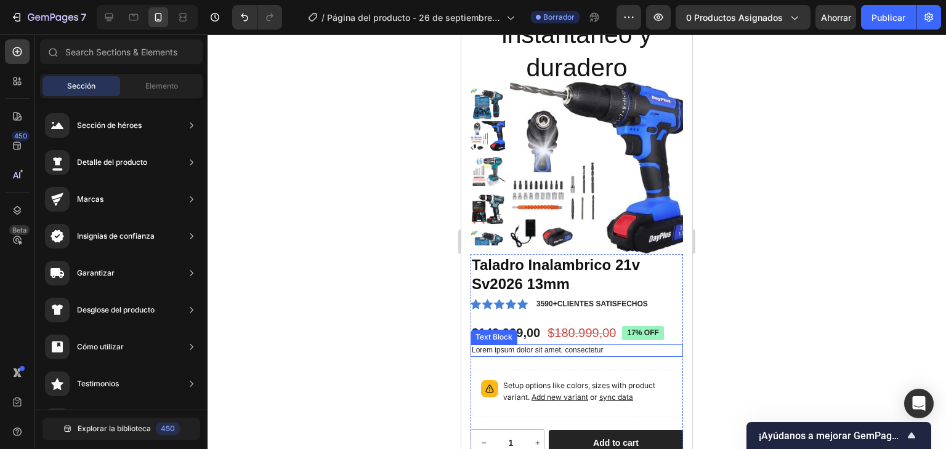
click at [515, 333] on div "Text Block" at bounding box center [493, 337] width 47 height 15
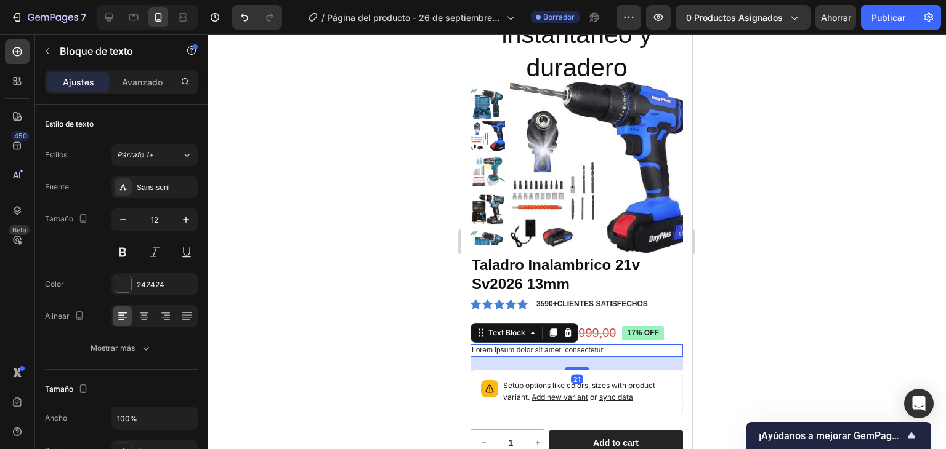
click at [388, 358] on div at bounding box center [576, 241] width 738 height 415
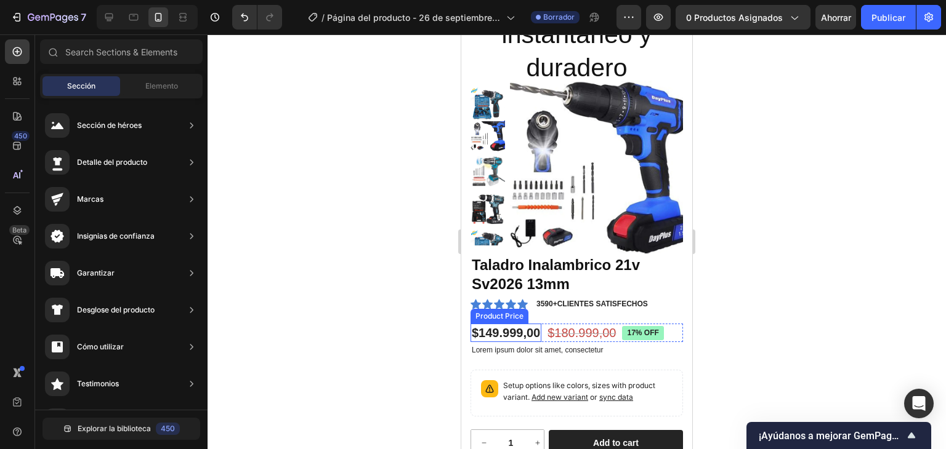
click at [533, 327] on div "$149.999,00" at bounding box center [505, 333] width 71 height 18
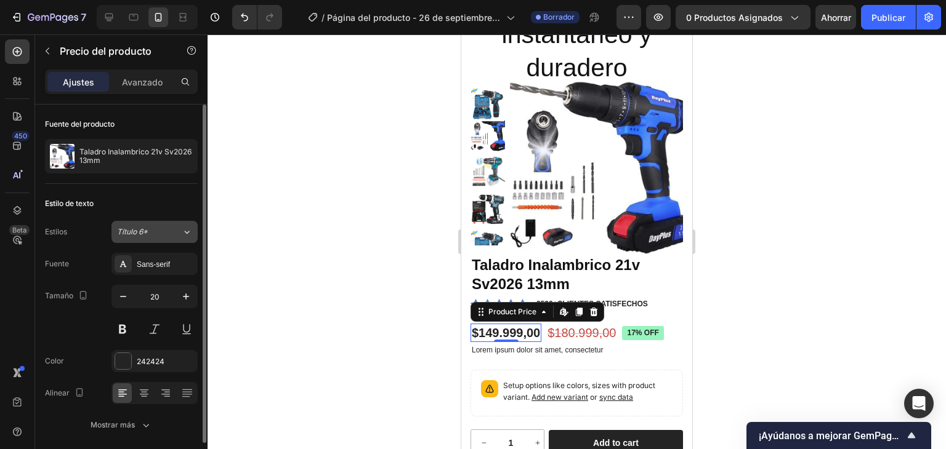
click at [187, 227] on icon at bounding box center [187, 232] width 10 height 12
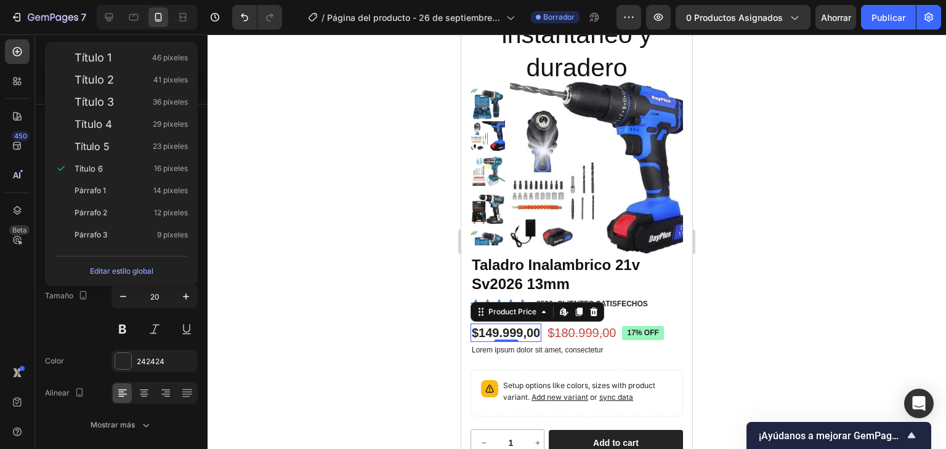
drag, startPoint x: 249, startPoint y: 270, endPoint x: 239, endPoint y: 271, distance: 9.4
click at [249, 270] on div at bounding box center [576, 241] width 738 height 415
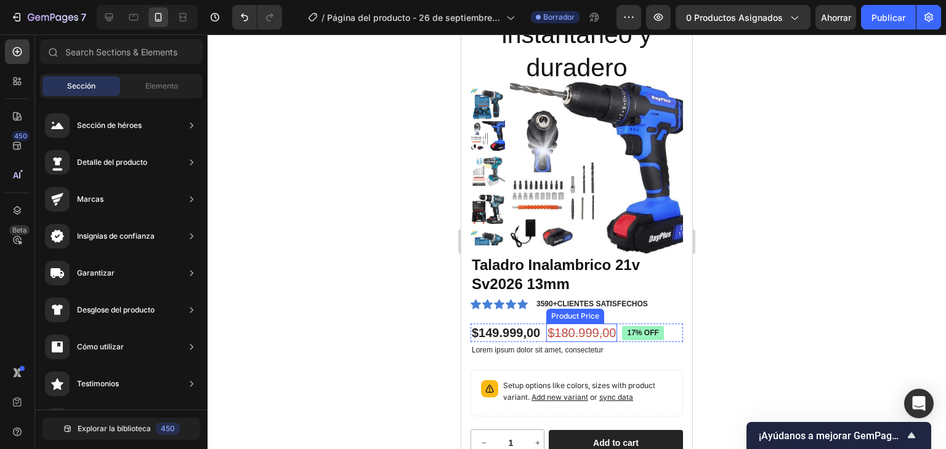
click at [584, 333] on div "$180.999,00" at bounding box center [581, 333] width 71 height 18
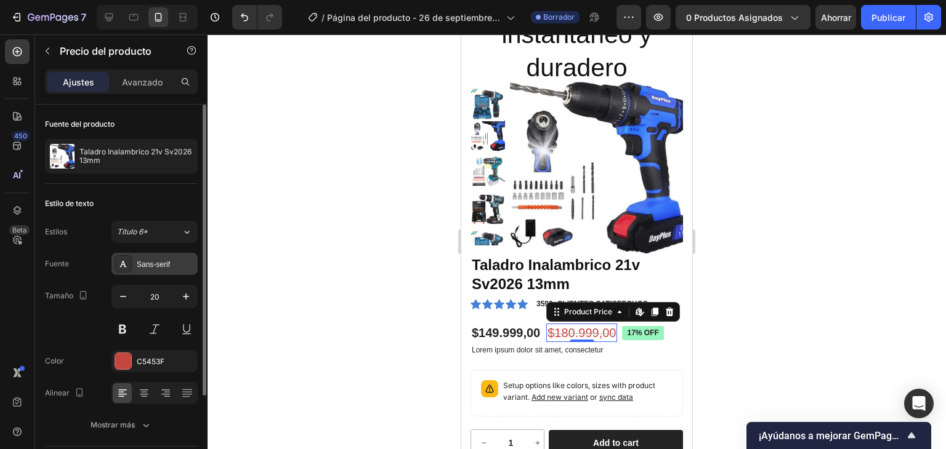
click at [169, 264] on font "Sans-serif" at bounding box center [153, 264] width 33 height 9
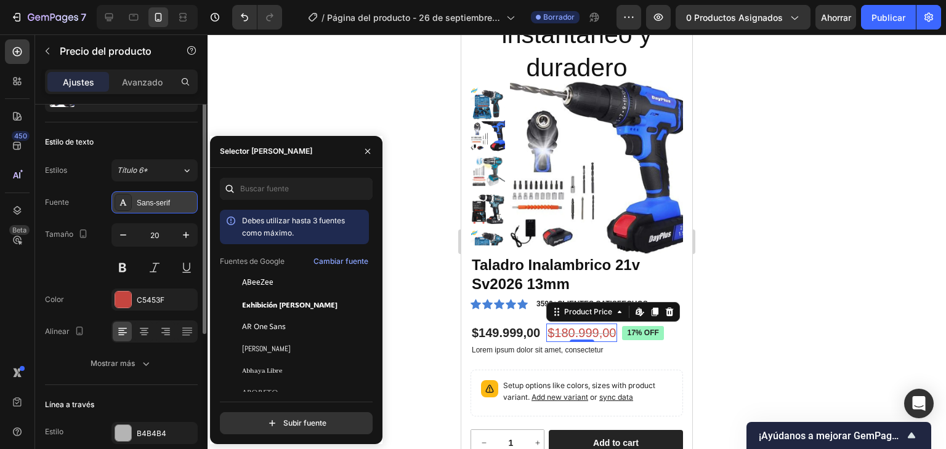
scroll to position [0, 0]
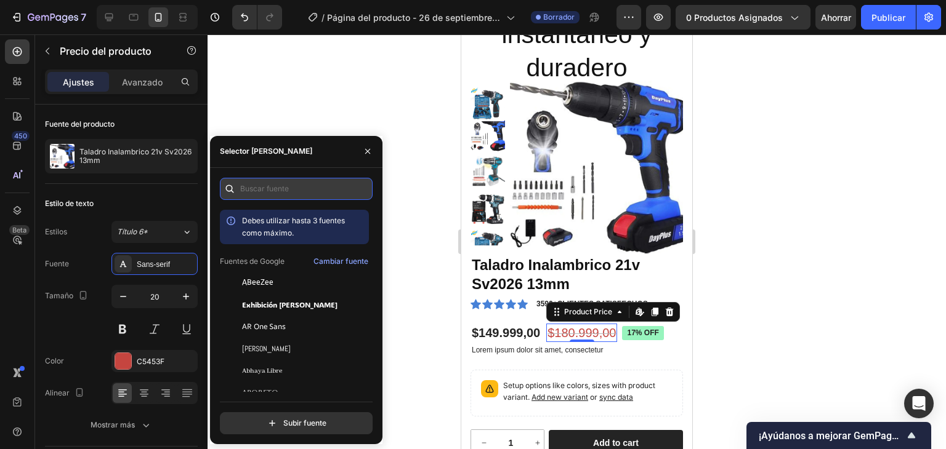
click at [273, 193] on input "text" at bounding box center [296, 189] width 153 height 22
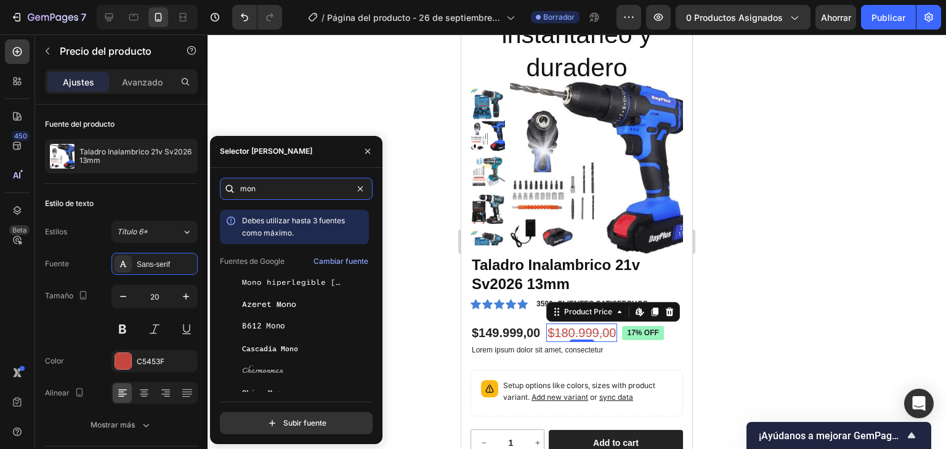
type input "s"
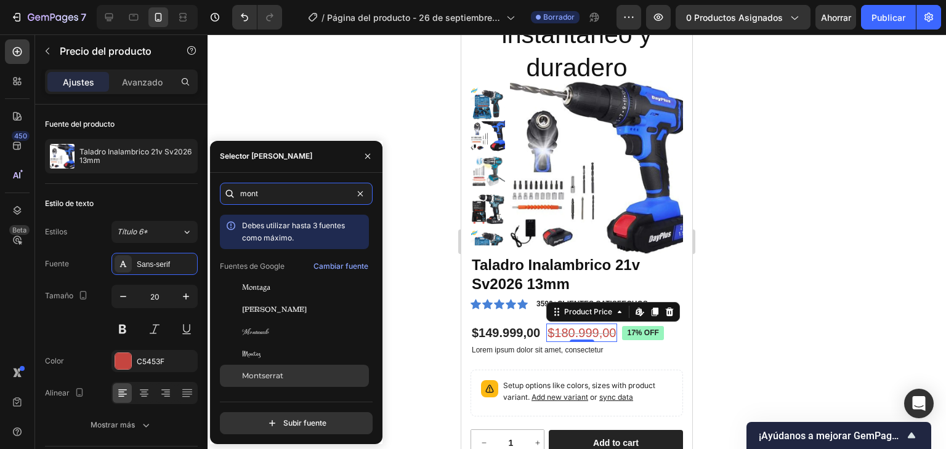
type input "mont"
click at [284, 368] on div "Montserrat" at bounding box center [294, 376] width 149 height 22
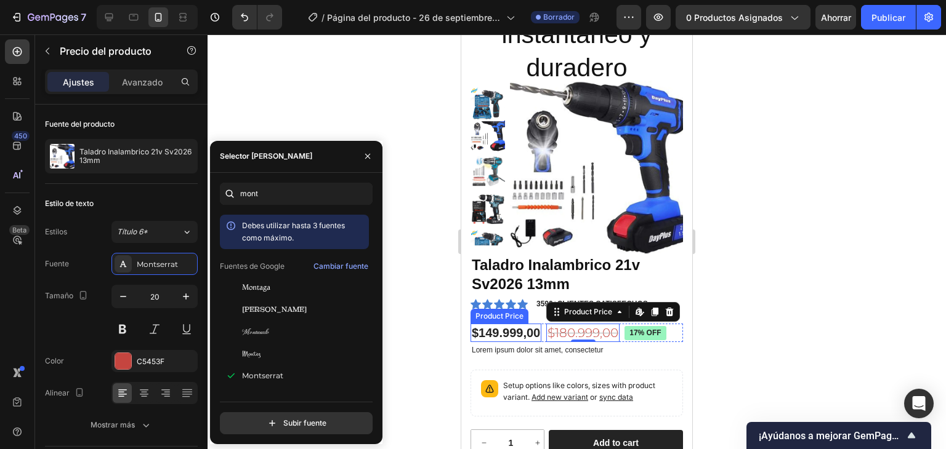
click at [523, 331] on div "$149.999,00" at bounding box center [505, 333] width 71 height 18
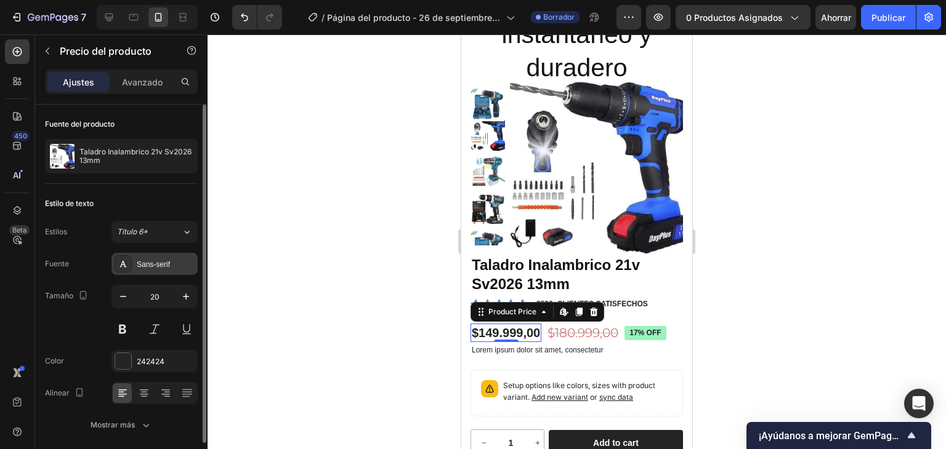
click at [160, 260] on font "Sans-serif" at bounding box center [153, 264] width 33 height 9
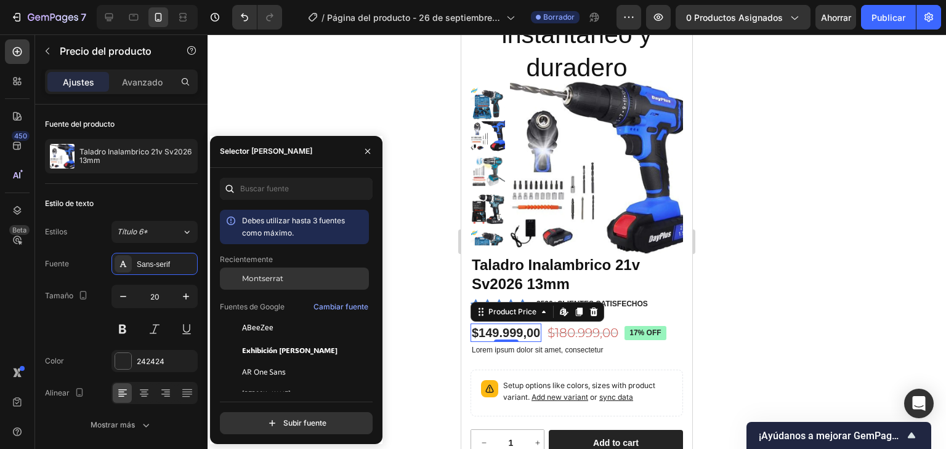
click at [264, 274] on font "Montserrat" at bounding box center [262, 278] width 41 height 9
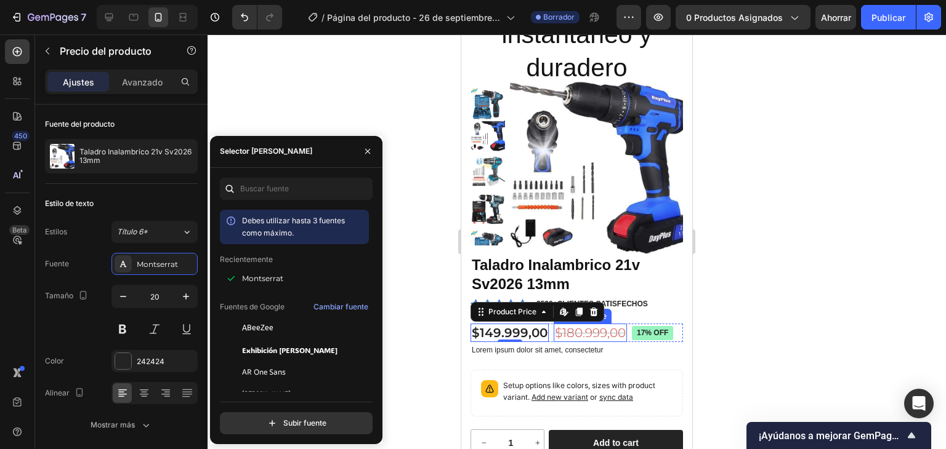
click at [761, 295] on div at bounding box center [576, 241] width 738 height 415
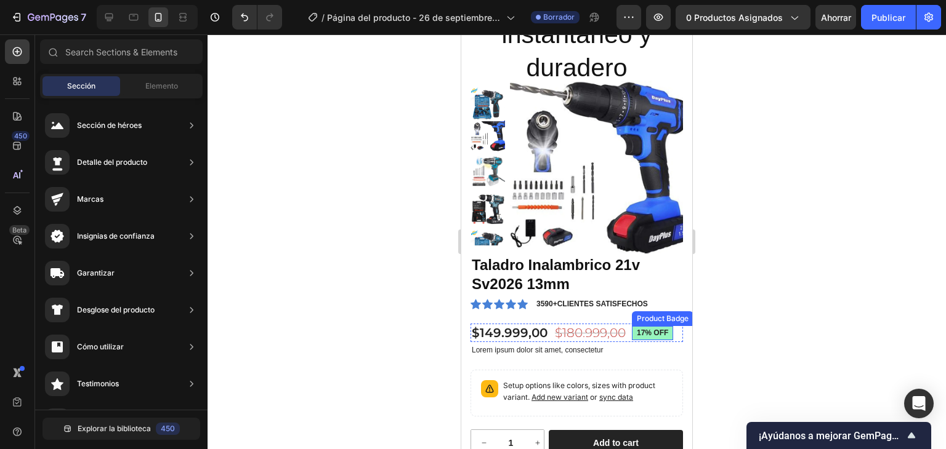
click at [660, 338] on pre "17% off" at bounding box center [652, 333] width 41 height 15
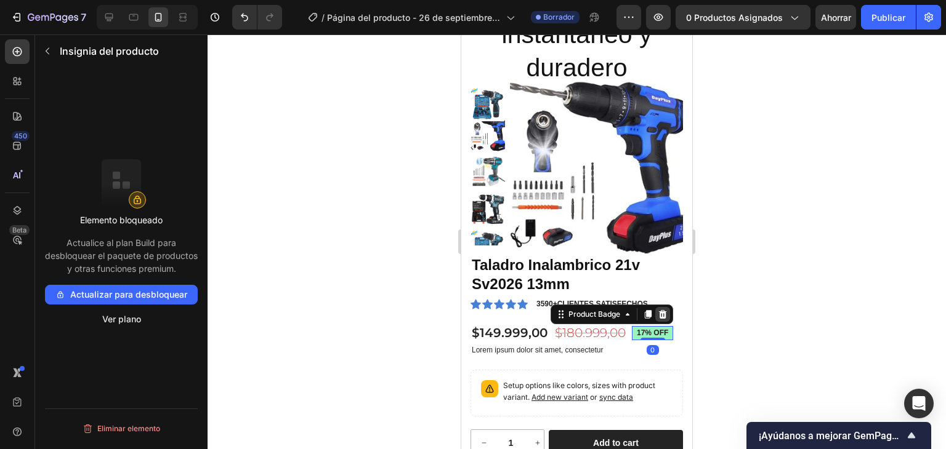
click at [662, 313] on icon at bounding box center [663, 314] width 8 height 9
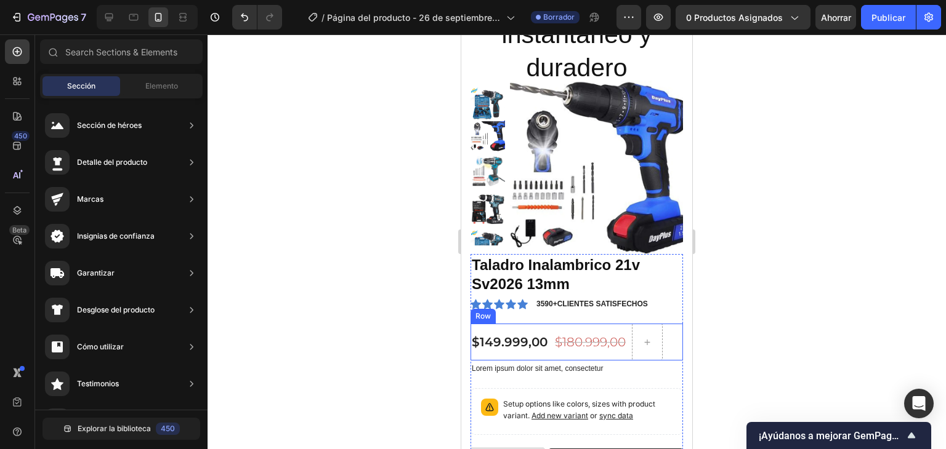
click at [529, 328] on div "$149.999,00 Product Price Product Price" at bounding box center [509, 342] width 78 height 37
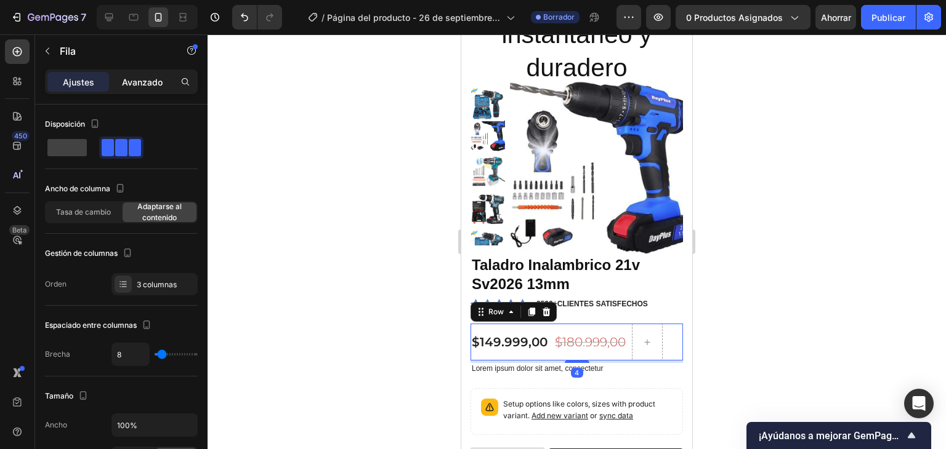
click at [140, 80] on font "Avanzado" at bounding box center [142, 82] width 41 height 10
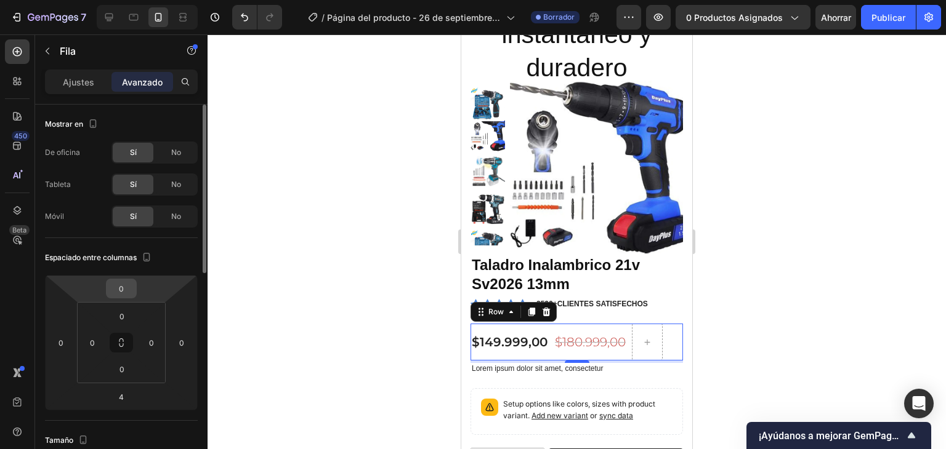
click at [134, 291] on div "0" at bounding box center [121, 289] width 31 height 20
click at [131, 294] on input "0" at bounding box center [121, 288] width 25 height 18
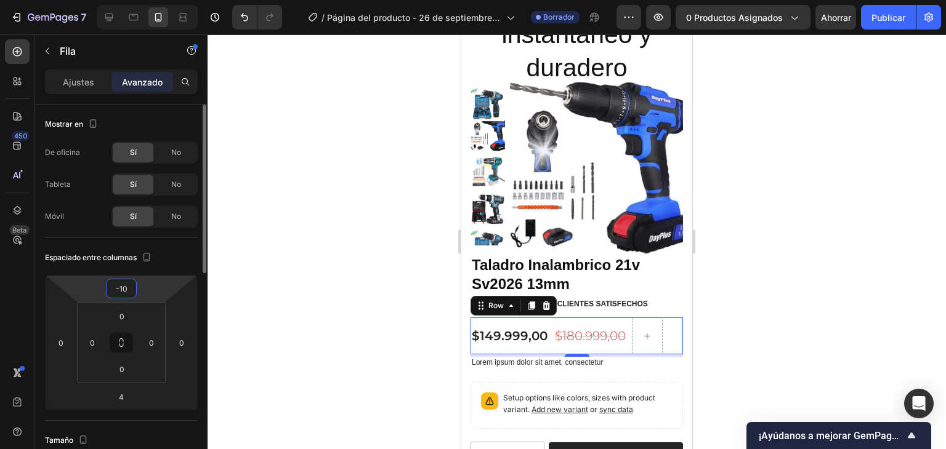
type input "-1"
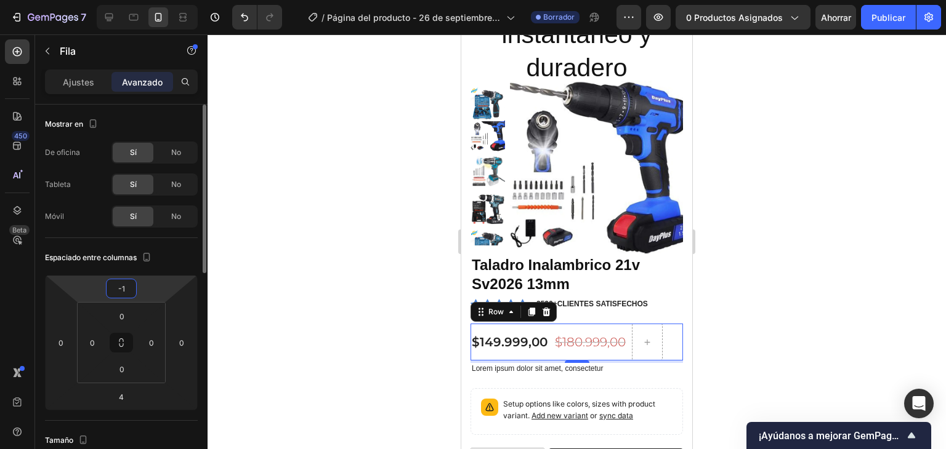
type input "-15"
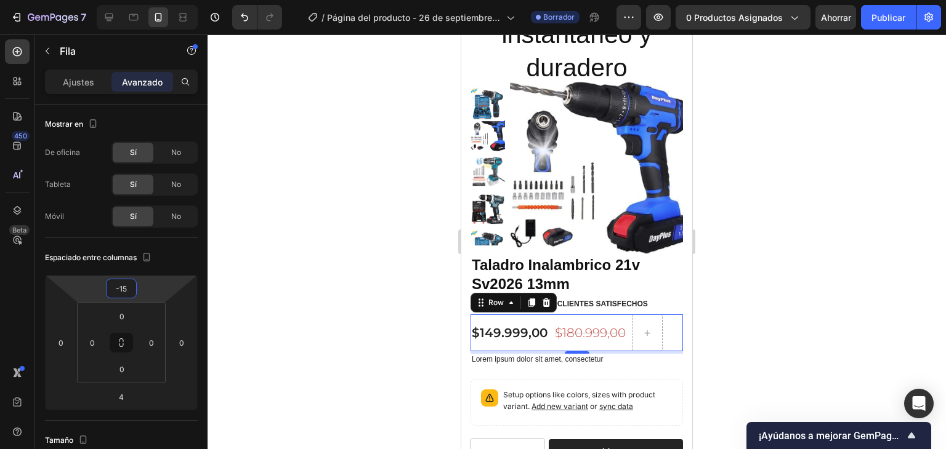
click at [382, 282] on div at bounding box center [576, 241] width 738 height 415
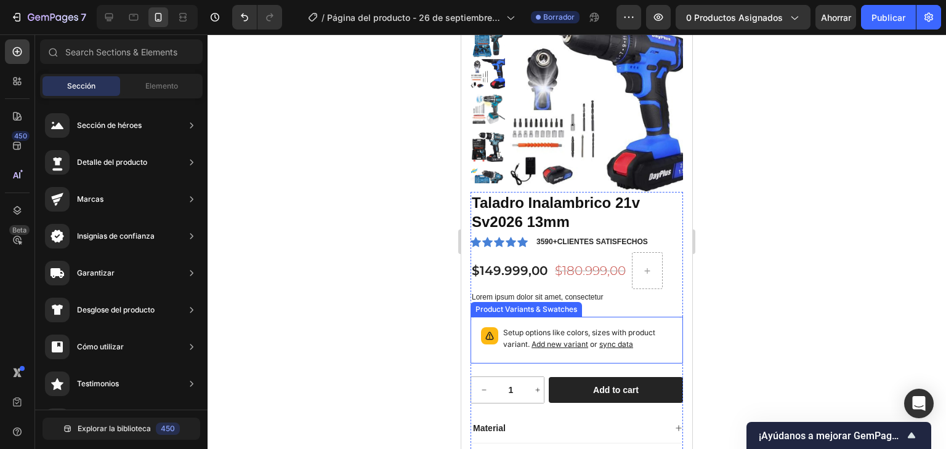
scroll to position [246, 0]
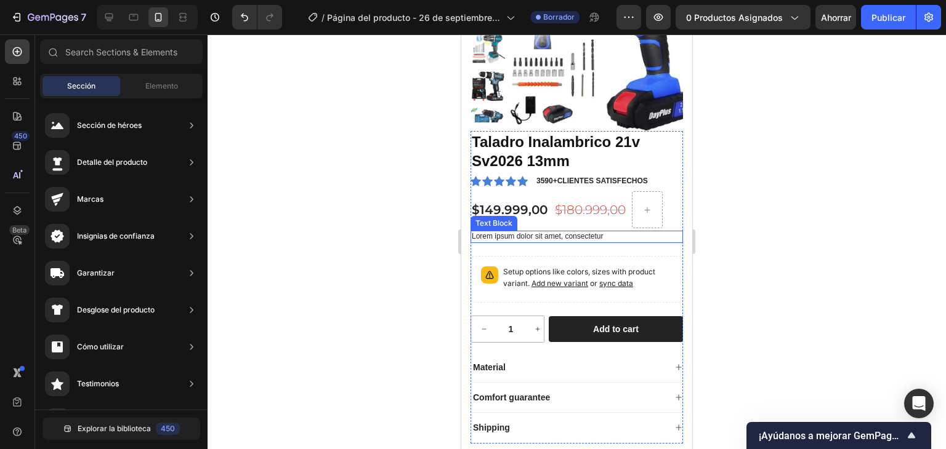
click at [577, 239] on p "Lorem ipsum dolor sit amet, consectetur" at bounding box center [577, 237] width 210 height 10
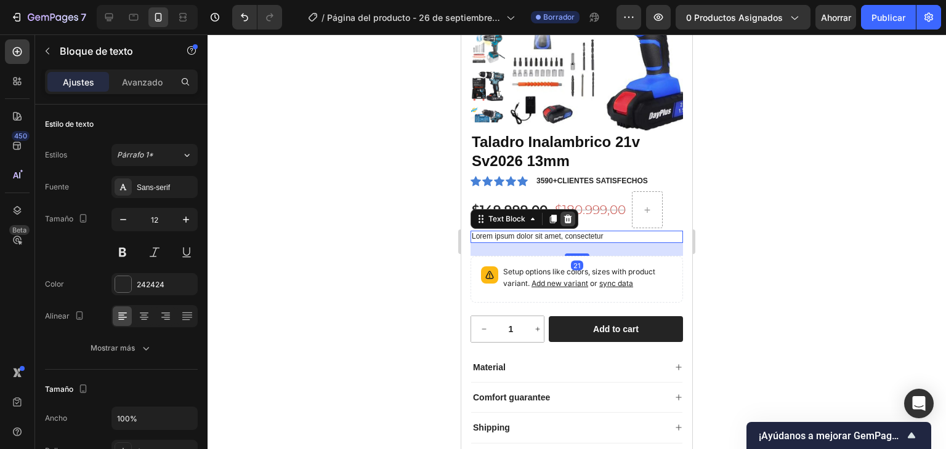
click at [564, 214] on icon at bounding box center [568, 219] width 10 height 10
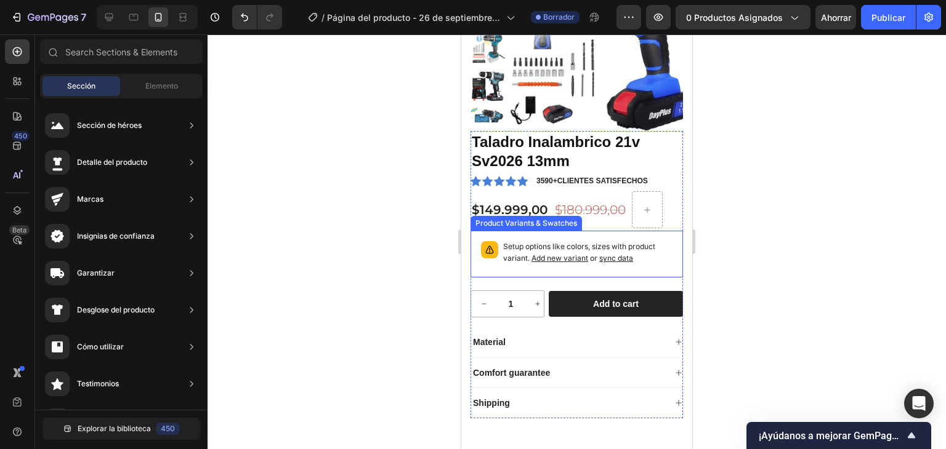
click at [555, 236] on div "Setup options like colors, sizes with product variant. Add new variant or sync …" at bounding box center [576, 254] width 201 height 36
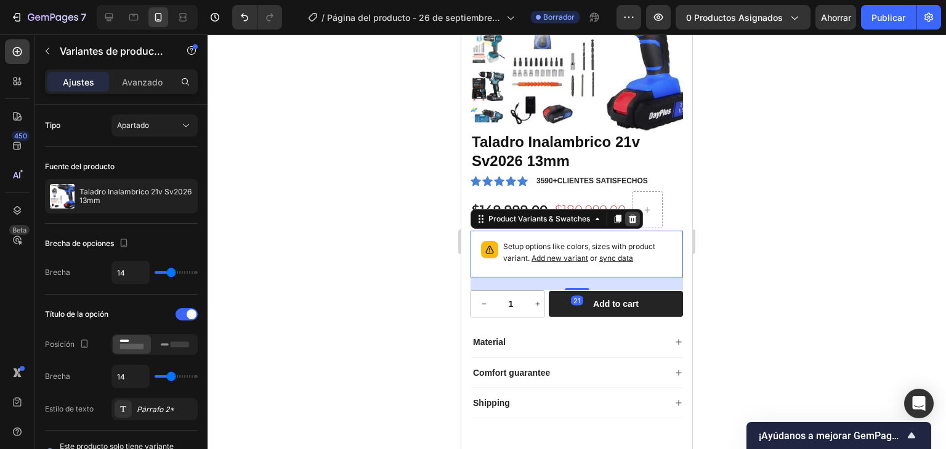
click at [633, 217] on icon at bounding box center [633, 219] width 8 height 9
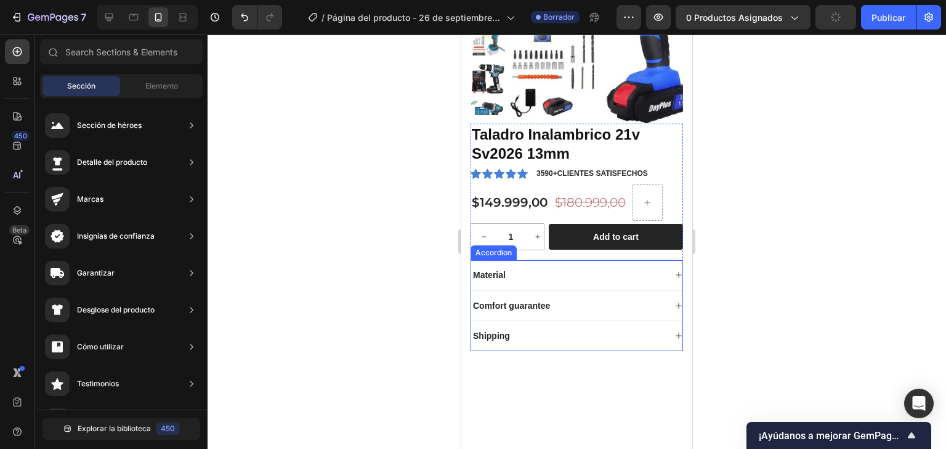
scroll to position [185, 0]
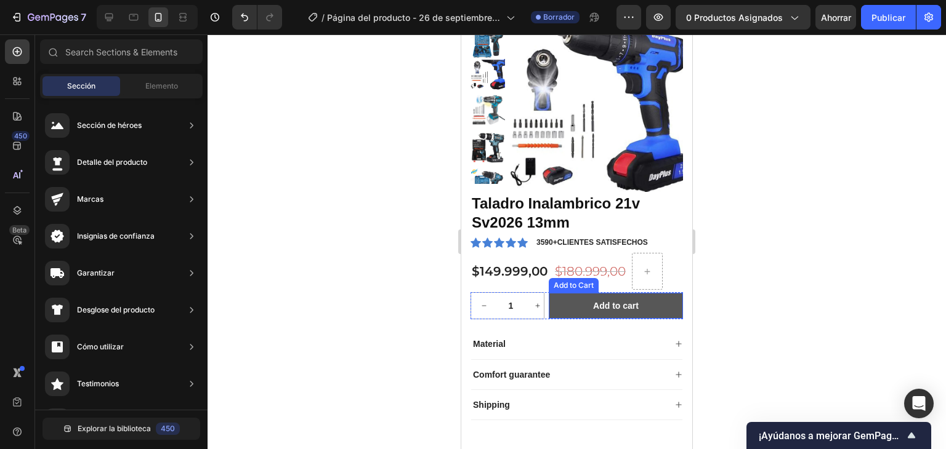
click at [641, 302] on button "Add to cart" at bounding box center [615, 306] width 134 height 26
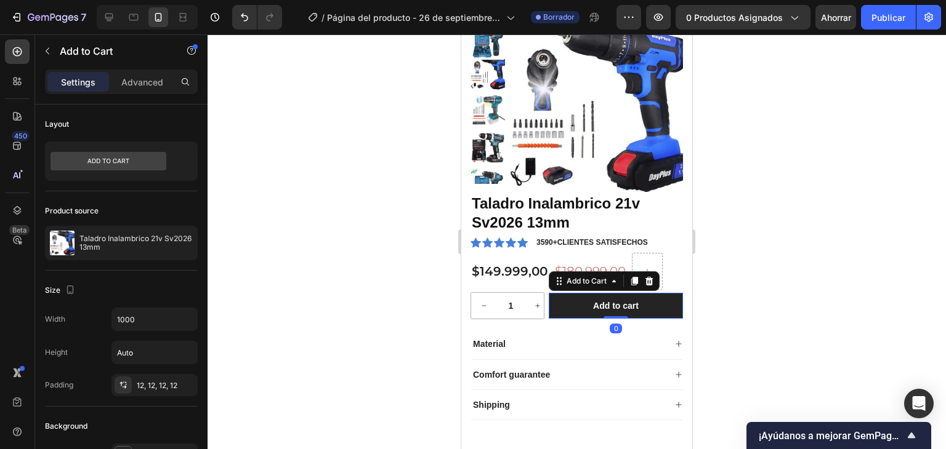
click at [649, 285] on icon at bounding box center [649, 281] width 8 height 9
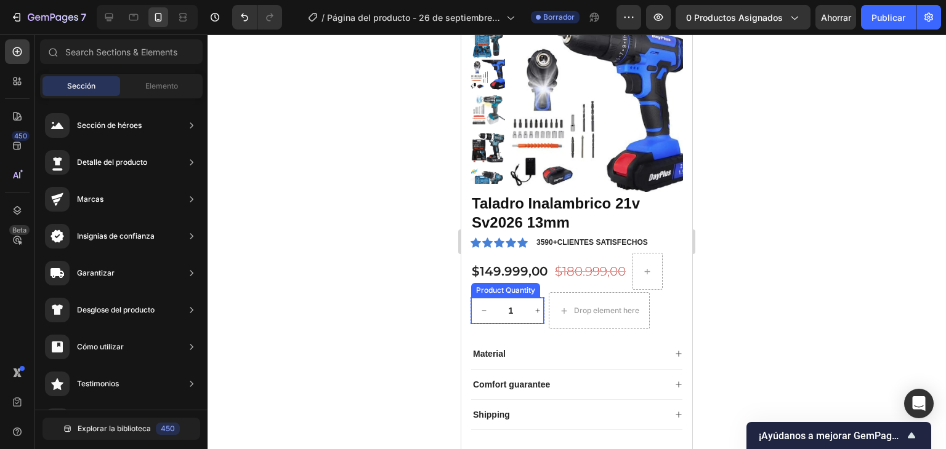
click at [533, 304] on button "increment" at bounding box center [537, 311] width 26 height 26
type input "2"
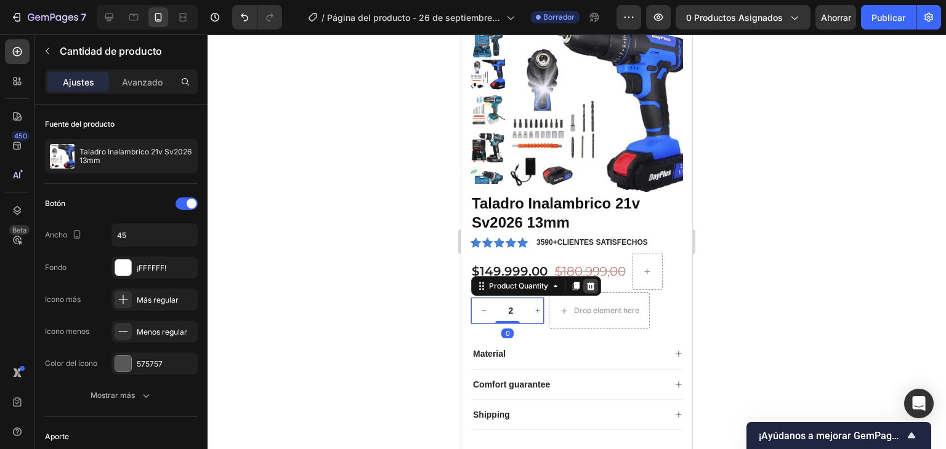
click at [593, 287] on icon at bounding box center [591, 286] width 8 height 9
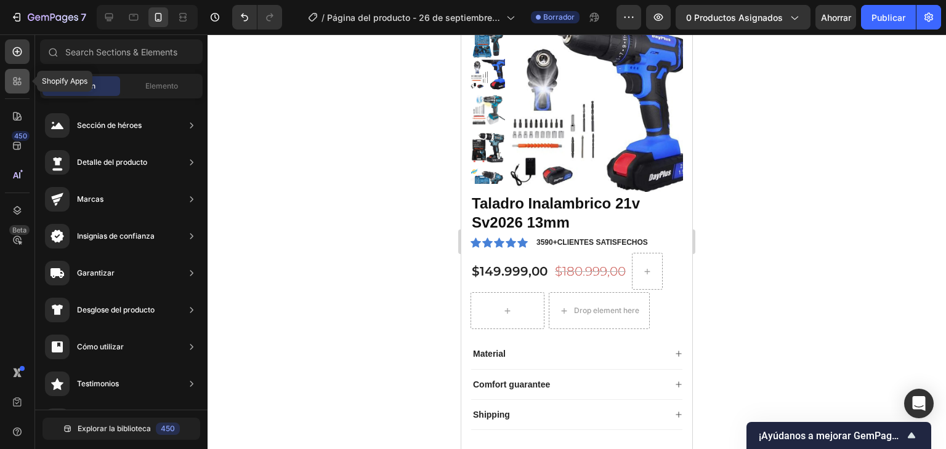
click at [17, 78] on icon at bounding box center [17, 81] width 12 height 12
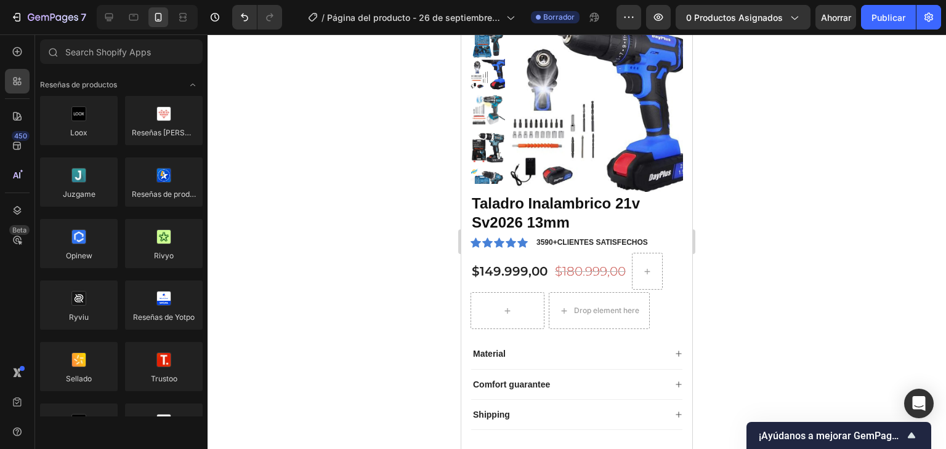
click at [17, 52] on icon at bounding box center [17, 51] width 5 height 5
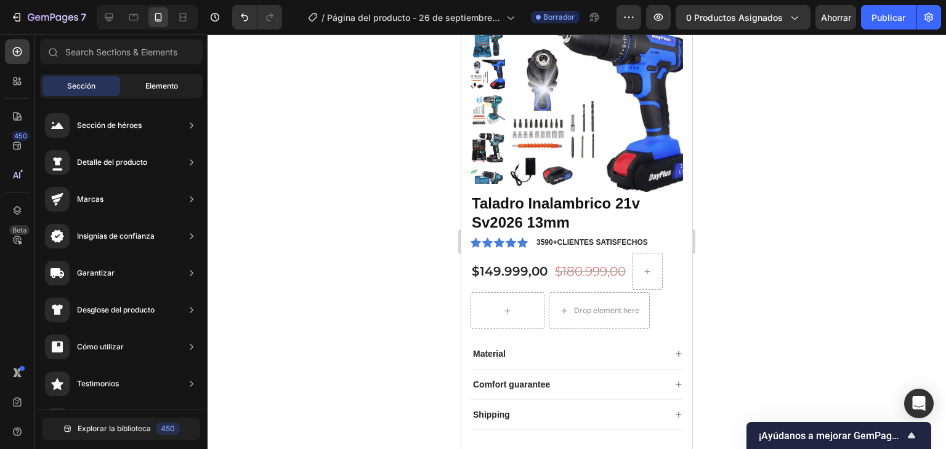
click at [153, 90] on span "Elemento" at bounding box center [161, 86] width 33 height 11
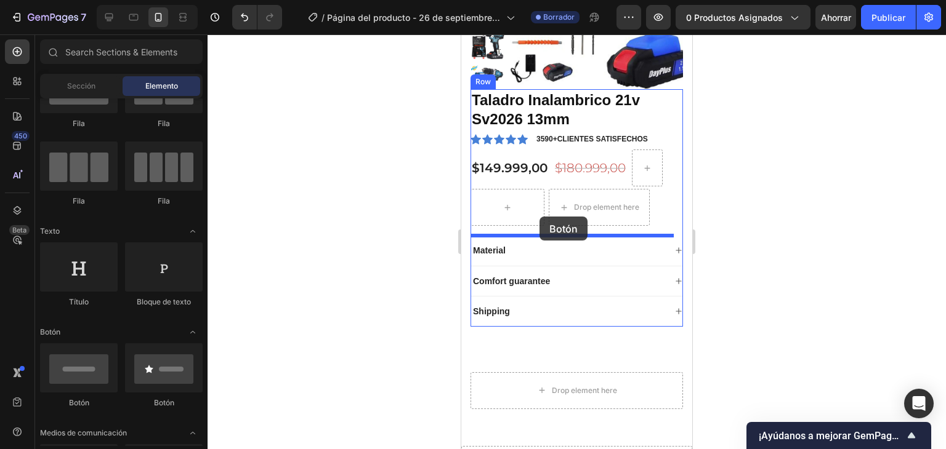
scroll to position [315, 0]
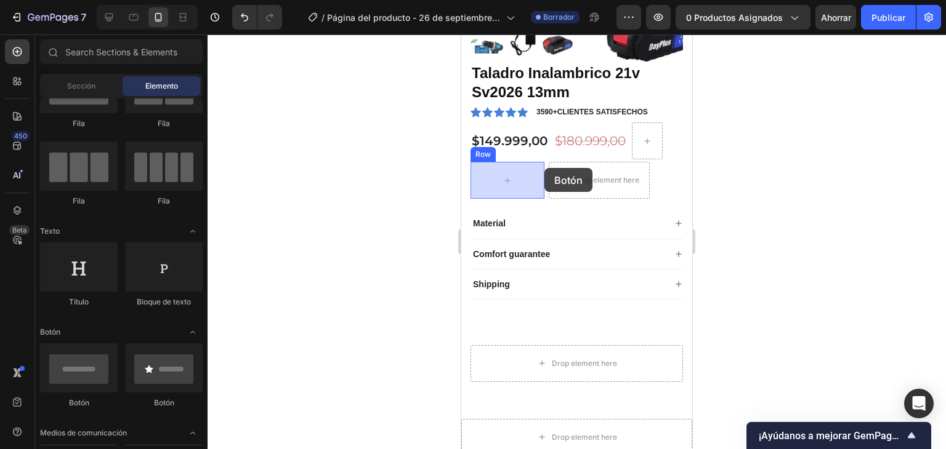
drag, startPoint x: 617, startPoint y: 424, endPoint x: 544, endPoint y: 168, distance: 265.6
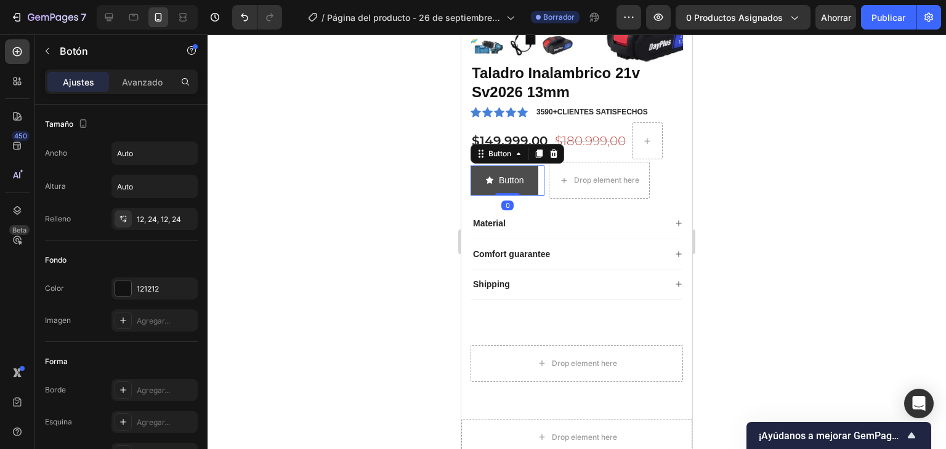
click at [536, 183] on button "Button" at bounding box center [504, 181] width 68 height 30
click at [517, 179] on p "Button" at bounding box center [511, 180] width 25 height 15
drag, startPoint x: 523, startPoint y: 180, endPoint x: 486, endPoint y: 190, distance: 37.5
click at [487, 190] on button "Button" at bounding box center [504, 181] width 68 height 30
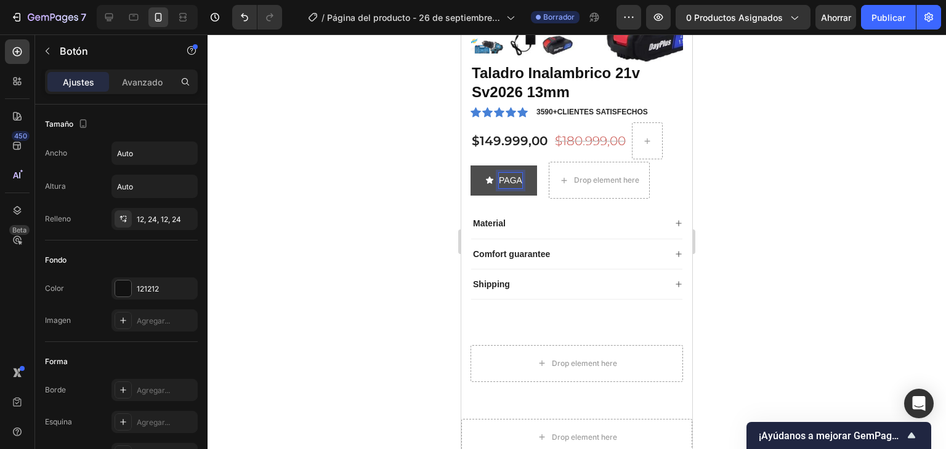
click at [470, 166] on button "PAGA" at bounding box center [503, 181] width 66 height 30
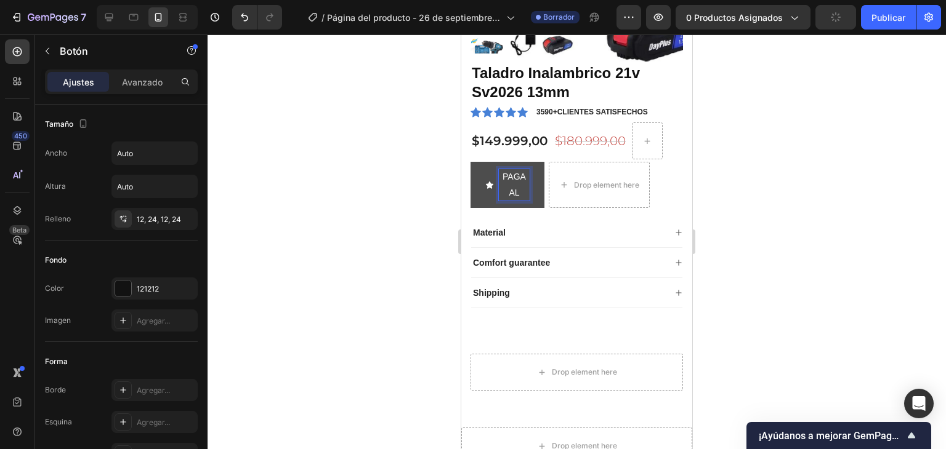
click at [470, 162] on button "PAGA AL" at bounding box center [507, 185] width 74 height 46
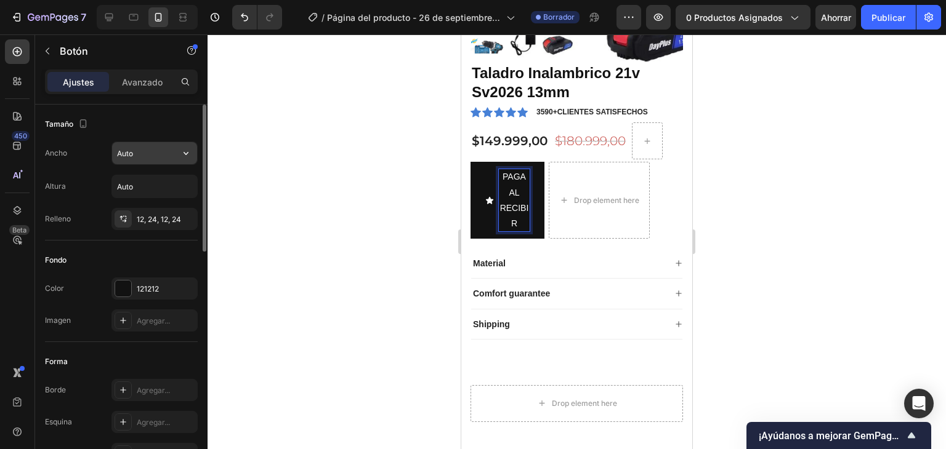
click at [140, 156] on input "Auto" at bounding box center [154, 153] width 85 height 22
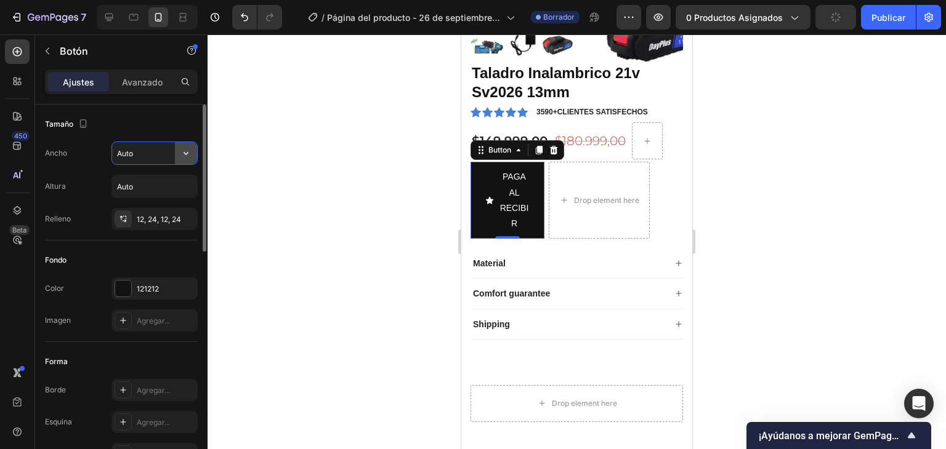
click at [180, 153] on icon "button" at bounding box center [186, 153] width 12 height 12
click at [189, 183] on icon "button" at bounding box center [186, 186] width 12 height 12
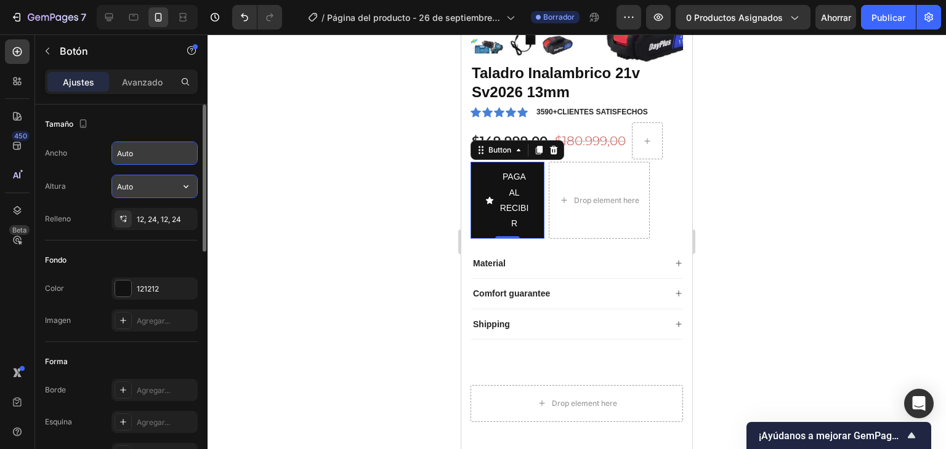
drag, startPoint x: 185, startPoint y: 182, endPoint x: 178, endPoint y: 198, distance: 17.4
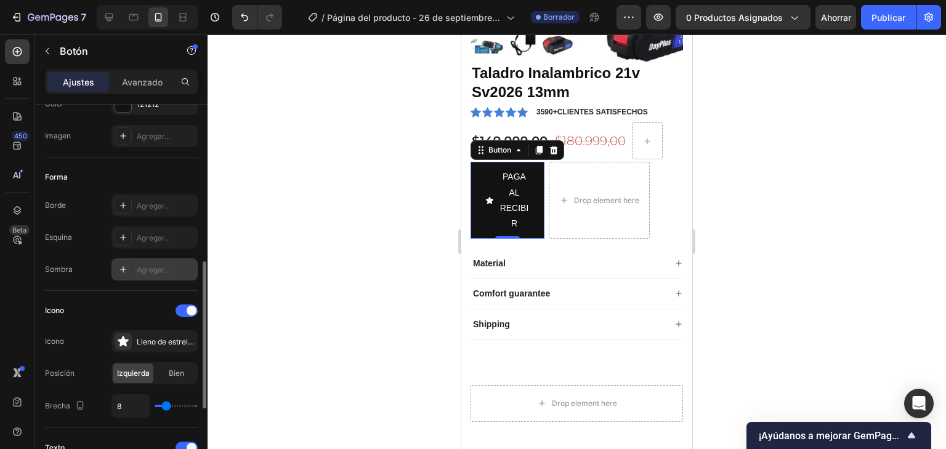
scroll to position [246, 0]
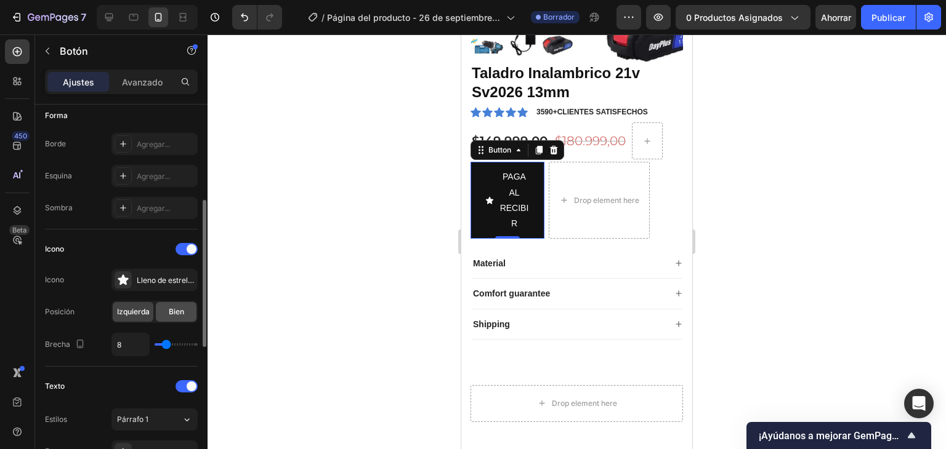
click at [171, 308] on font "Bien" at bounding box center [176, 311] width 15 height 9
click at [143, 311] on font "Izquierda" at bounding box center [133, 311] width 33 height 9
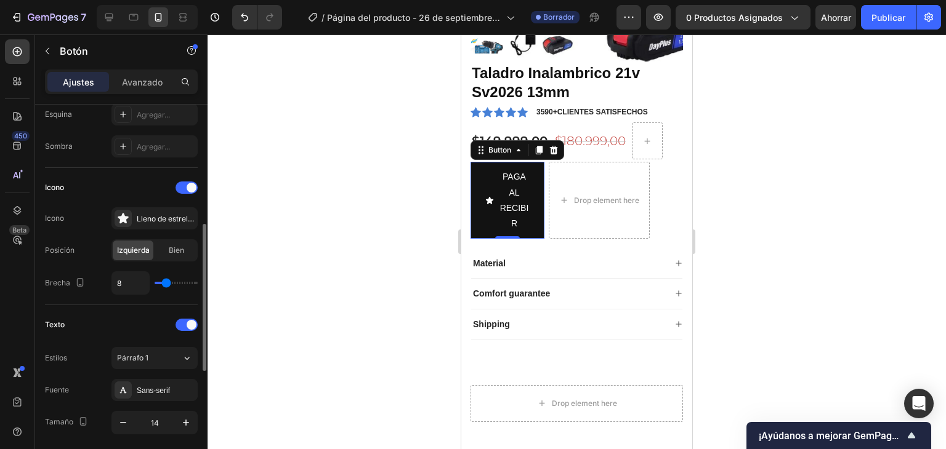
type input "9"
type input "8"
type input "6"
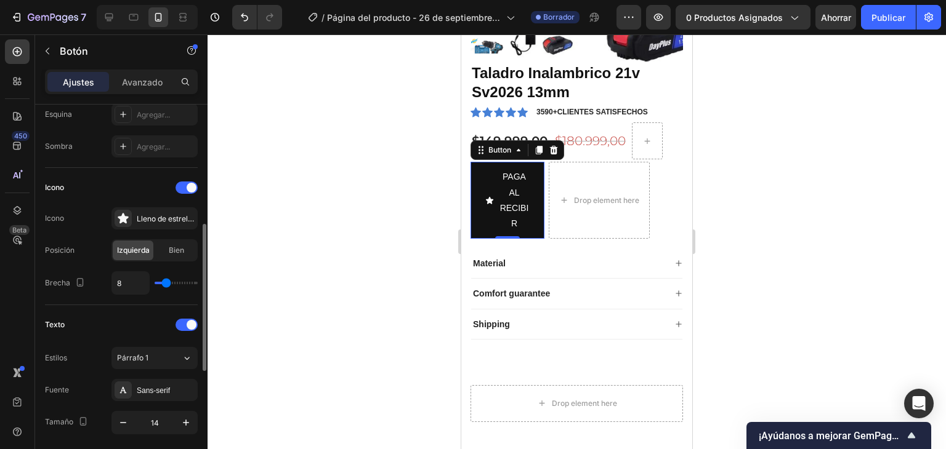
type input "6"
type input "4"
type input "3"
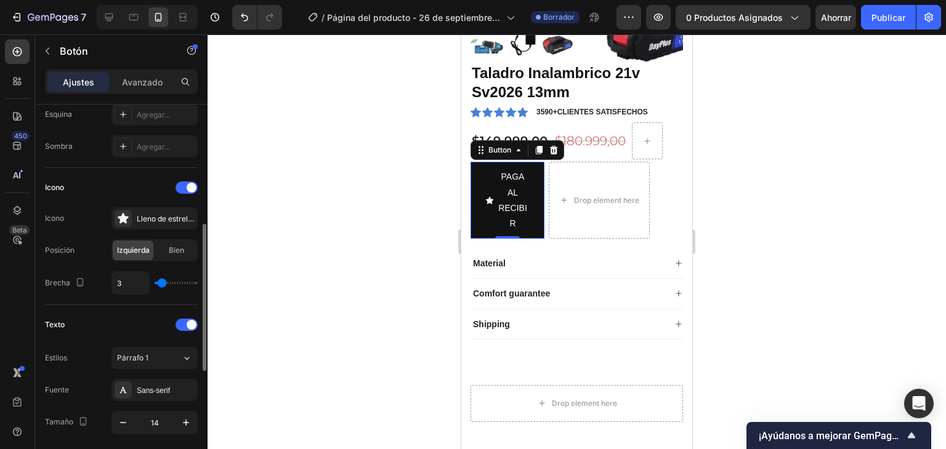
type input "11"
type input "12"
type input "24"
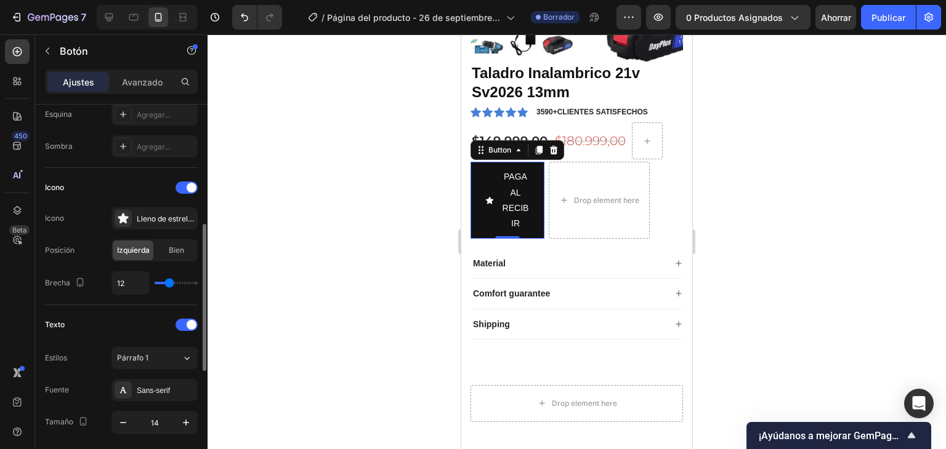
type input "24"
type input "28"
type input "18"
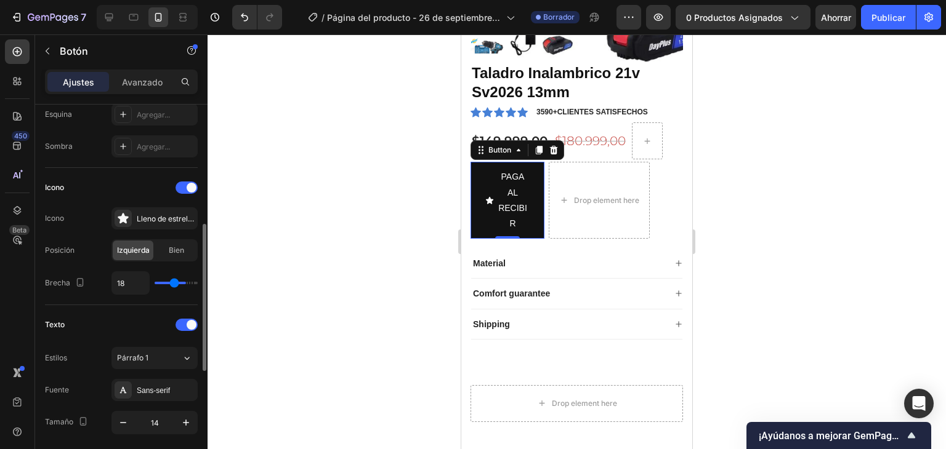
type input "3"
type input "1"
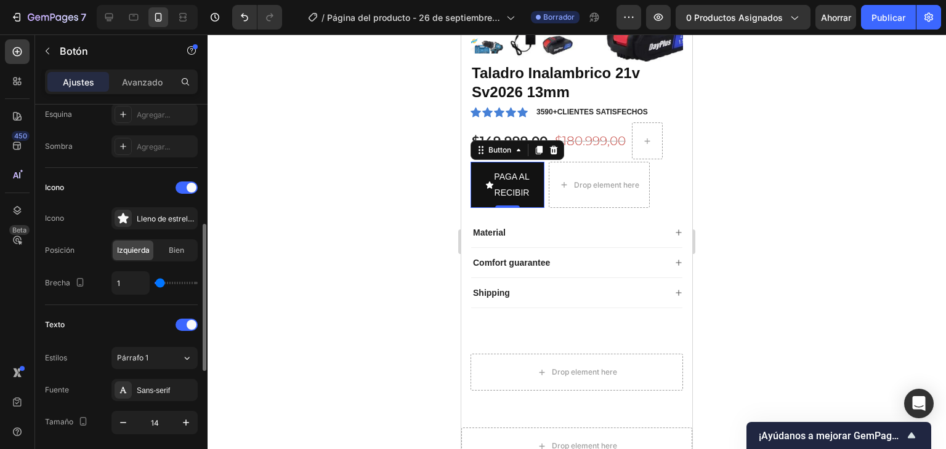
type input "0"
type input "3"
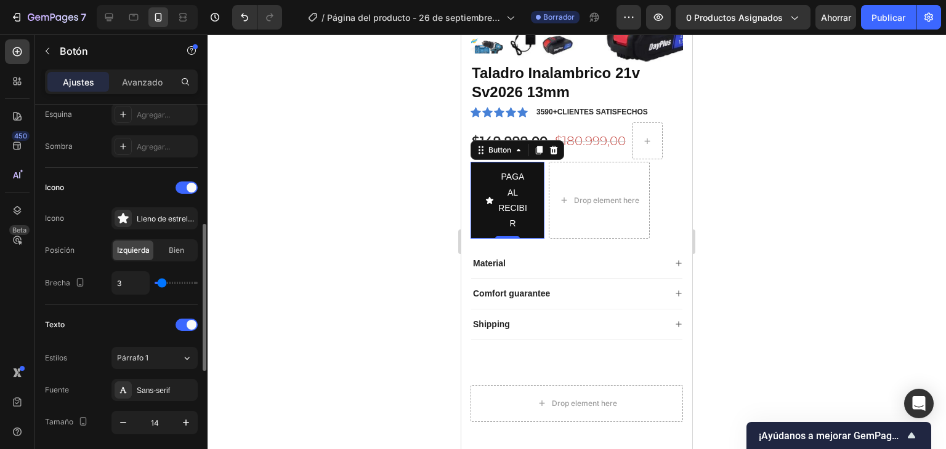
type input "0"
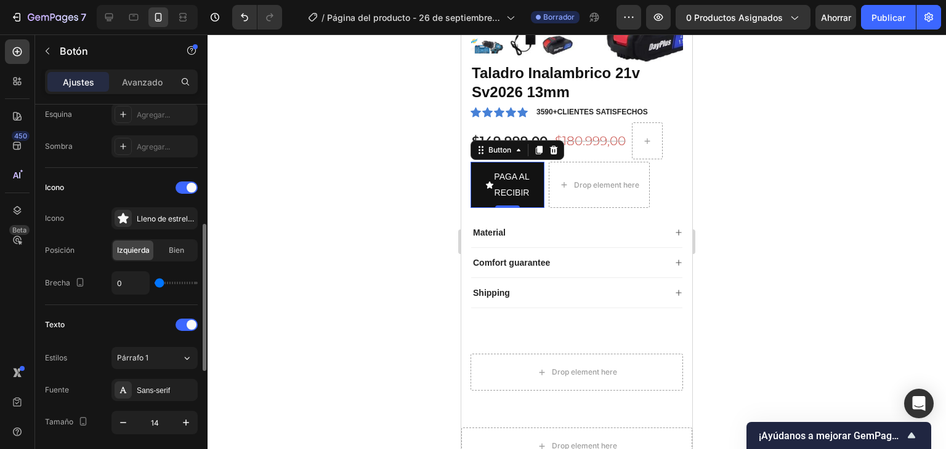
drag, startPoint x: 167, startPoint y: 281, endPoint x: 153, endPoint y: 289, distance: 17.1
type input "0"
click at [155, 284] on input "range" at bounding box center [176, 283] width 43 height 2
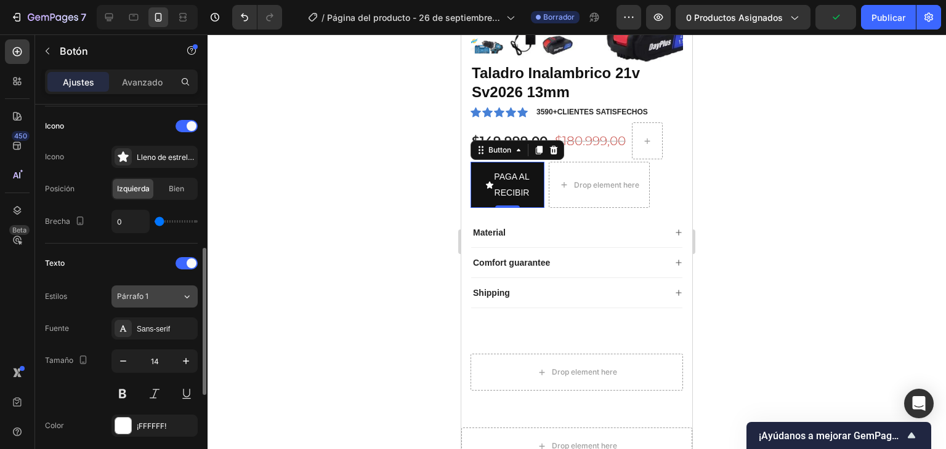
click at [169, 294] on div "Párrafo 1" at bounding box center [149, 296] width 65 height 11
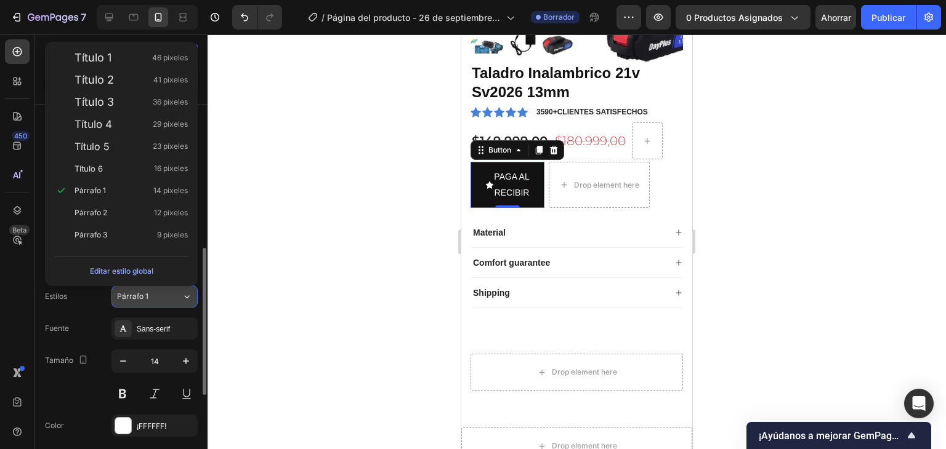
click at [167, 299] on div "Párrafo 1" at bounding box center [149, 296] width 65 height 11
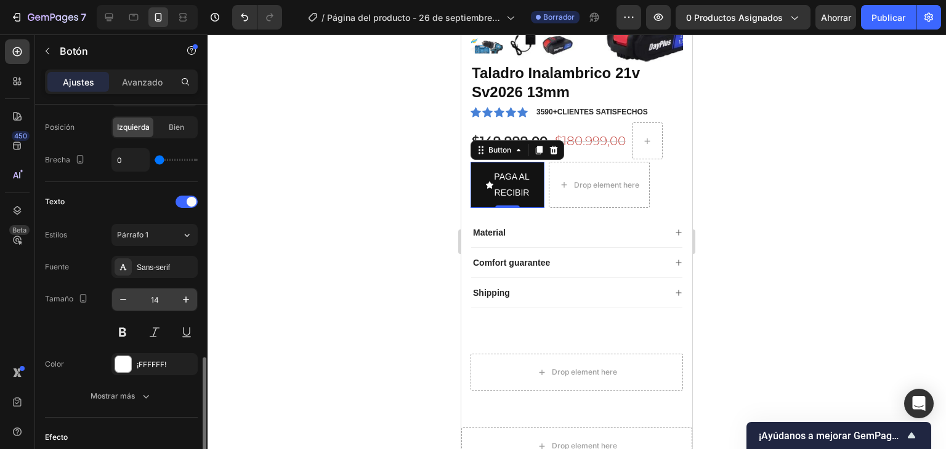
scroll to position [492, 0]
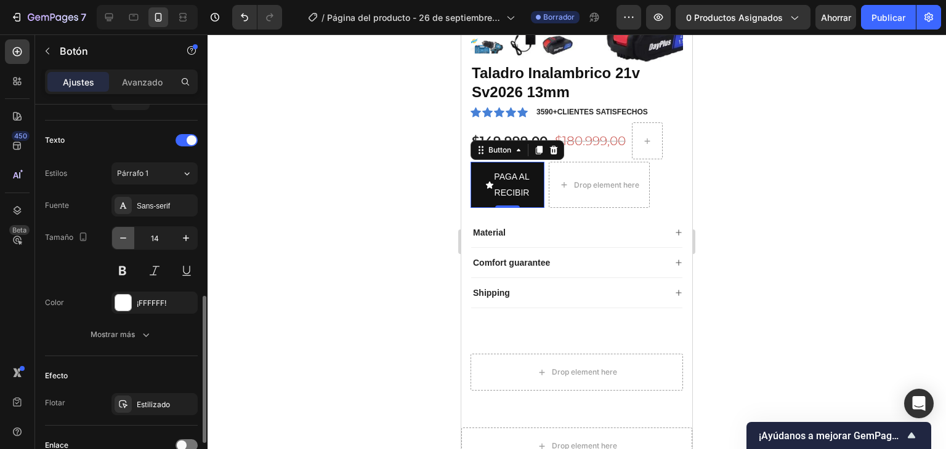
click at [128, 239] on icon "button" at bounding box center [123, 238] width 12 height 12
type input "12"
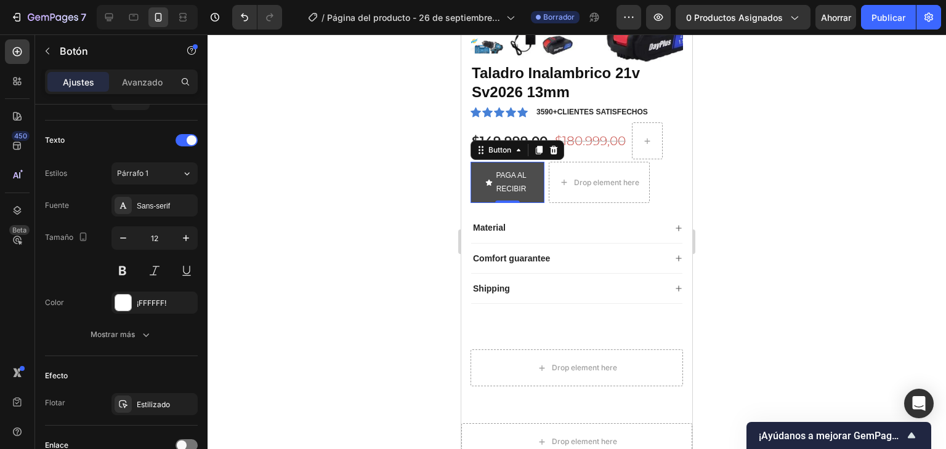
click at [544, 185] on button "PAGA AL RECIBIR" at bounding box center [507, 182] width 74 height 41
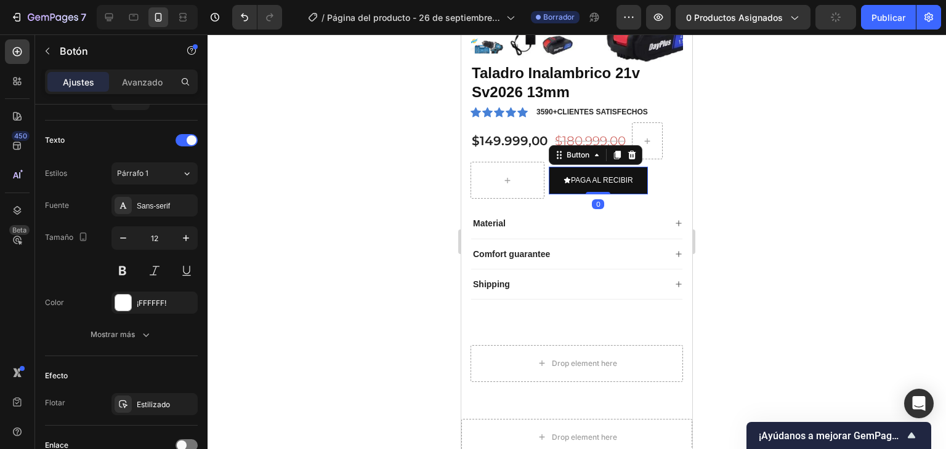
click at [782, 222] on div at bounding box center [576, 241] width 738 height 415
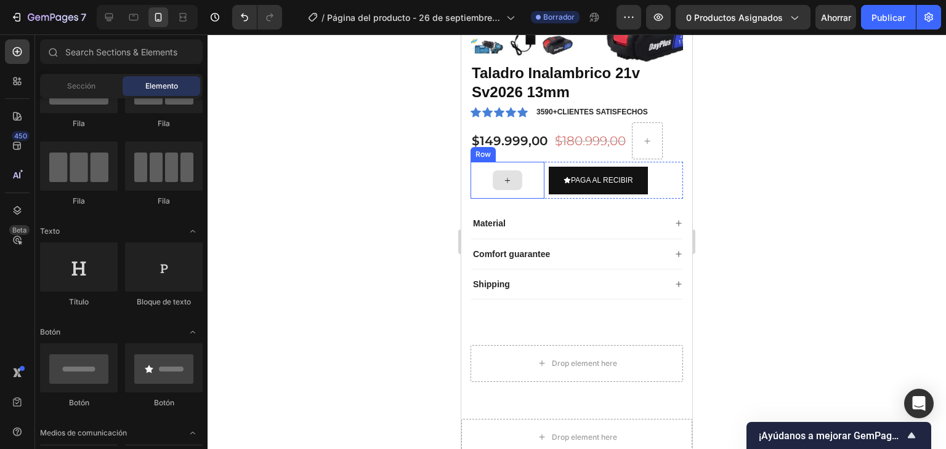
click at [534, 164] on div at bounding box center [507, 180] width 74 height 37
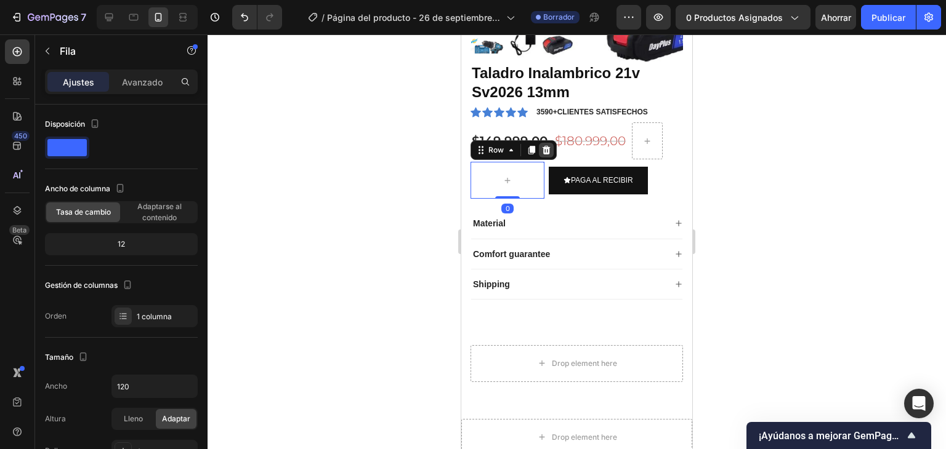
click at [542, 150] on icon at bounding box center [546, 150] width 10 height 10
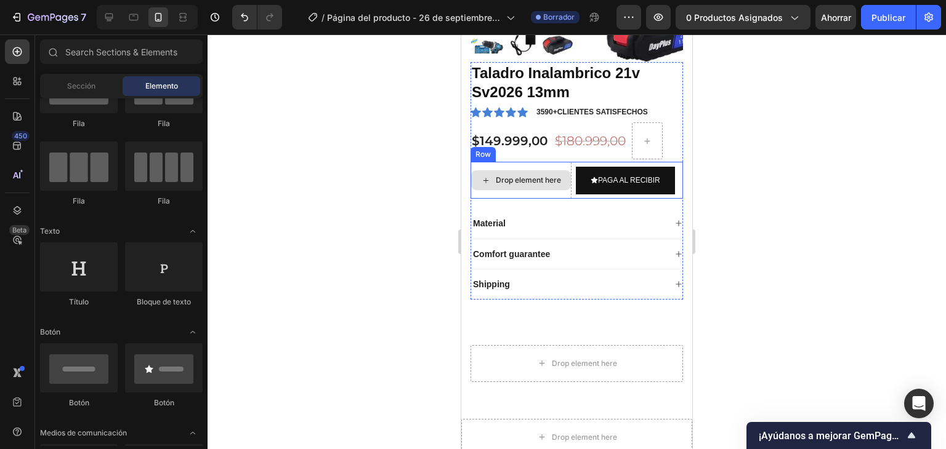
click at [556, 164] on div "Drop element here" at bounding box center [520, 180] width 101 height 37
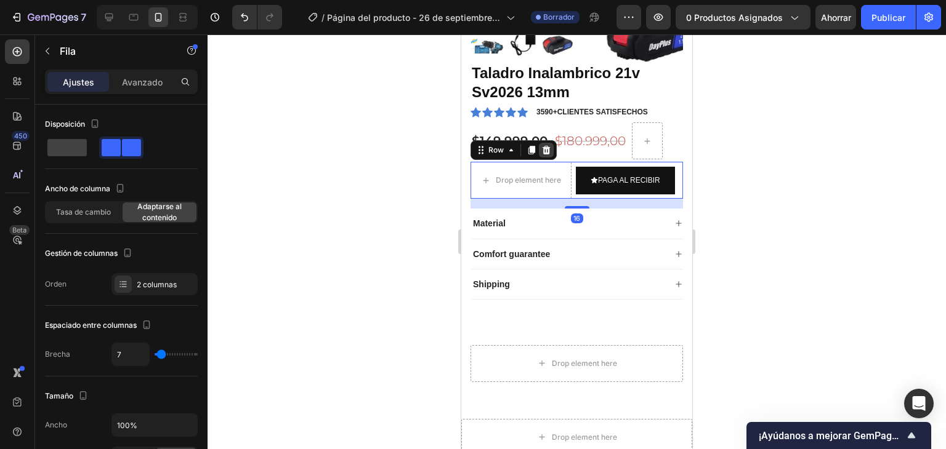
click at [549, 154] on icon at bounding box center [546, 150] width 10 height 10
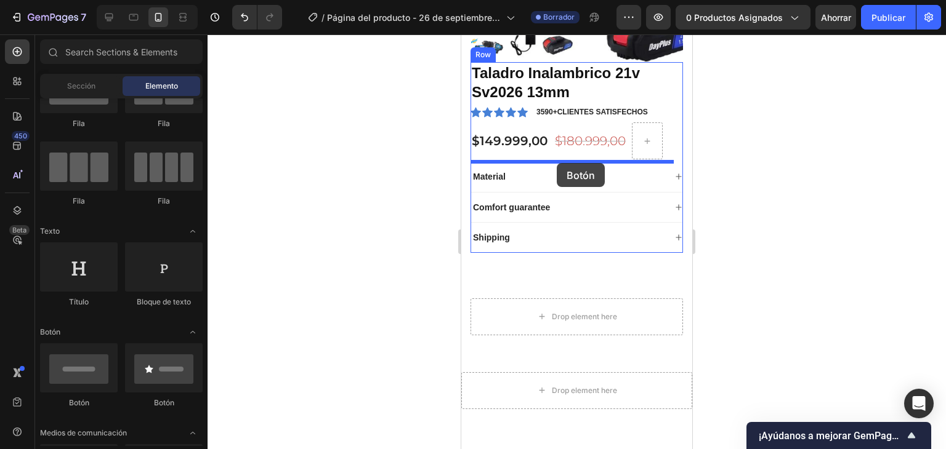
drag, startPoint x: 600, startPoint y: 392, endPoint x: 556, endPoint y: 163, distance: 232.4
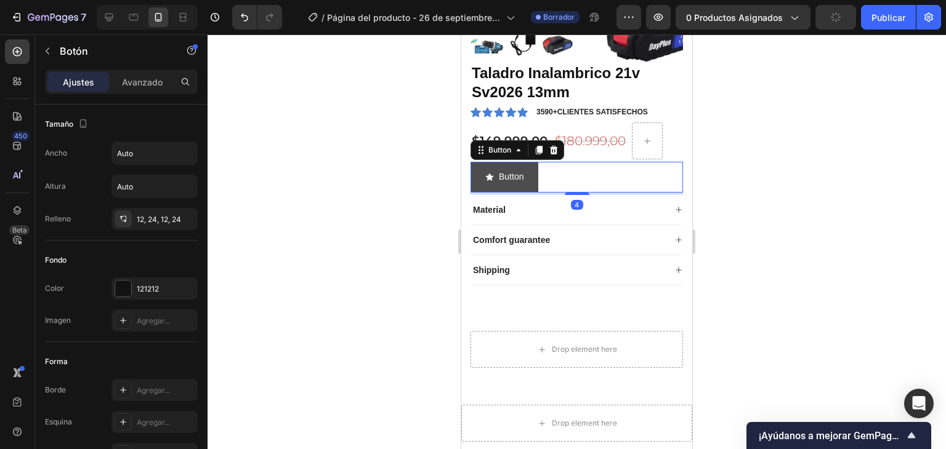
click at [528, 182] on button "Button" at bounding box center [504, 177] width 68 height 30
click at [522, 180] on p "Button" at bounding box center [511, 176] width 25 height 15
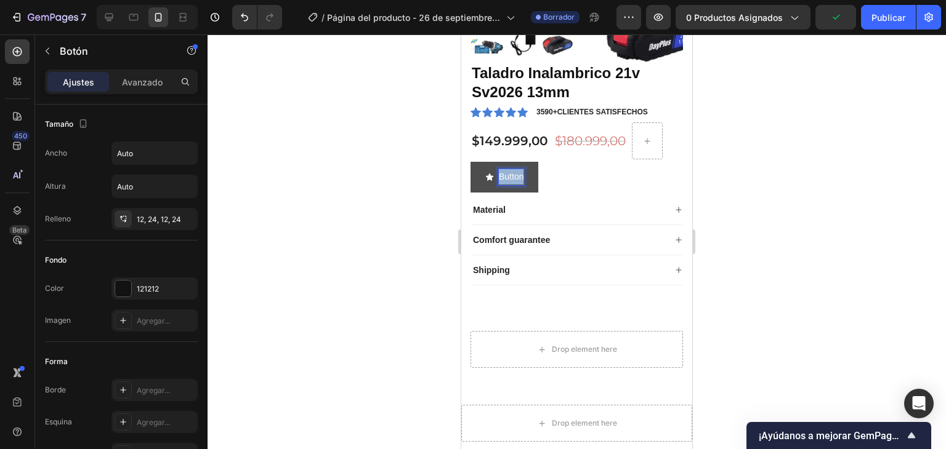
drag, startPoint x: 521, startPoint y: 178, endPoint x: 497, endPoint y: 185, distance: 25.1
click at [497, 185] on button "Button" at bounding box center [504, 177] width 68 height 30
click at [470, 162] on button "PAGA" at bounding box center [503, 177] width 66 height 30
click at [470, 162] on button "PAGA AL" at bounding box center [509, 177] width 78 height 30
click at [621, 171] on div "PAGA AL RECIBIR Button 4" at bounding box center [576, 177] width 212 height 30
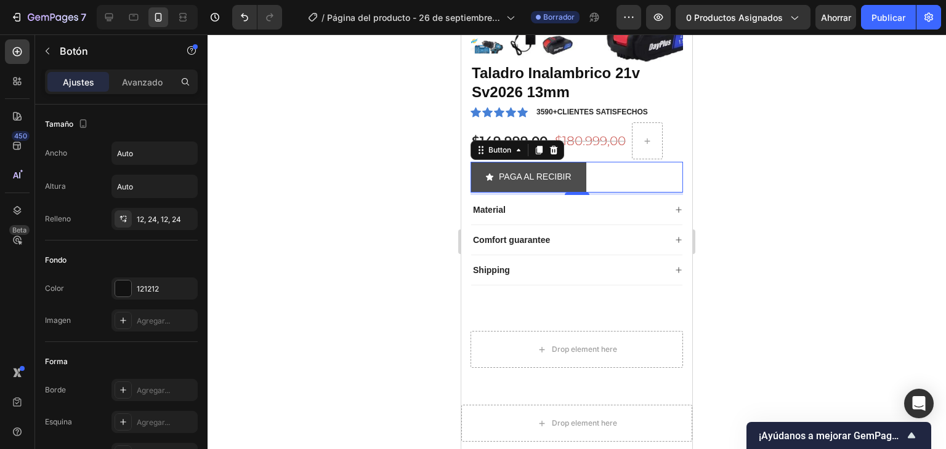
click at [582, 168] on button "PAGA AL RECIBIR" at bounding box center [528, 177] width 116 height 30
drag, startPoint x: 581, startPoint y: 177, endPoint x: 606, endPoint y: 176, distance: 24.7
click at [606, 176] on div "PAGA AL RECIBIR Button 4" at bounding box center [576, 177] width 212 height 30
click at [566, 184] on p "PAGA AL RECIBIR" at bounding box center [535, 176] width 73 height 15
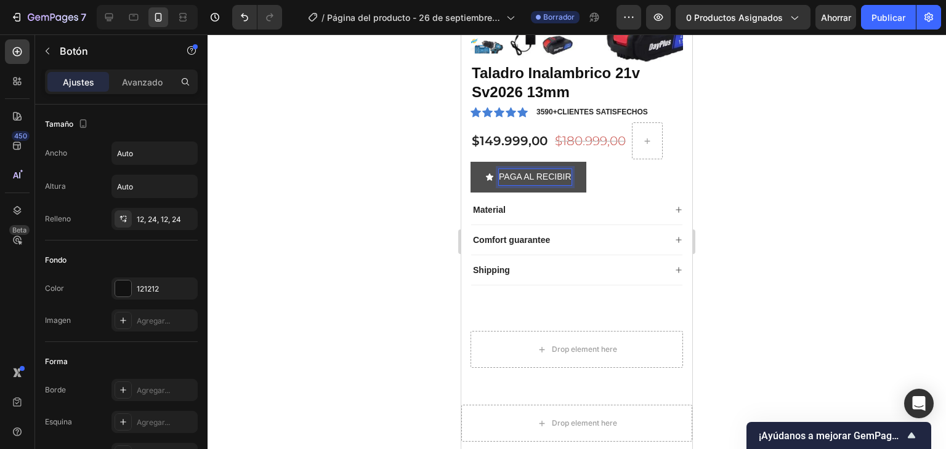
click at [574, 182] on button "PAGA AL RECIBIR" at bounding box center [528, 177] width 116 height 30
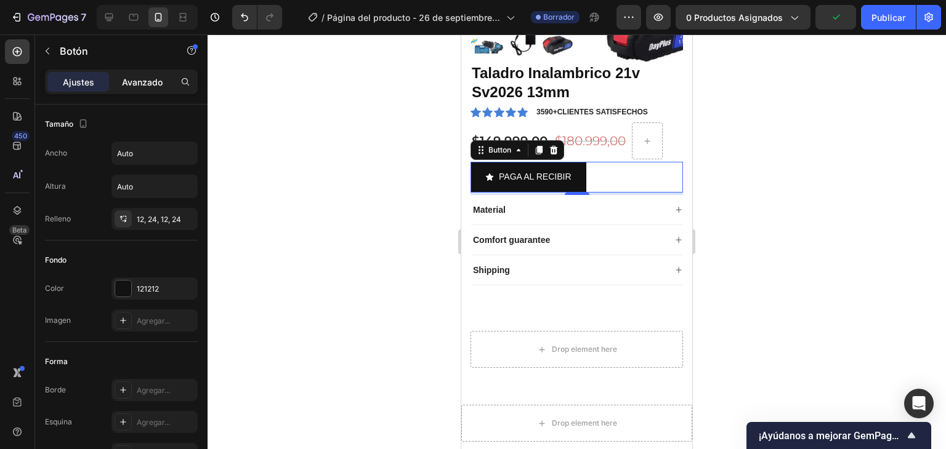
click at [129, 78] on font "Avanzado" at bounding box center [142, 82] width 41 height 10
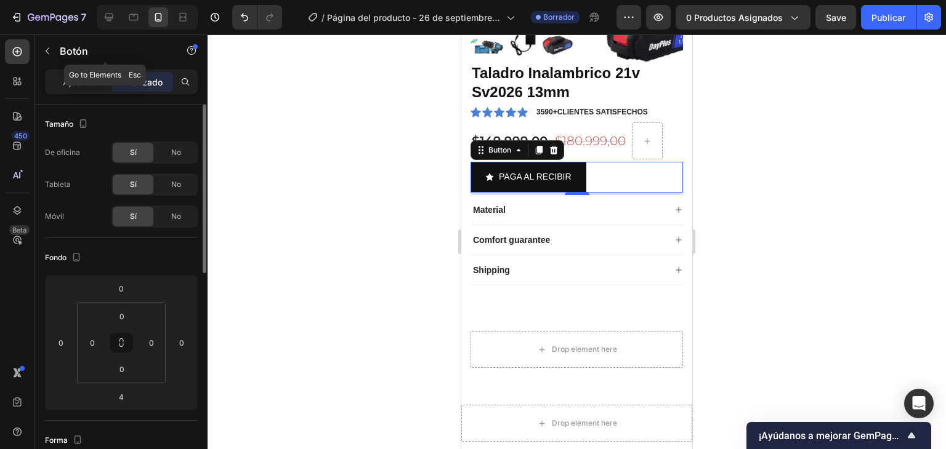
click at [81, 79] on font "Ajustes" at bounding box center [78, 82] width 31 height 10
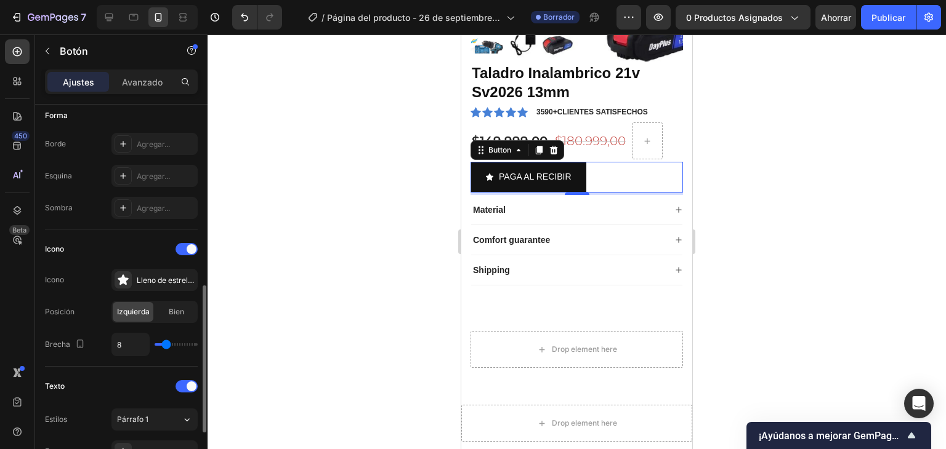
scroll to position [308, 0]
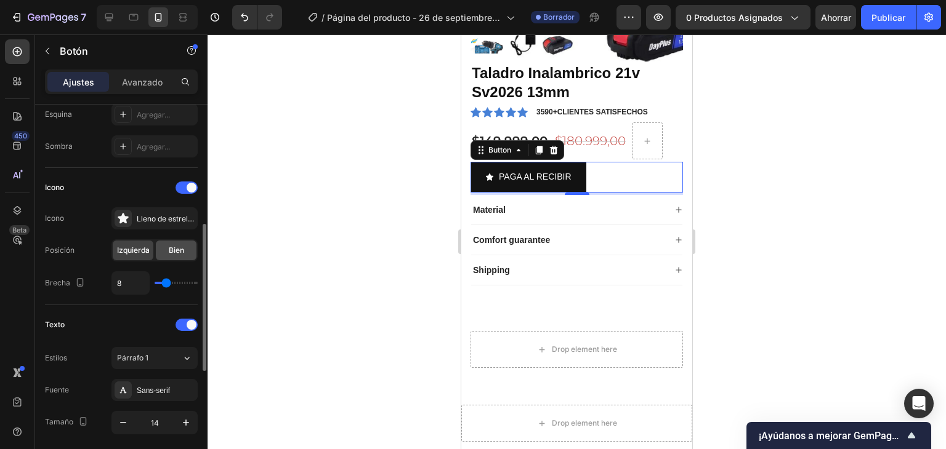
click at [163, 248] on div "Bien" at bounding box center [176, 251] width 41 height 20
click at [132, 251] on font "Izquierda" at bounding box center [133, 250] width 33 height 9
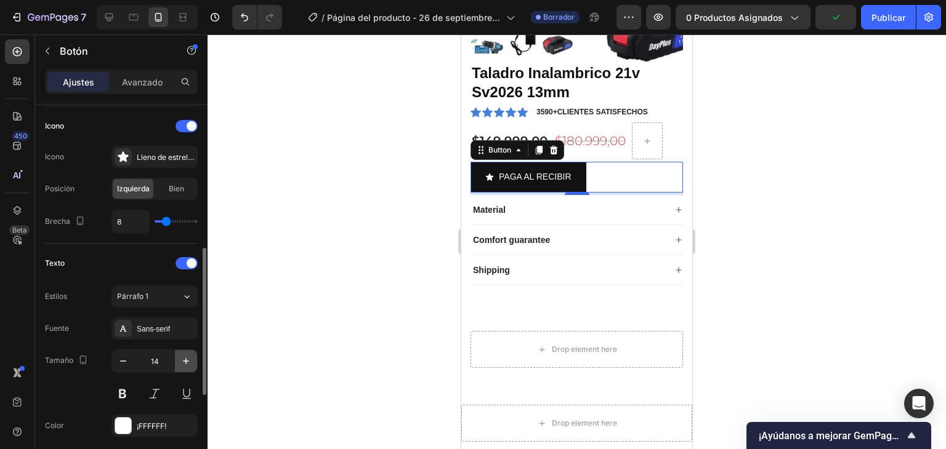
click at [190, 362] on icon "button" at bounding box center [186, 361] width 12 height 12
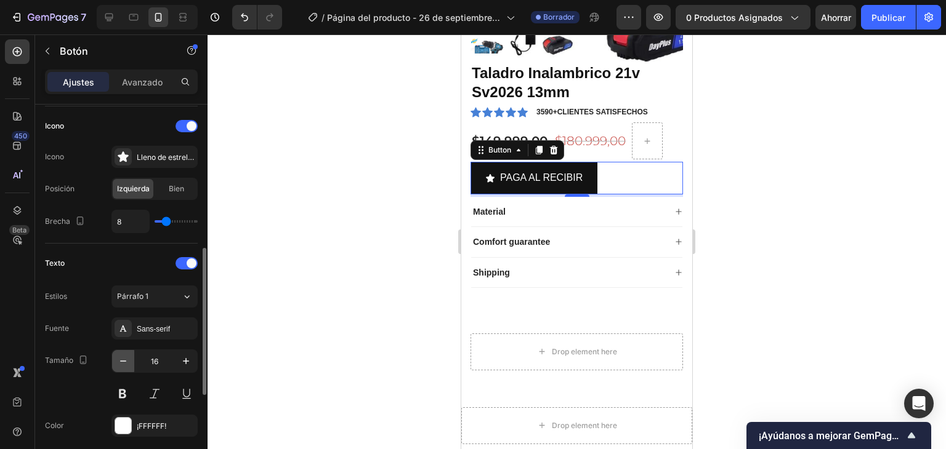
click at [118, 358] on icon "button" at bounding box center [123, 361] width 12 height 12
type input "15"
click at [124, 392] on button at bounding box center [122, 394] width 22 height 22
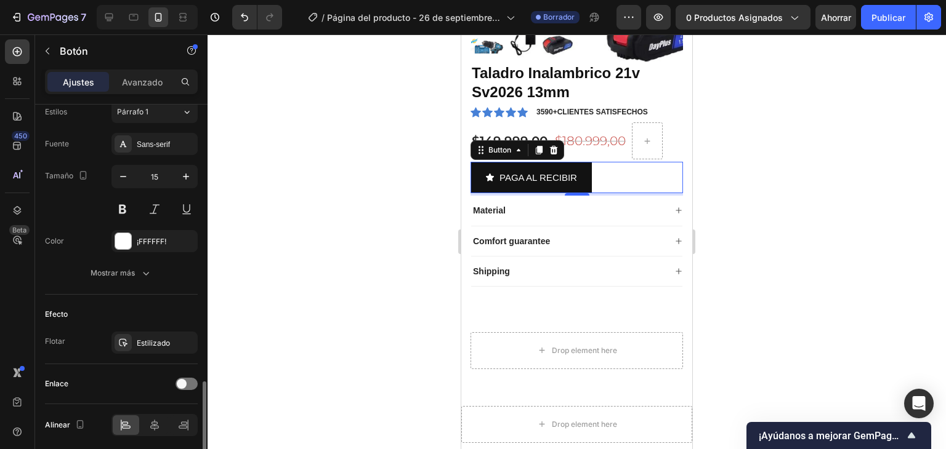
scroll to position [598, 0]
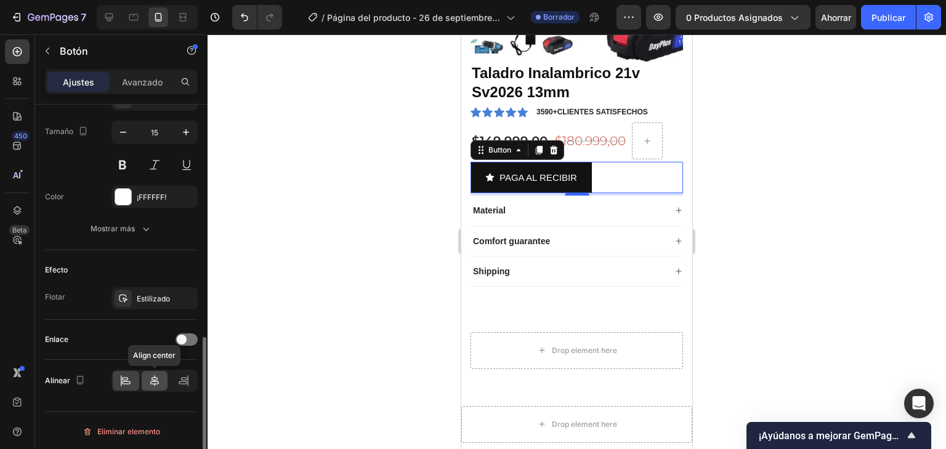
click at [158, 381] on icon at bounding box center [154, 381] width 12 height 12
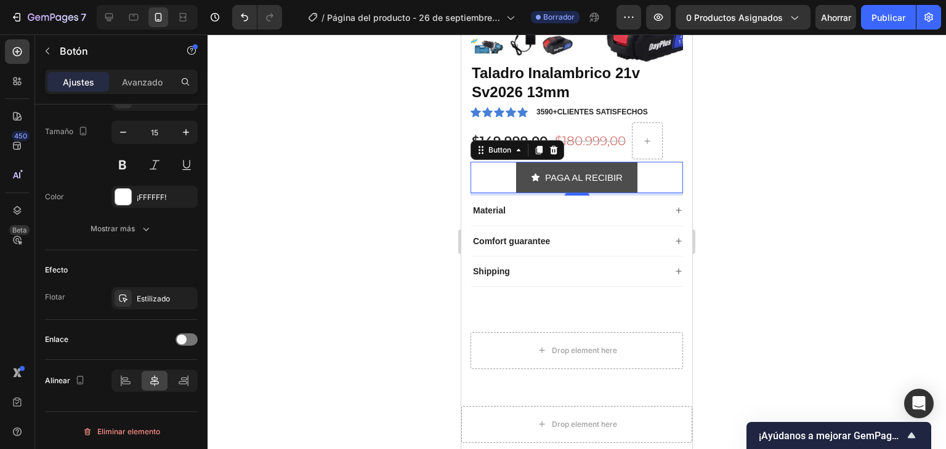
click at [537, 185] on div "PAGA AL RECIBIR" at bounding box center [577, 177] width 92 height 17
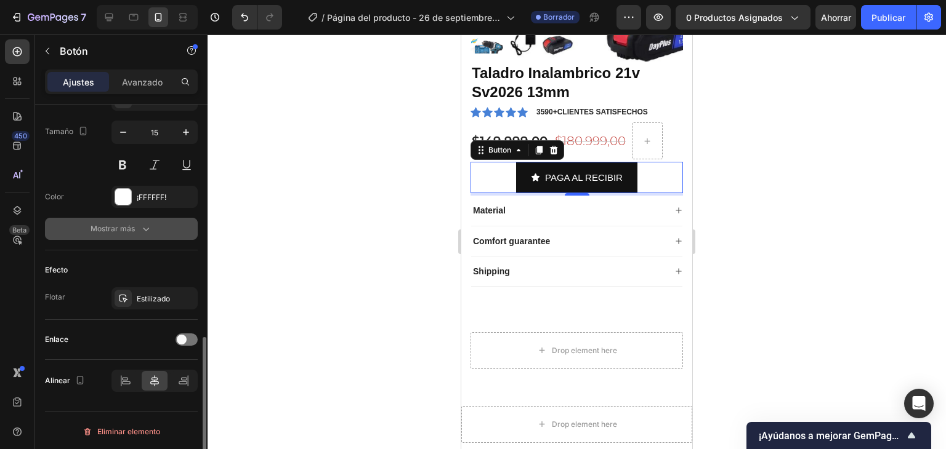
click at [141, 223] on icon "button" at bounding box center [146, 229] width 12 height 12
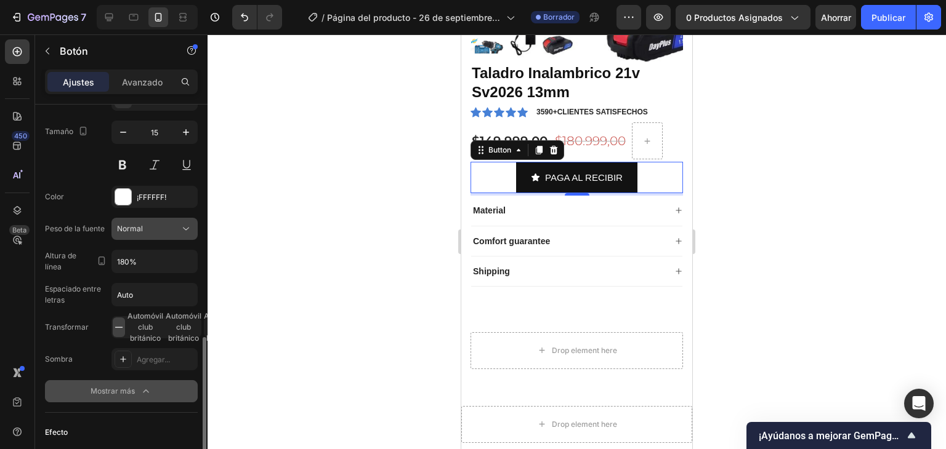
click at [180, 220] on button "Normal" at bounding box center [154, 229] width 86 height 22
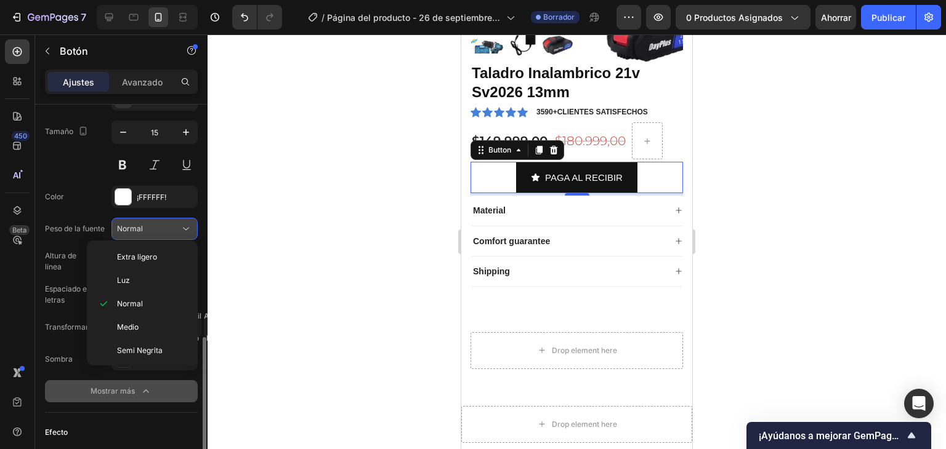
click at [180, 220] on button "Normal" at bounding box center [154, 229] width 86 height 22
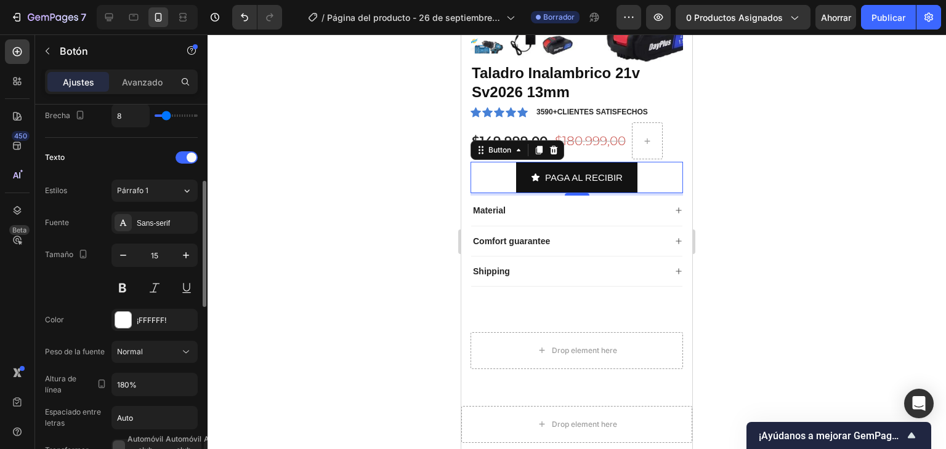
scroll to position [414, 0]
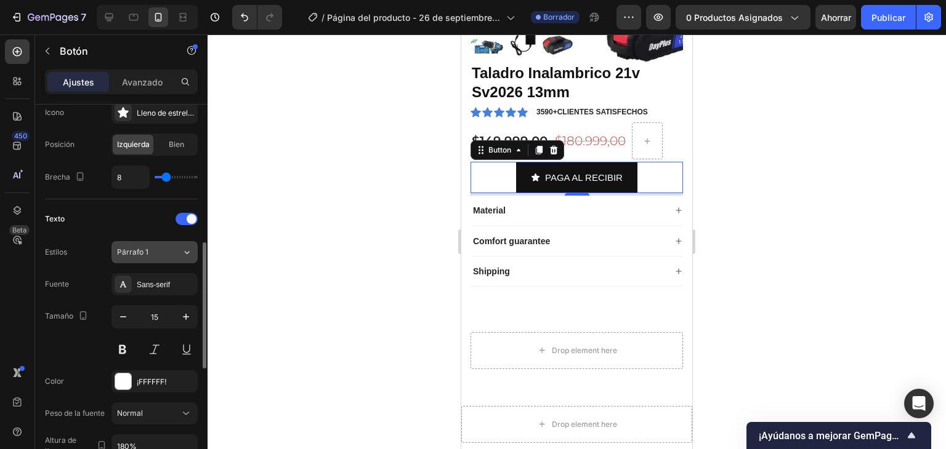
click at [163, 255] on div "Párrafo 1" at bounding box center [142, 252] width 50 height 11
click at [76, 345] on div "Tamaño 15" at bounding box center [121, 332] width 153 height 55
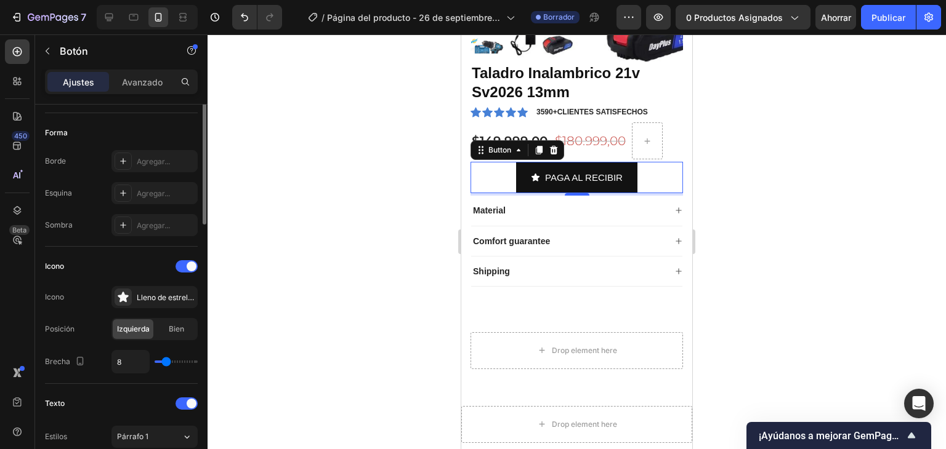
scroll to position [167, 0]
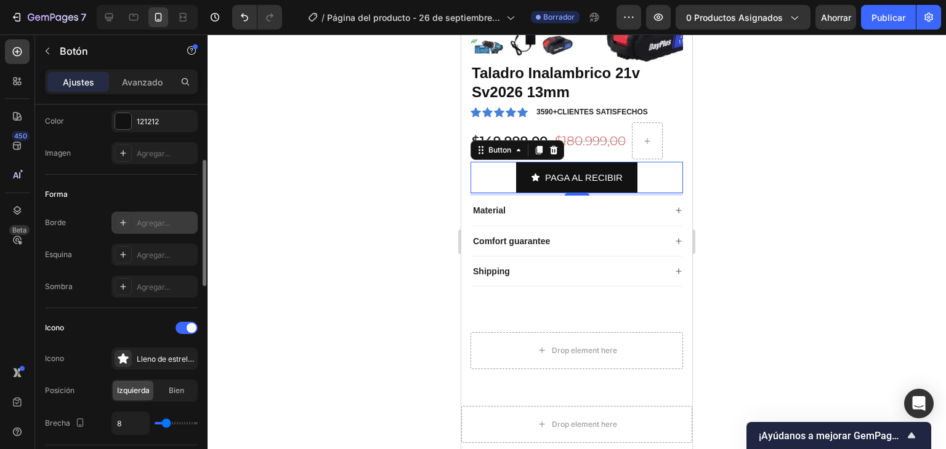
click at [150, 222] on font "Agregar..." at bounding box center [153, 223] width 33 height 9
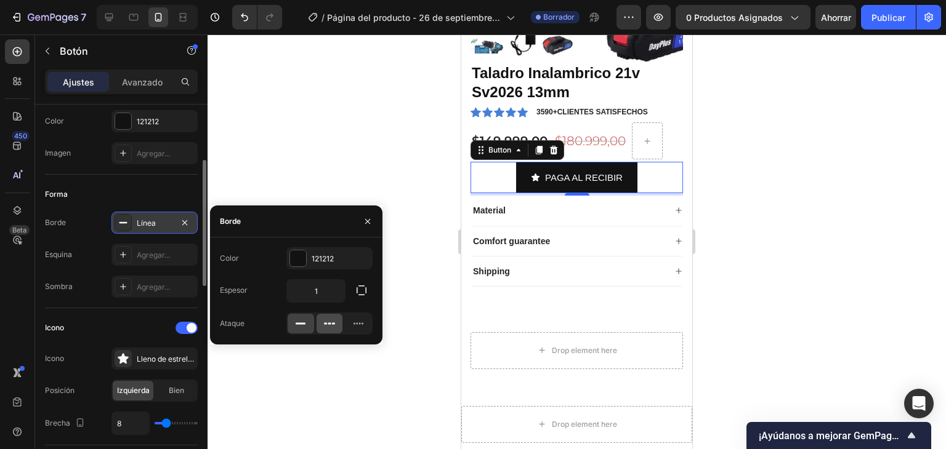
click at [329, 324] on icon at bounding box center [329, 324] width 3 height 2
drag, startPoint x: 360, startPoint y: 326, endPoint x: 318, endPoint y: 329, distance: 42.0
click at [358, 327] on icon at bounding box center [358, 324] width 12 height 12
click at [305, 329] on icon at bounding box center [300, 324] width 12 height 12
click at [182, 225] on icon "button" at bounding box center [185, 223] width 10 height 10
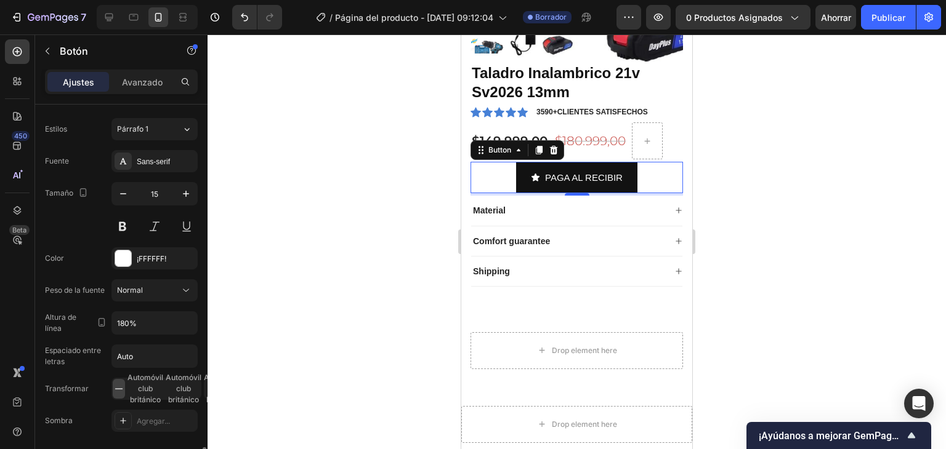
scroll to position [660, 0]
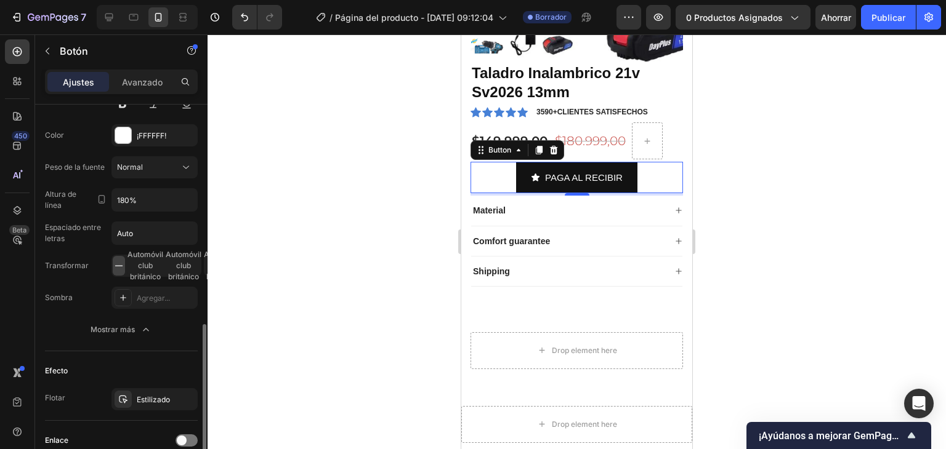
click at [143, 334] on button "Mostrar más" at bounding box center [121, 330] width 153 height 22
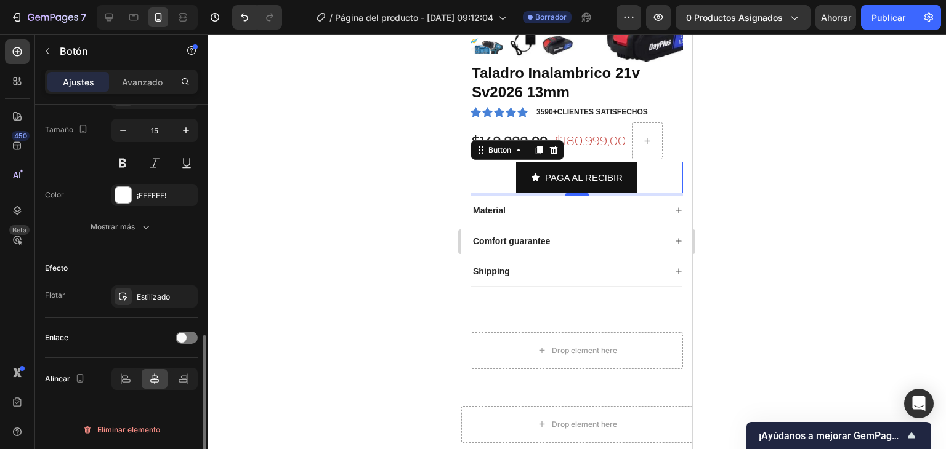
scroll to position [598, 0]
click at [190, 341] on div at bounding box center [186, 340] width 22 height 12
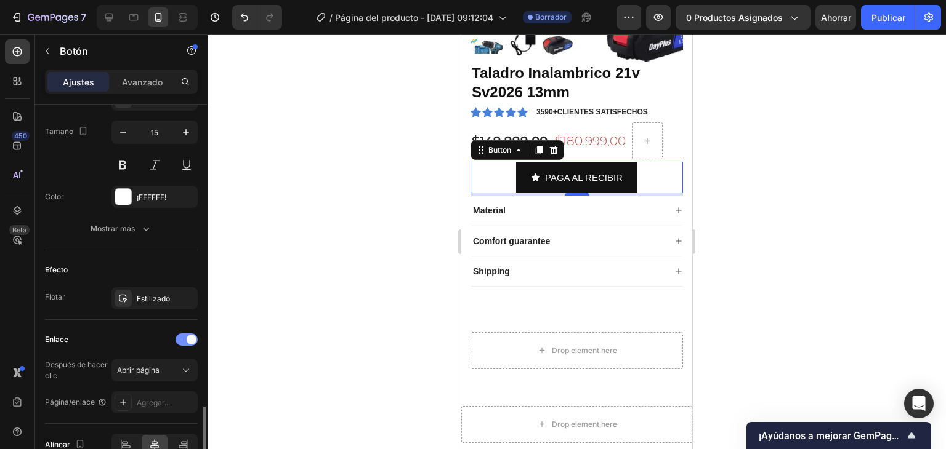
scroll to position [660, 0]
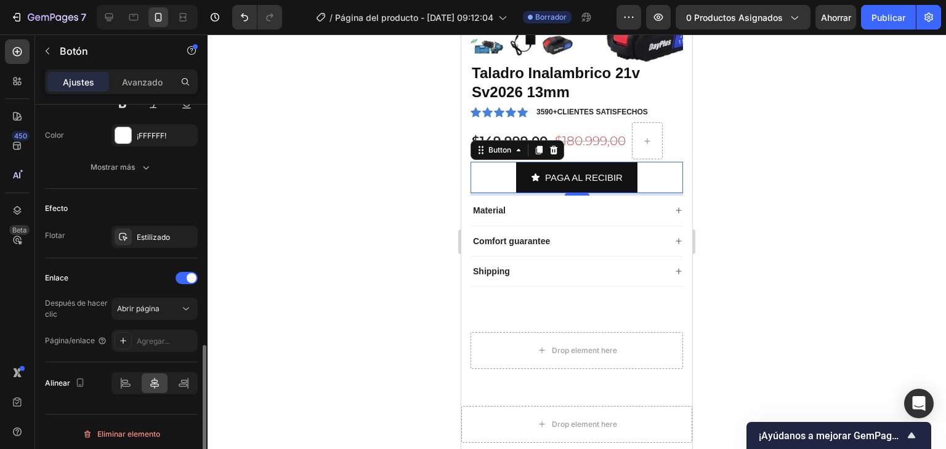
click at [176, 281] on div "Enlace" at bounding box center [121, 278] width 153 height 20
click at [178, 281] on div at bounding box center [186, 278] width 22 height 12
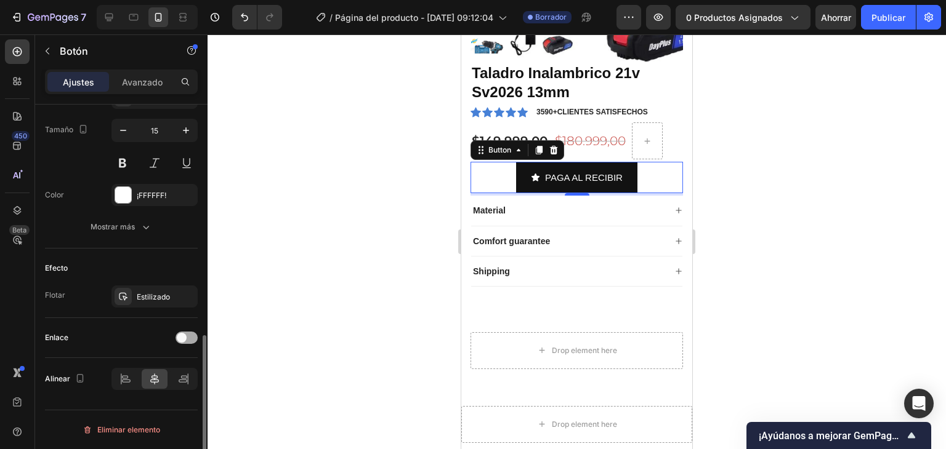
scroll to position [598, 0]
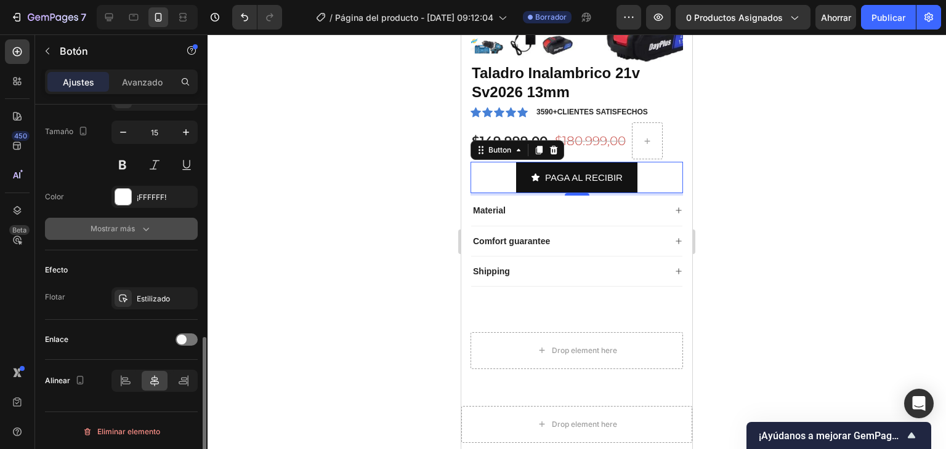
click at [135, 231] on div "Mostrar más" at bounding box center [121, 229] width 62 height 12
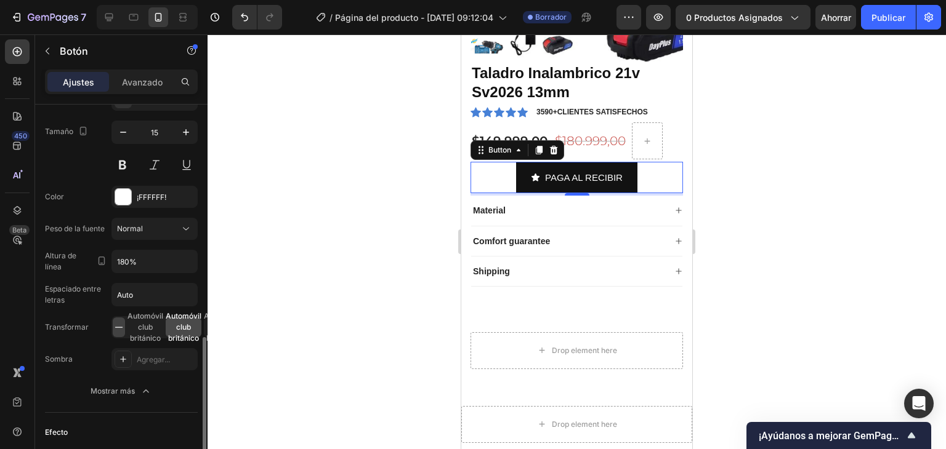
click at [188, 320] on font "Automóvil club británico" at bounding box center [184, 326] width 36 height 31
click at [140, 324] on font "Automóvil club británico" at bounding box center [145, 326] width 36 height 31
drag, startPoint x: 172, startPoint y: 329, endPoint x: 107, endPoint y: 337, distance: 65.7
click at [107, 337] on div "Fuente Sans-serif Tamaño 15 Color ¡FFFFFF! Peso de la fuente Normal Altura de l…" at bounding box center [121, 246] width 153 height 314
click at [142, 290] on input "Auto" at bounding box center [154, 295] width 85 height 22
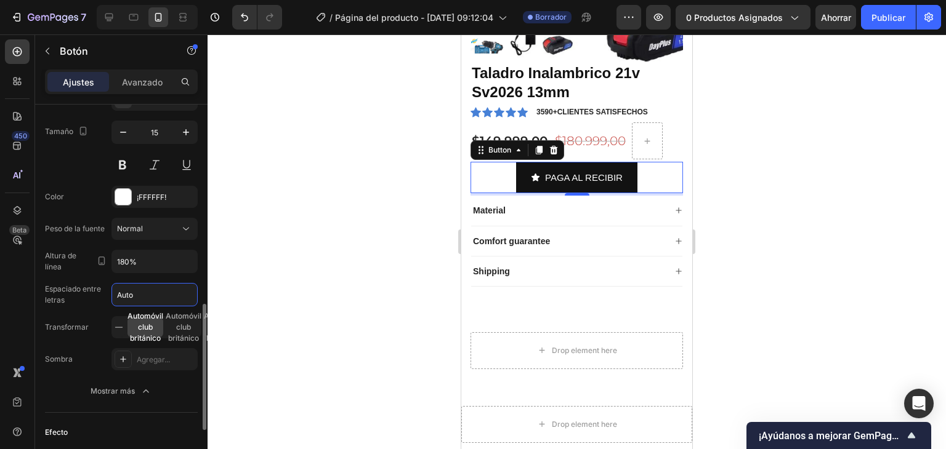
click at [142, 290] on input "Auto" at bounding box center [154, 295] width 85 height 22
click at [144, 265] on input "180%" at bounding box center [154, 262] width 85 height 22
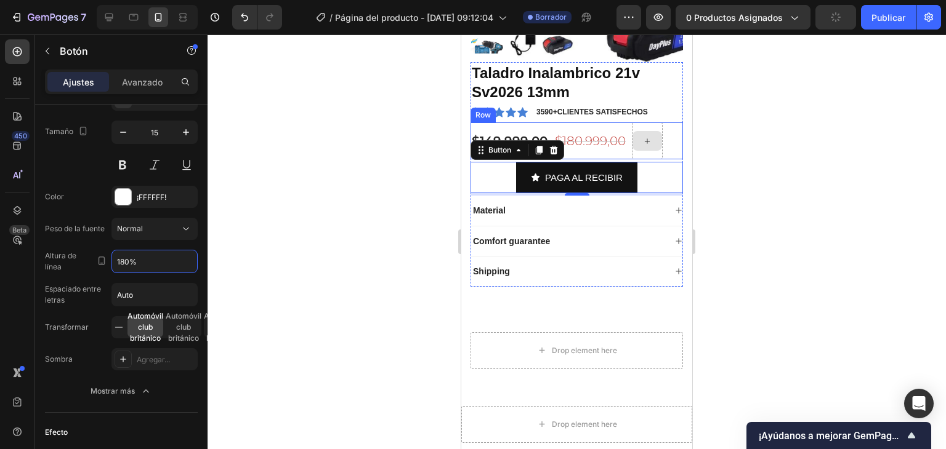
click at [645, 132] on div at bounding box center [647, 141] width 30 height 20
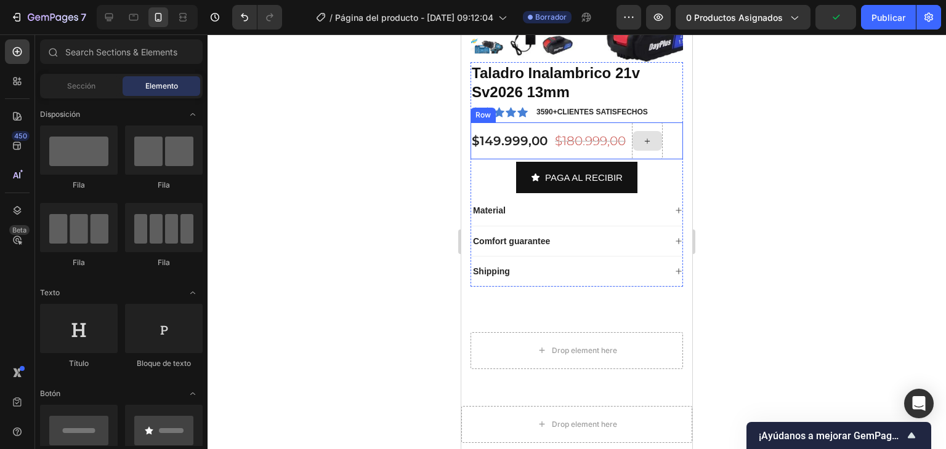
click at [650, 126] on div at bounding box center [647, 141] width 31 height 37
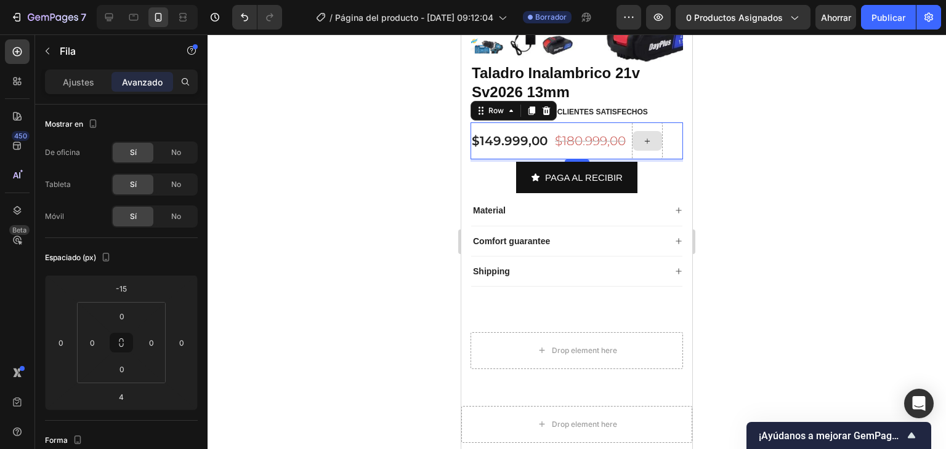
click at [643, 148] on div at bounding box center [647, 141] width 30 height 20
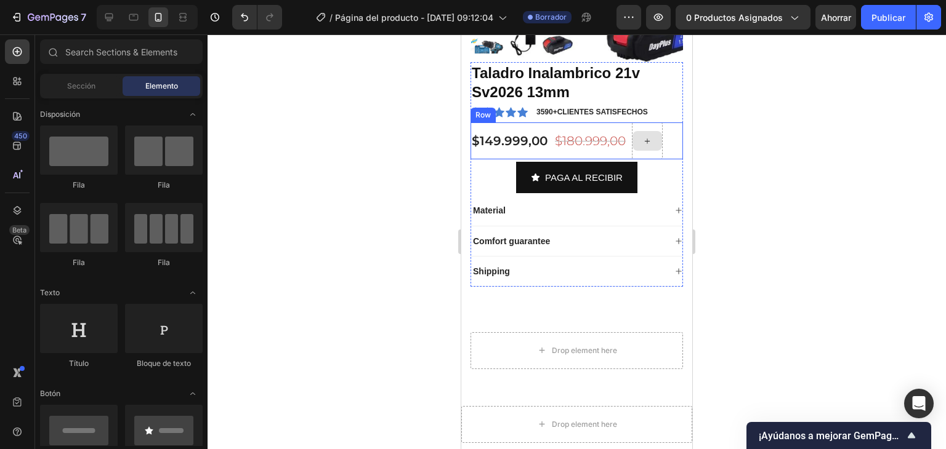
click at [651, 150] on div at bounding box center [647, 141] width 31 height 37
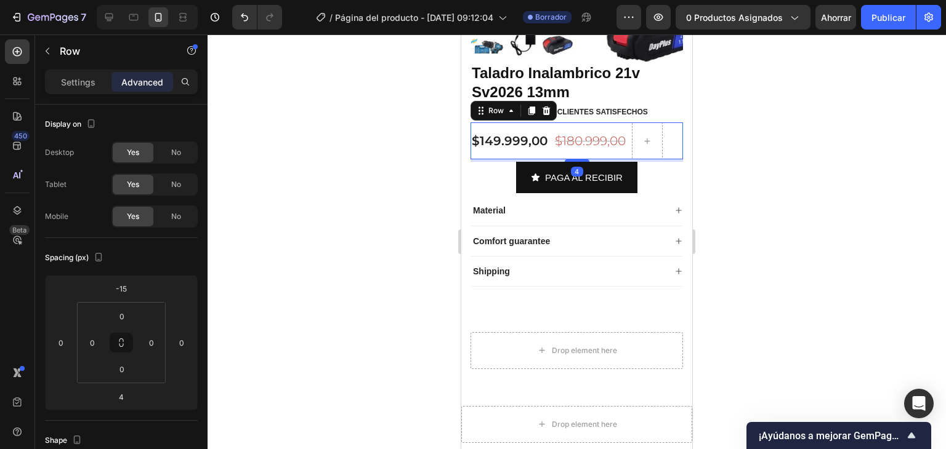
click at [657, 159] on div "4" at bounding box center [576, 160] width 212 height 2
click at [91, 84] on font "Ajustes" at bounding box center [78, 82] width 31 height 10
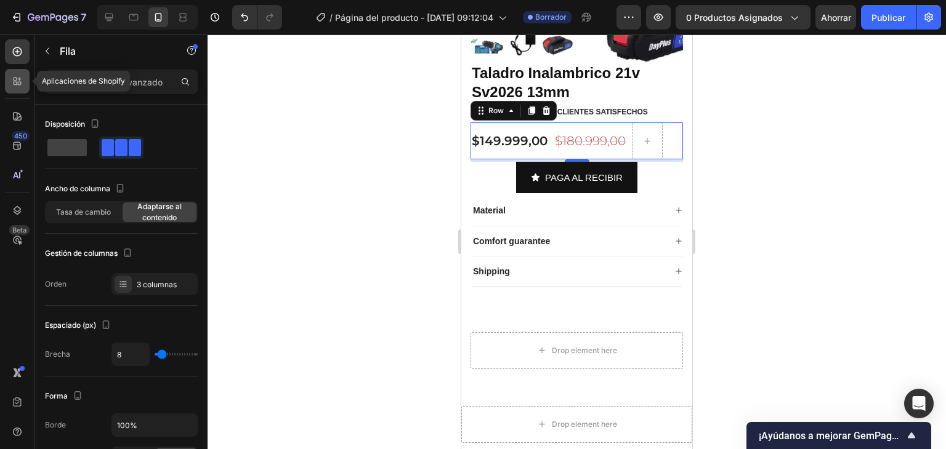
click at [20, 82] on icon at bounding box center [20, 84] width 4 height 4
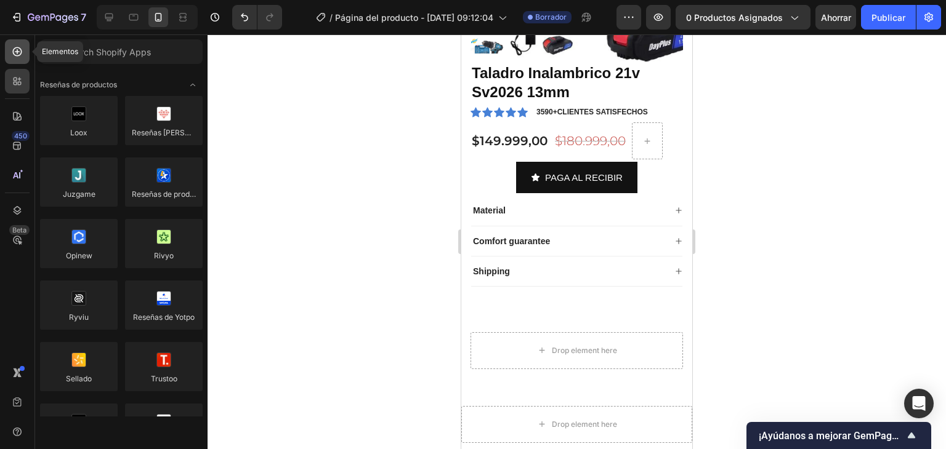
click at [17, 56] on icon at bounding box center [17, 51] width 9 height 9
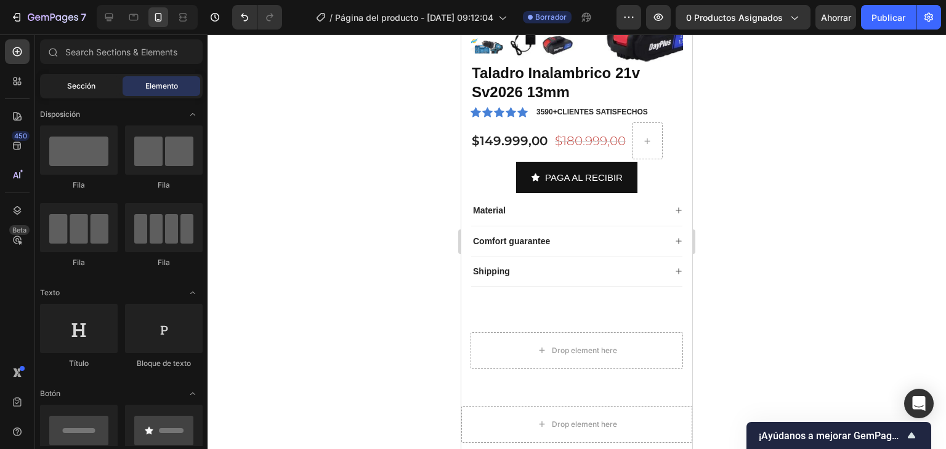
click at [80, 89] on font "Sección" at bounding box center [81, 85] width 28 height 9
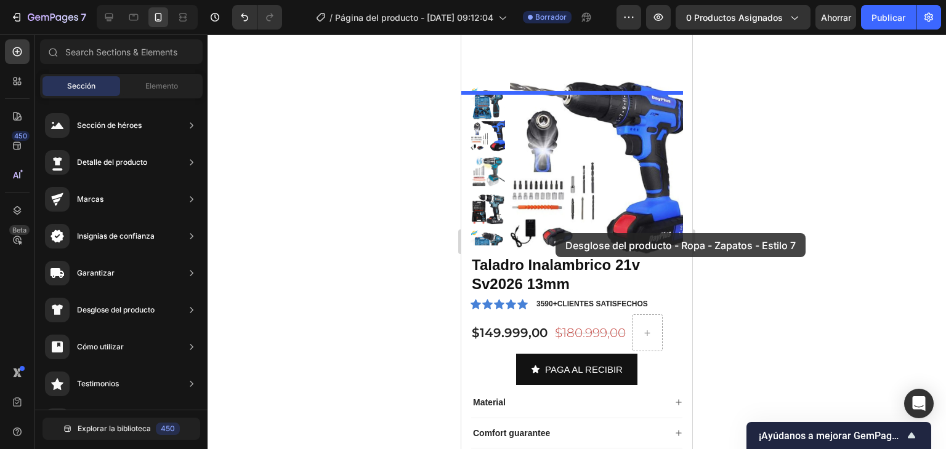
scroll to position [246, 0]
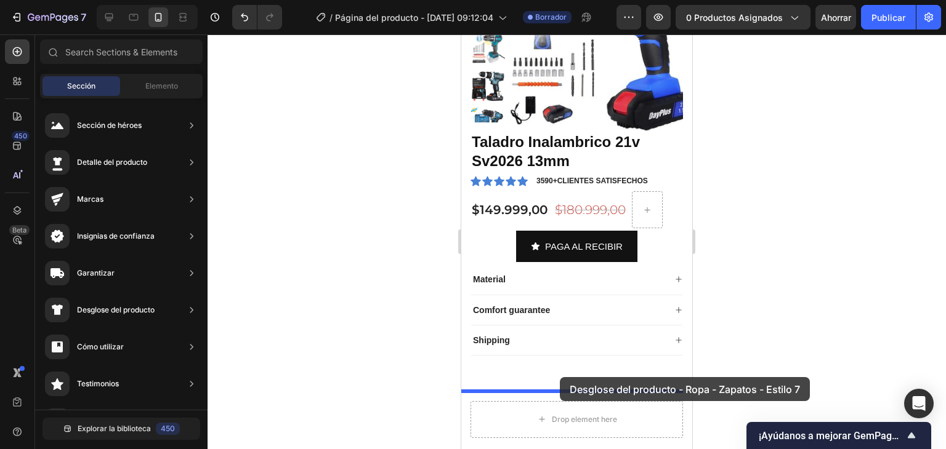
drag, startPoint x: 734, startPoint y: 239, endPoint x: 560, endPoint y: 377, distance: 222.7
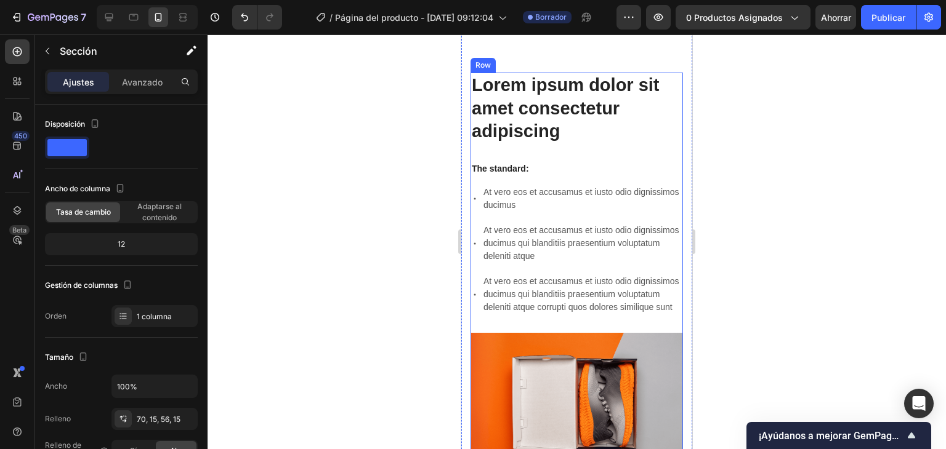
scroll to position [313, 0]
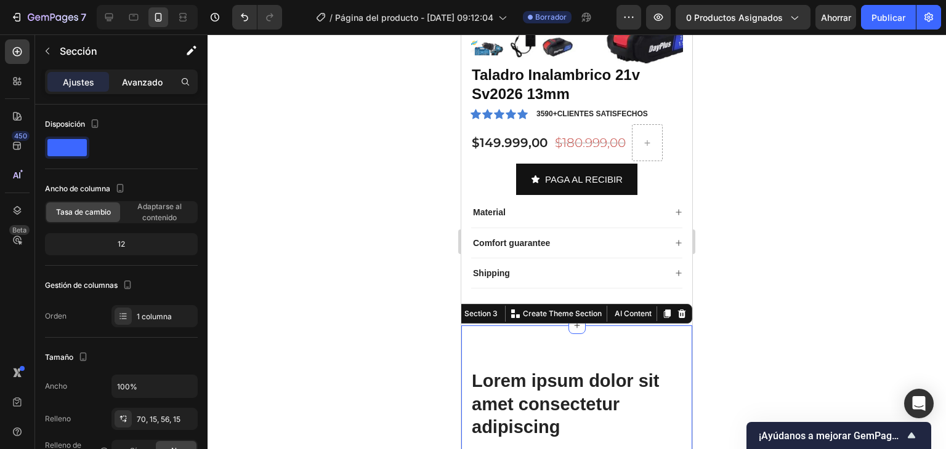
drag, startPoint x: 148, startPoint y: 89, endPoint x: 172, endPoint y: 73, distance: 28.0
click at [148, 89] on div "Avanzado" at bounding box center [142, 82] width 62 height 20
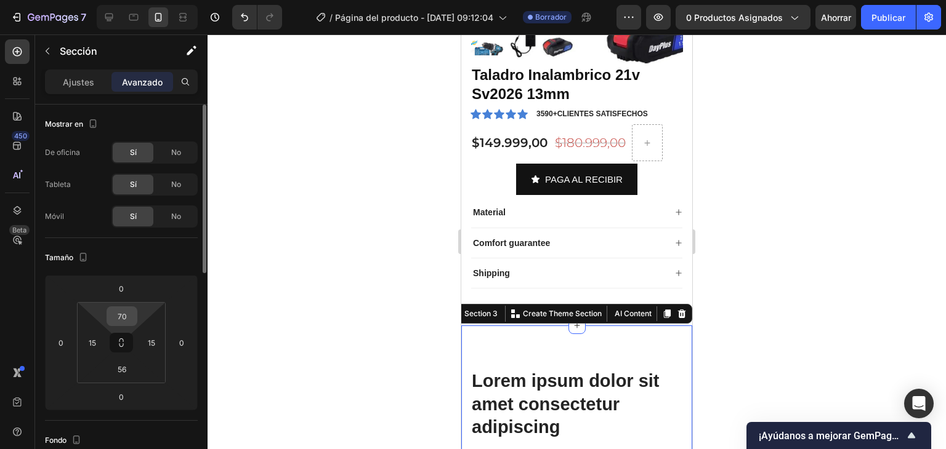
click at [137, 311] on div "70" at bounding box center [121, 317] width 31 height 20
click at [103, 328] on div "70 15 56 15" at bounding box center [121, 342] width 89 height 81
drag, startPoint x: 131, startPoint y: 317, endPoint x: 107, endPoint y: 326, distance: 25.7
click at [108, 326] on div "070 15 56 15" at bounding box center [121, 342] width 89 height 81
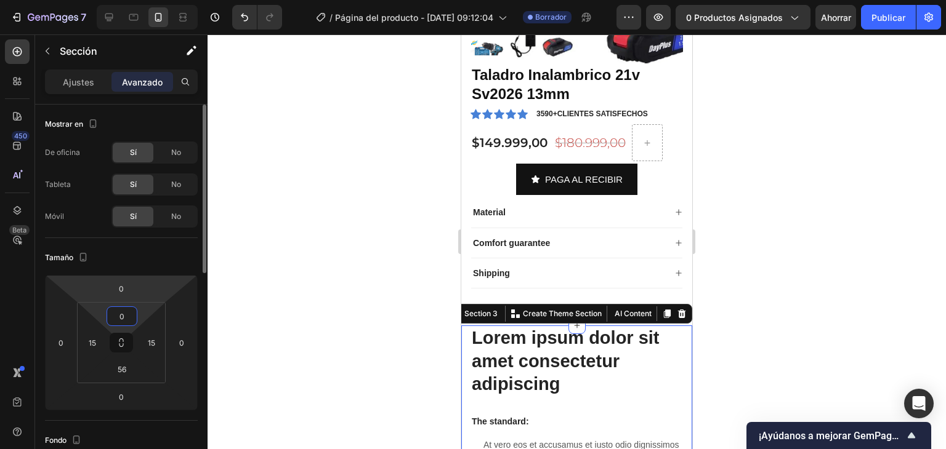
type input "0"
click at [140, 0] on html "7 / Página del producto - 26 de septiembre, 09:12:04 Borrador Avance 0 producto…" at bounding box center [473, 0] width 946 height 0
type input "-2"
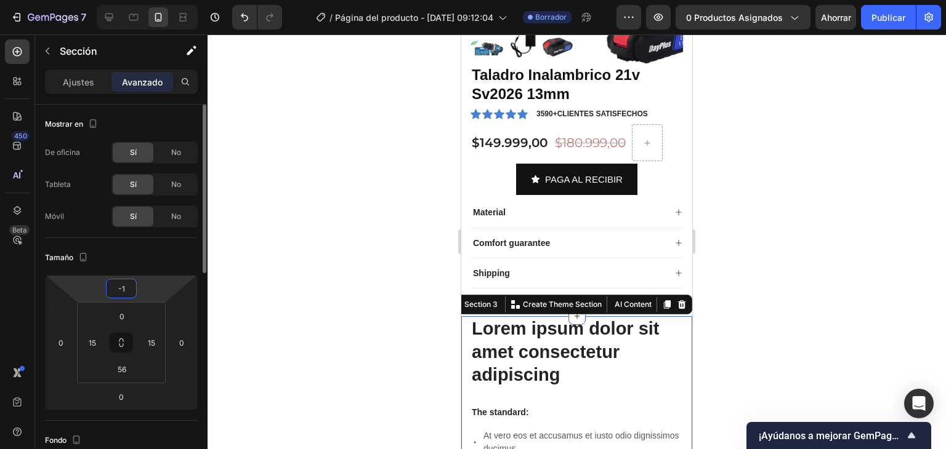
type input "-19"
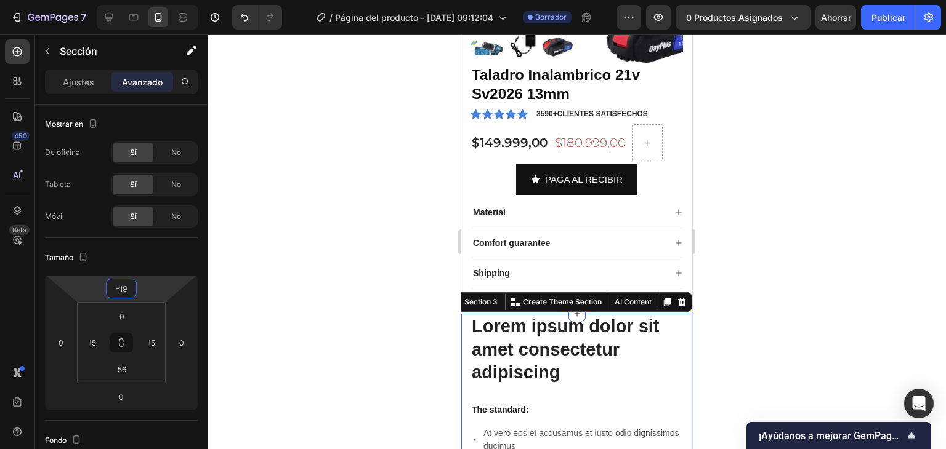
click at [764, 249] on div at bounding box center [576, 241] width 738 height 415
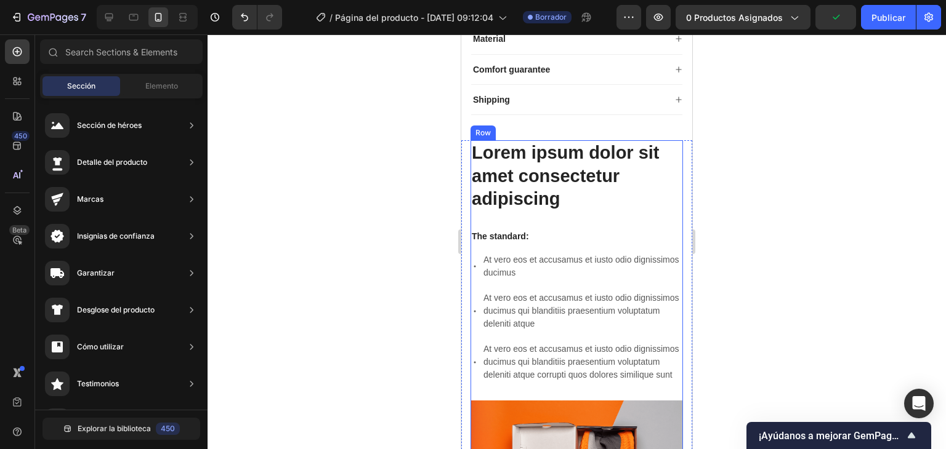
scroll to position [498, 0]
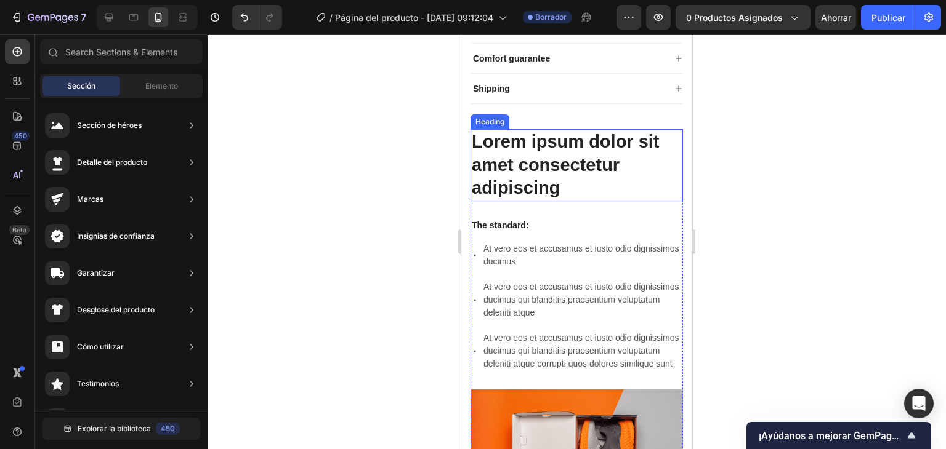
click at [570, 177] on h2 "Lorem ipsum dolor sit amet consectetur adipiscing" at bounding box center [576, 165] width 212 height 72
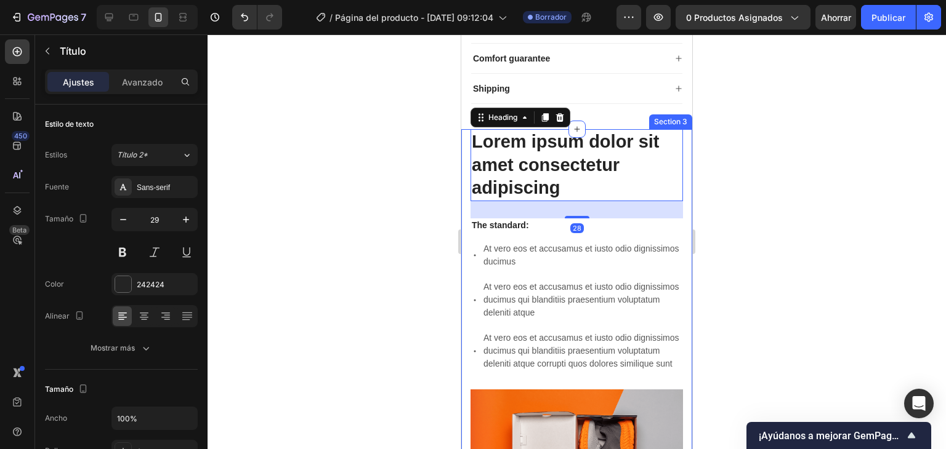
drag, startPoint x: 569, startPoint y: 187, endPoint x: 464, endPoint y: 139, distance: 115.7
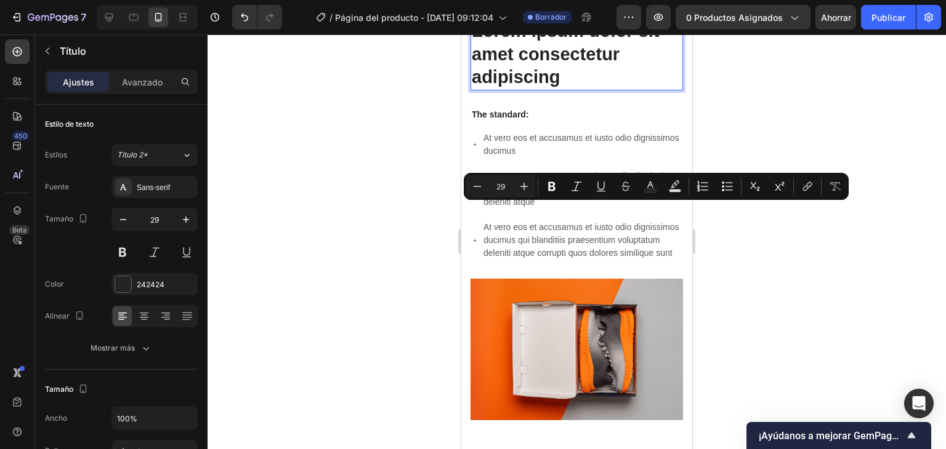
scroll to position [423, 0]
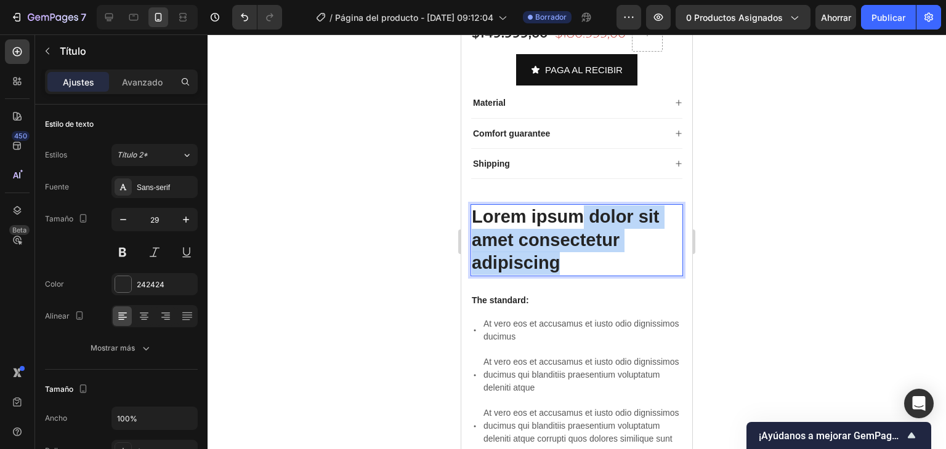
drag, startPoint x: 561, startPoint y: 197, endPoint x: 564, endPoint y: 260, distance: 63.5
click at [564, 260] on p "Lorem ipsum dolor sit amet consectetur adipiscing" at bounding box center [577, 241] width 210 height 70
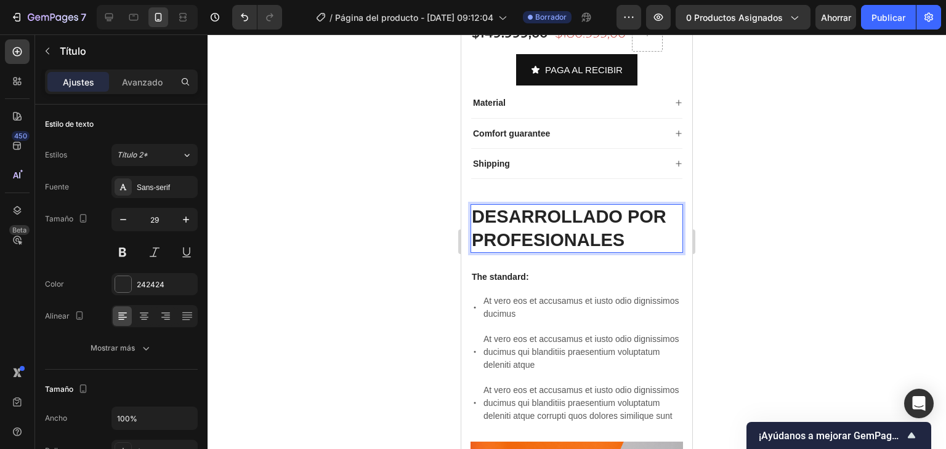
click at [19, 60] on div at bounding box center [17, 51] width 25 height 25
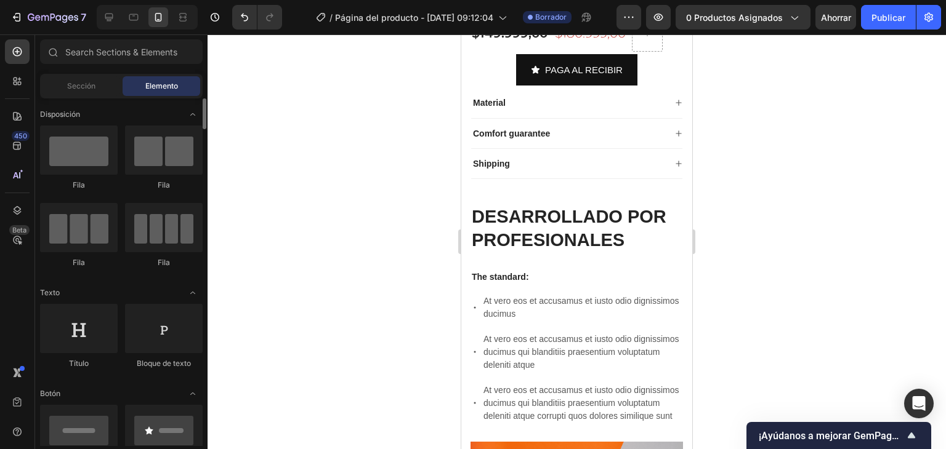
scroll to position [0, 0]
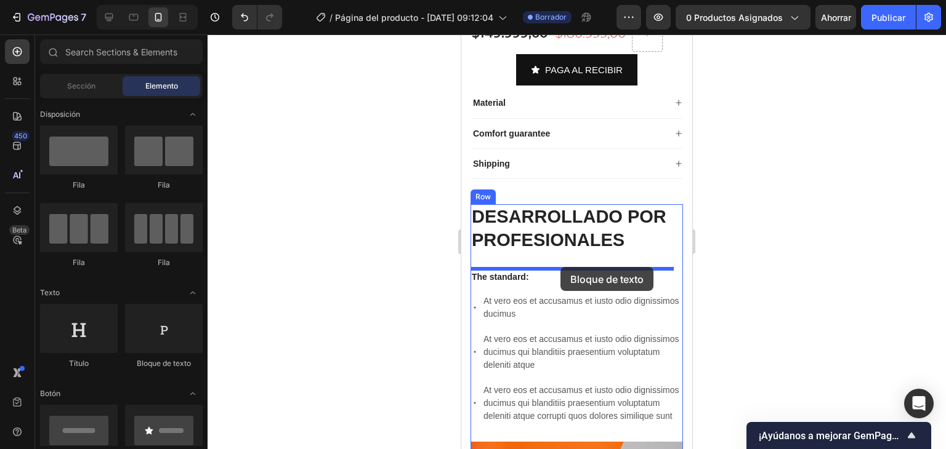
drag, startPoint x: 509, startPoint y: 303, endPoint x: 469, endPoint y: 308, distance: 40.3
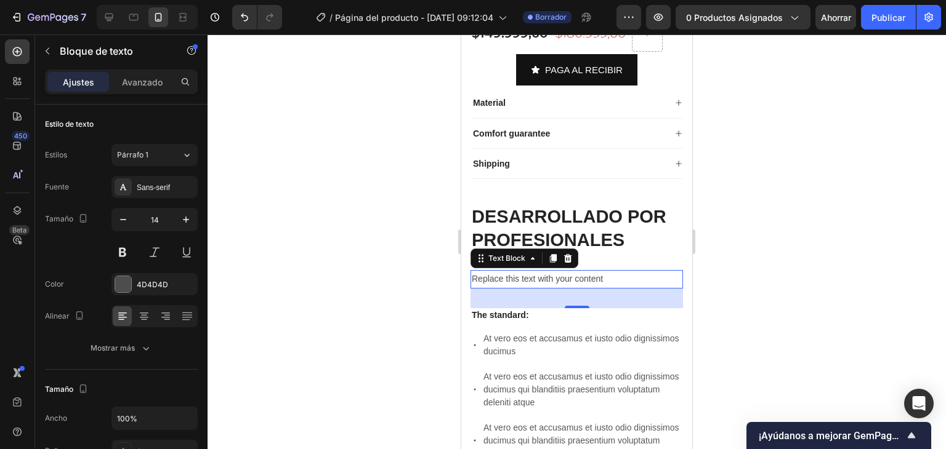
click at [613, 276] on div "Replace this text with your content" at bounding box center [576, 279] width 212 height 18
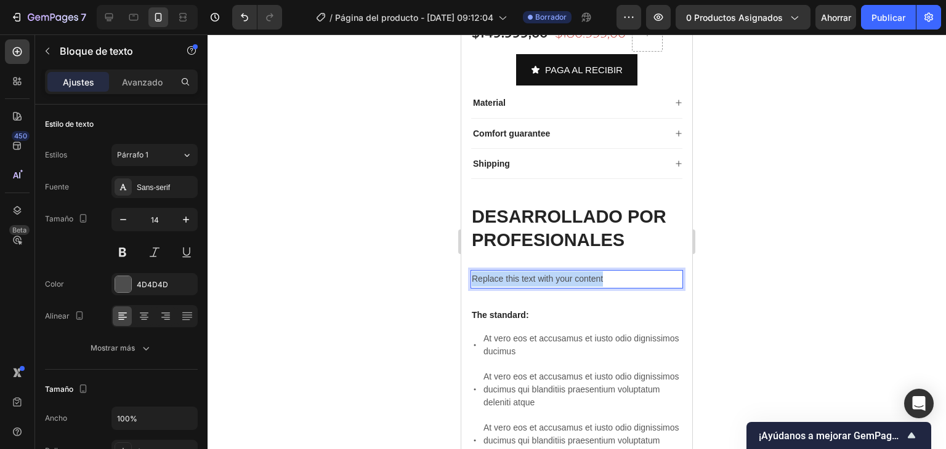
drag, startPoint x: 613, startPoint y: 275, endPoint x: 444, endPoint y: 286, distance: 169.6
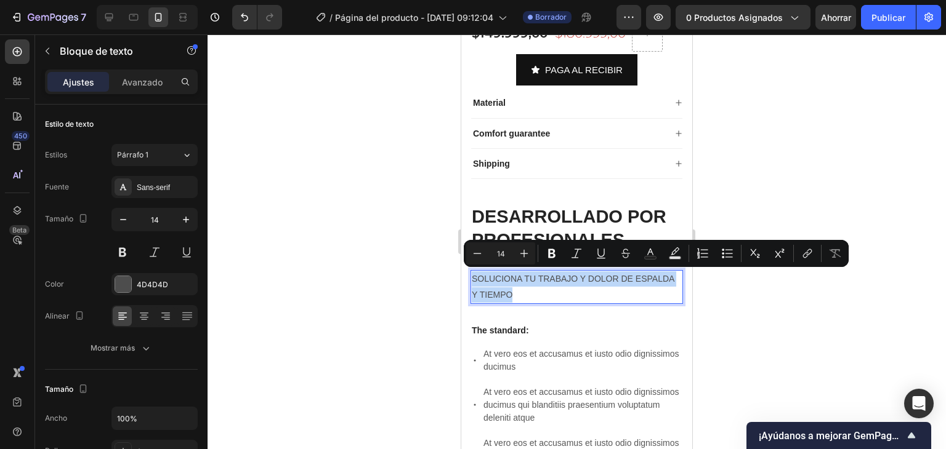
drag, startPoint x: 536, startPoint y: 296, endPoint x: 448, endPoint y: 276, distance: 90.3
click at [145, 316] on icon at bounding box center [144, 316] width 12 height 12
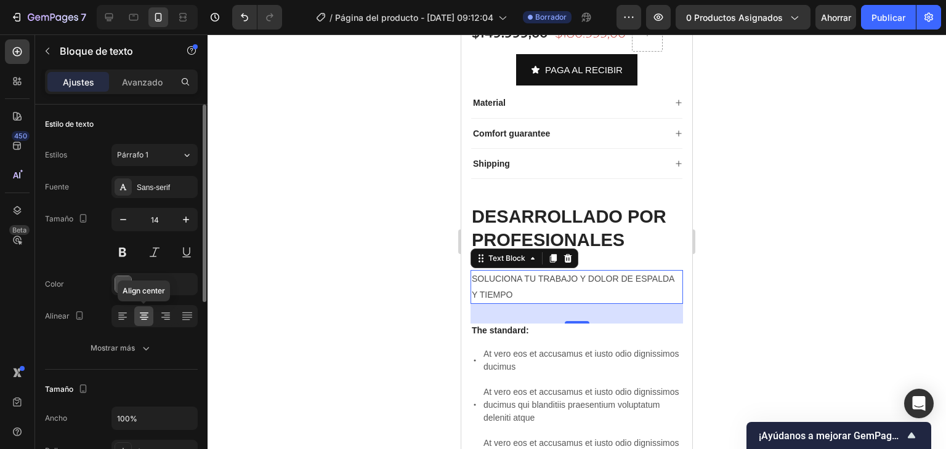
click at [140, 313] on icon at bounding box center [144, 316] width 12 height 12
click at [170, 313] on icon at bounding box center [165, 316] width 12 height 12
click at [150, 313] on icon at bounding box center [144, 316] width 12 height 12
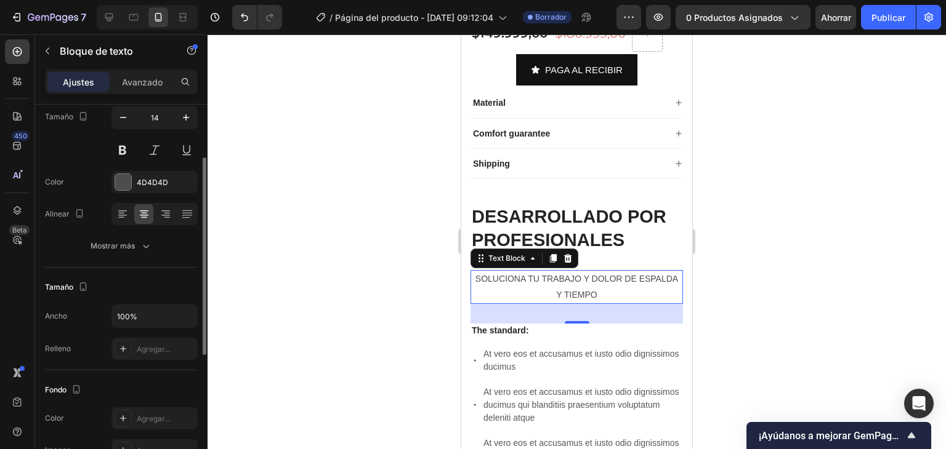
scroll to position [41, 0]
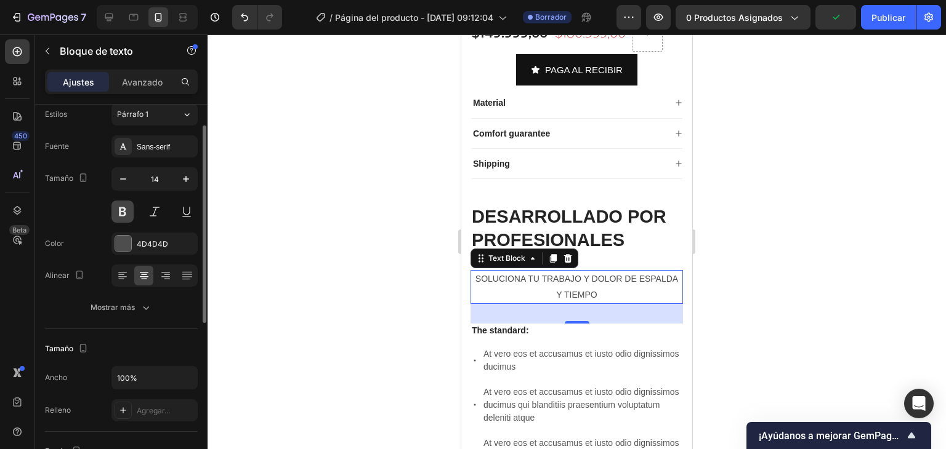
click at [121, 210] on button at bounding box center [122, 212] width 22 height 22
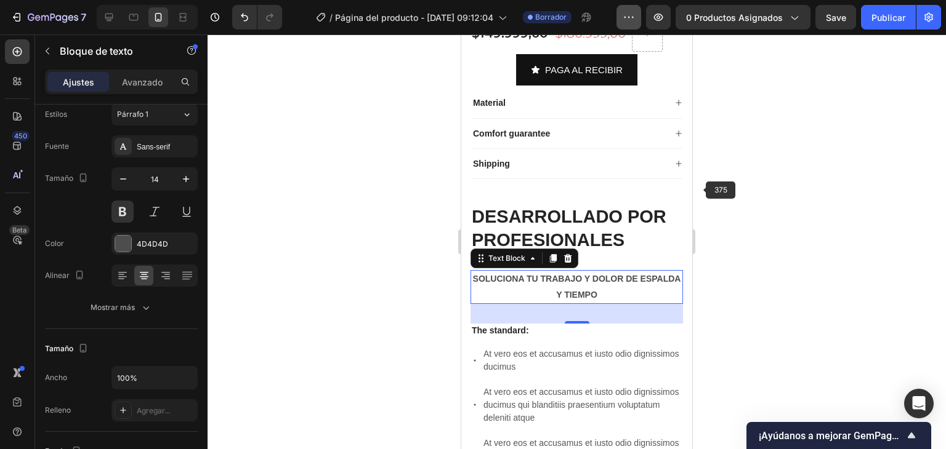
click at [621, 18] on button "button" at bounding box center [628, 17] width 25 height 25
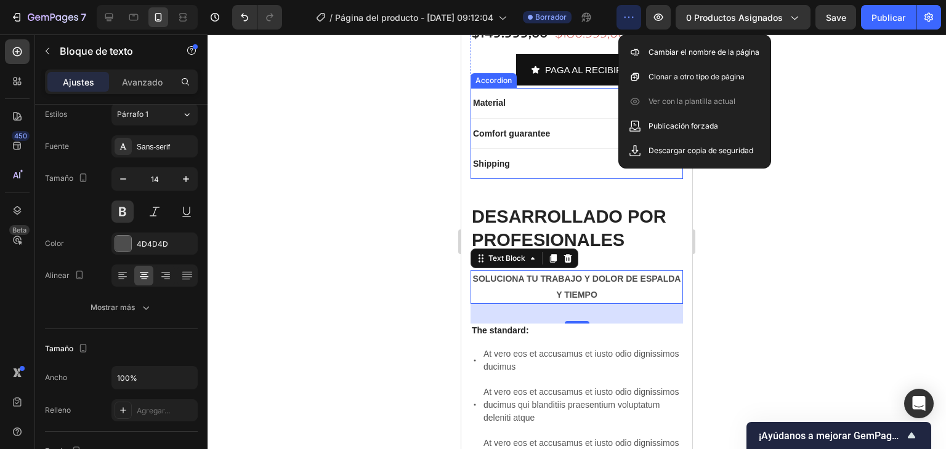
click at [431, 163] on div at bounding box center [576, 241] width 738 height 415
click at [792, 240] on div at bounding box center [576, 241] width 738 height 415
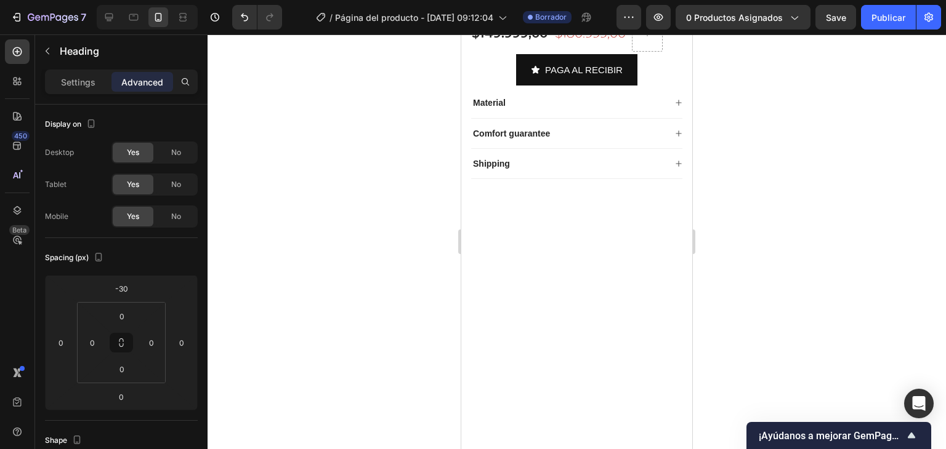
scroll to position [0, 0]
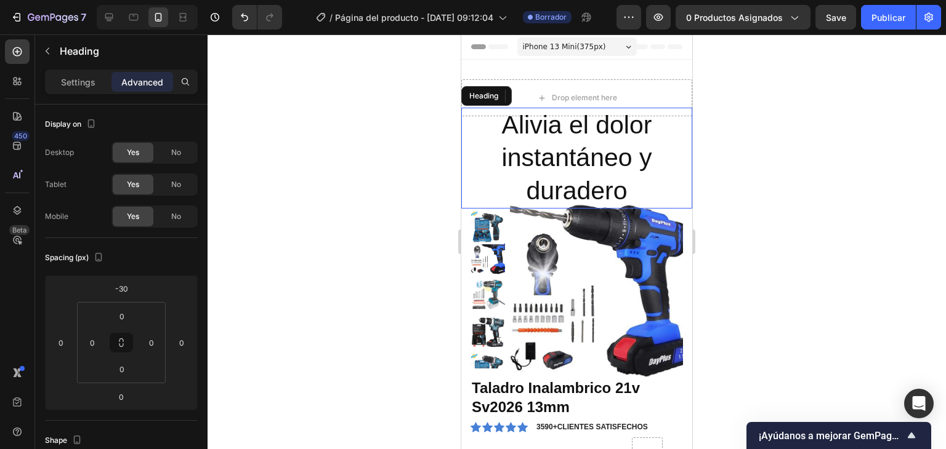
click at [641, 182] on h2 "Alivia el dolor instantáneo y duradero" at bounding box center [576, 158] width 231 height 101
click at [66, 81] on p "Settings" at bounding box center [78, 82] width 34 height 13
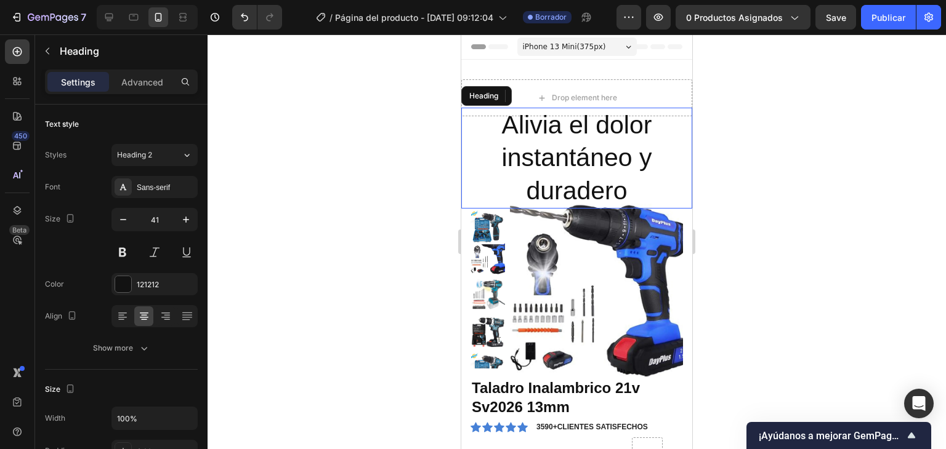
click at [645, 178] on p "Alivia el dolor instantáneo y duradero" at bounding box center [576, 158] width 228 height 98
drag, startPoint x: 638, startPoint y: 185, endPoint x: 621, endPoint y: 179, distance: 17.7
click at [621, 179] on p "Alivia el dolor instantáneo y duradero" at bounding box center [576, 158] width 228 height 98
click at [642, 182] on p "Alivia el dolor instantáneo y duradero" at bounding box center [576, 158] width 228 height 98
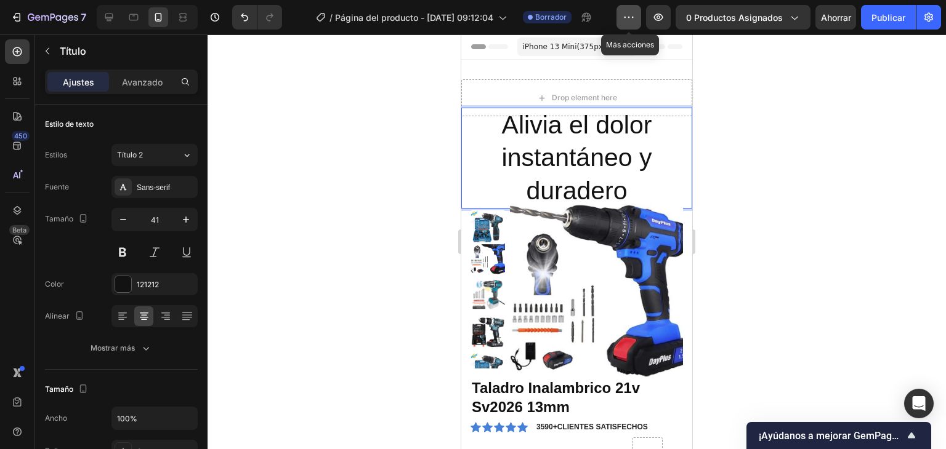
click at [635, 15] on icon "button" at bounding box center [628, 17] width 12 height 12
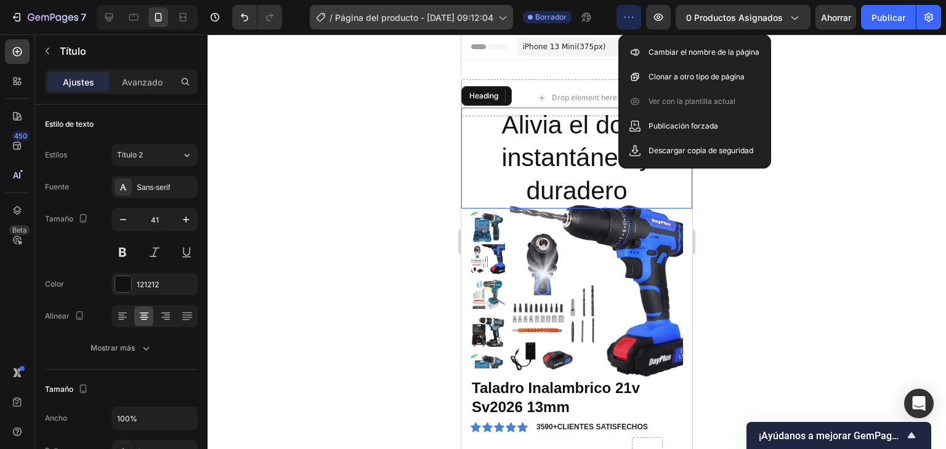
drag, startPoint x: 798, startPoint y: 212, endPoint x: 389, endPoint y: 9, distance: 457.0
click at [798, 212] on div at bounding box center [576, 241] width 738 height 415
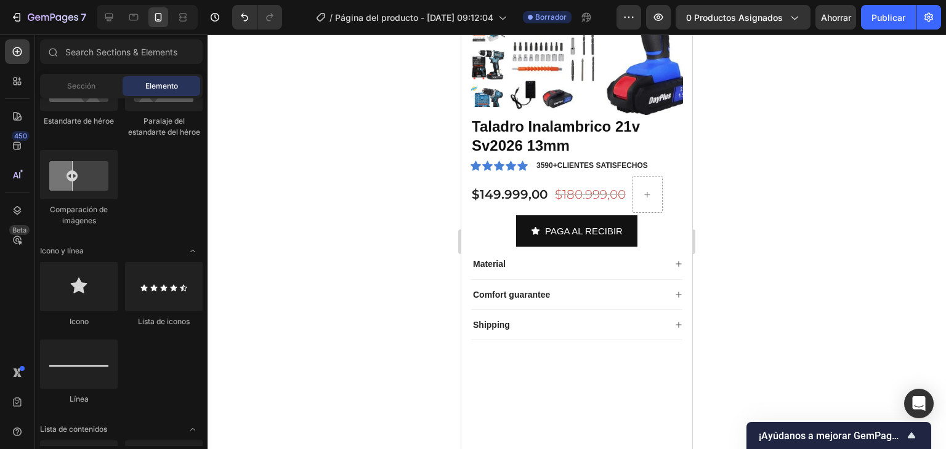
scroll to position [158, 0]
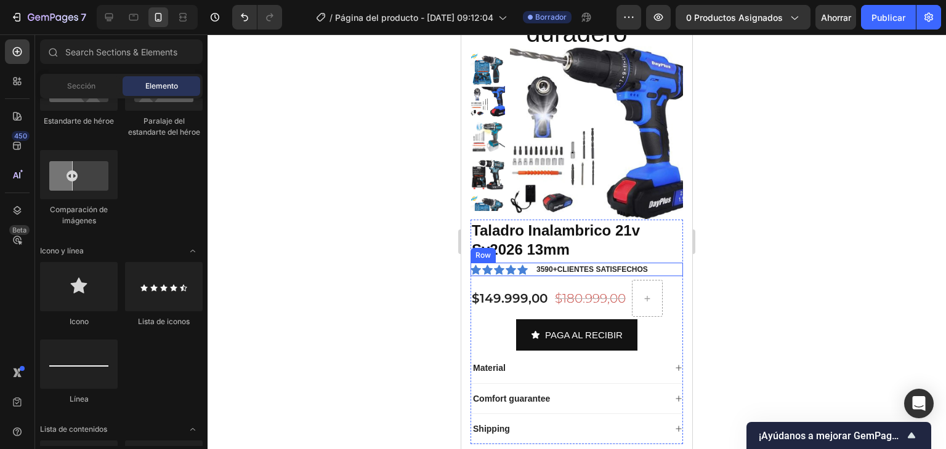
click at [654, 267] on div "Icon Icon Icon Icon Icon Icon List 3590+CLIENTES SATISFECHOS Text Block Row" at bounding box center [576, 270] width 212 height 14
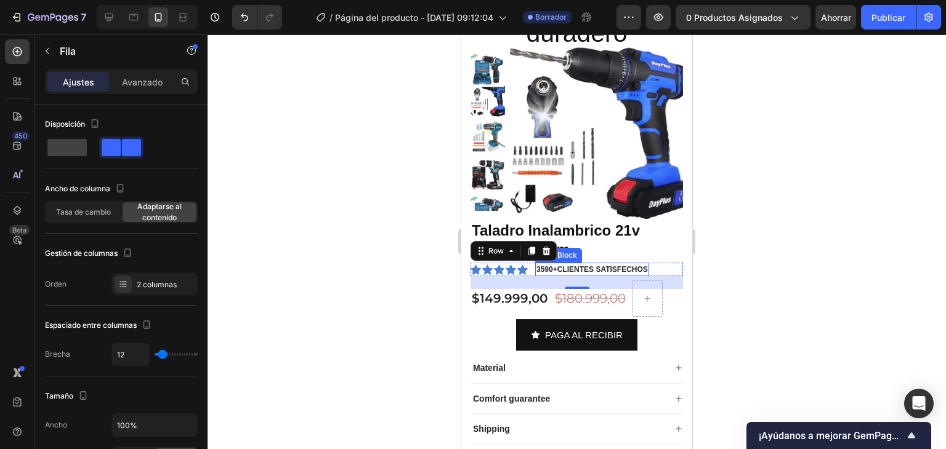
drag, startPoint x: 751, startPoint y: 227, endPoint x: 211, endPoint y: 222, distance: 539.9
click at [751, 227] on div at bounding box center [576, 241] width 738 height 415
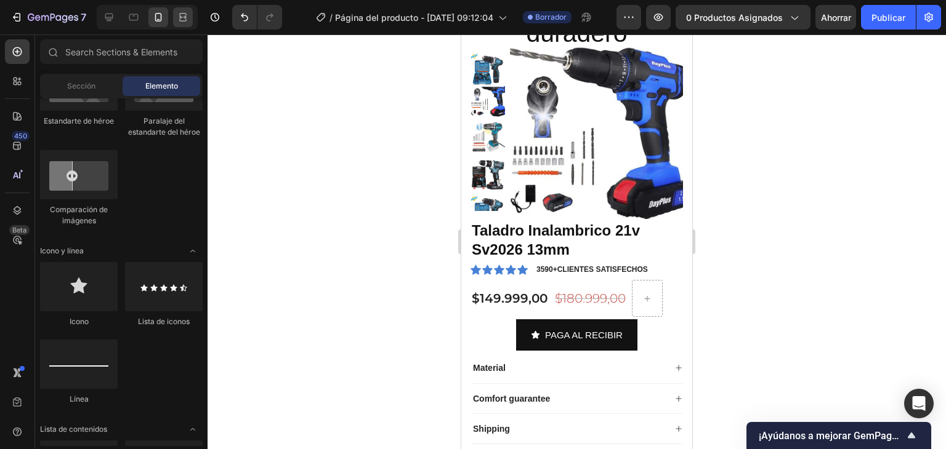
click at [180, 20] on icon at bounding box center [182, 20] width 7 height 2
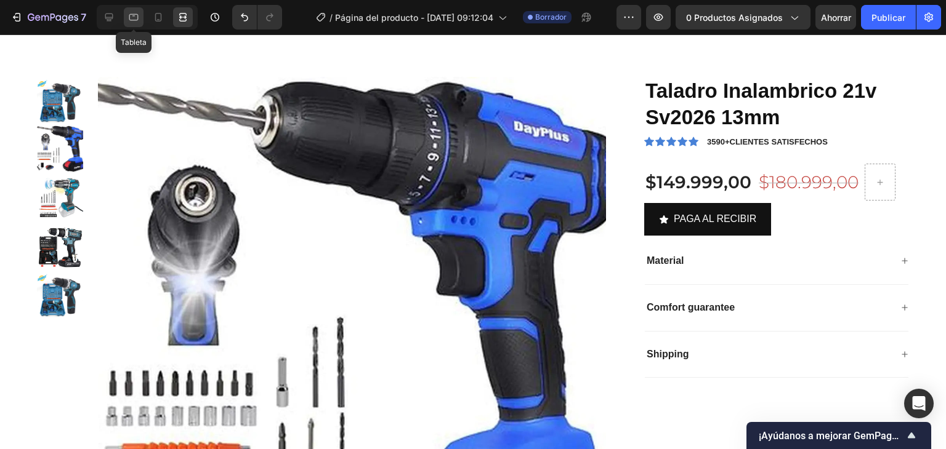
click at [139, 14] on icon at bounding box center [133, 17] width 12 height 12
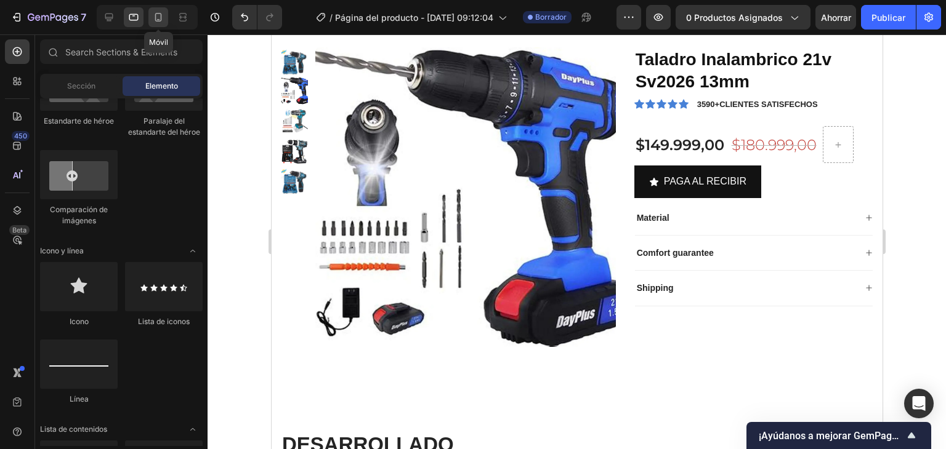
click at [158, 14] on icon at bounding box center [158, 17] width 12 height 12
